Goal: Task Accomplishment & Management: Complete application form

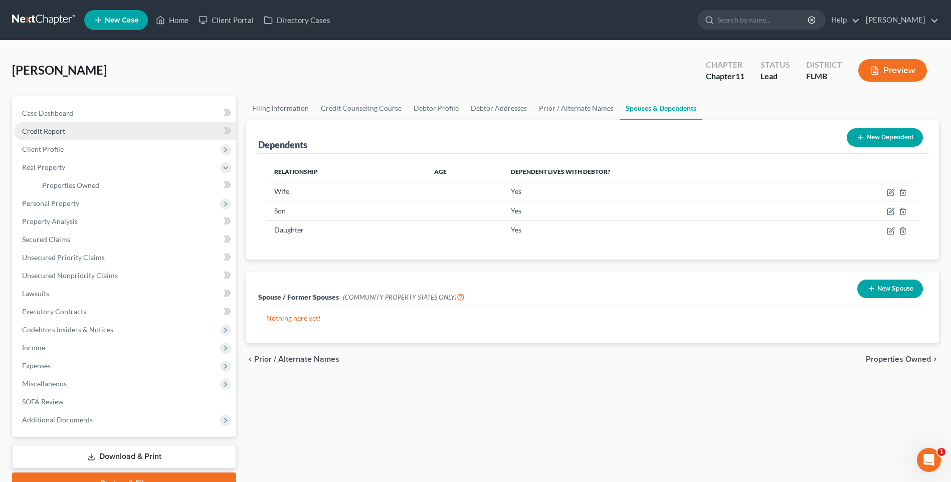
click at [47, 125] on link "Credit Report" at bounding box center [125, 131] width 222 height 18
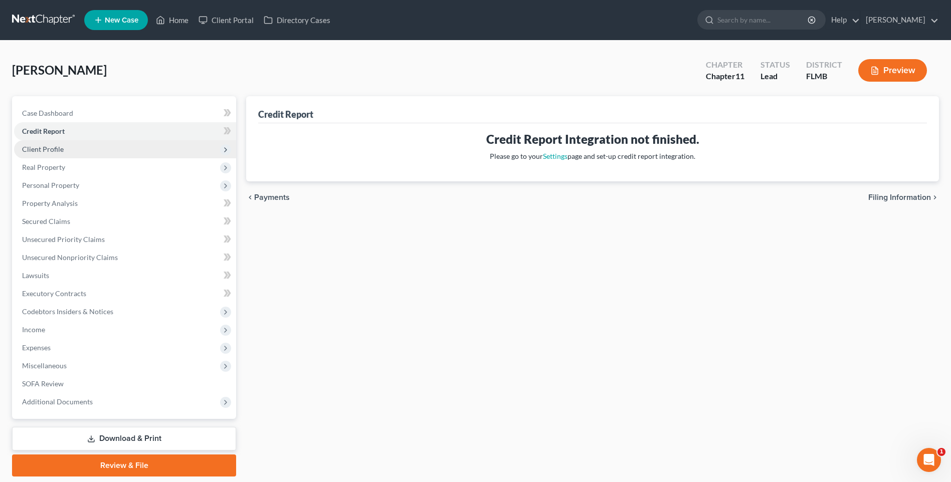
click at [79, 152] on span "Client Profile" at bounding box center [125, 149] width 222 height 18
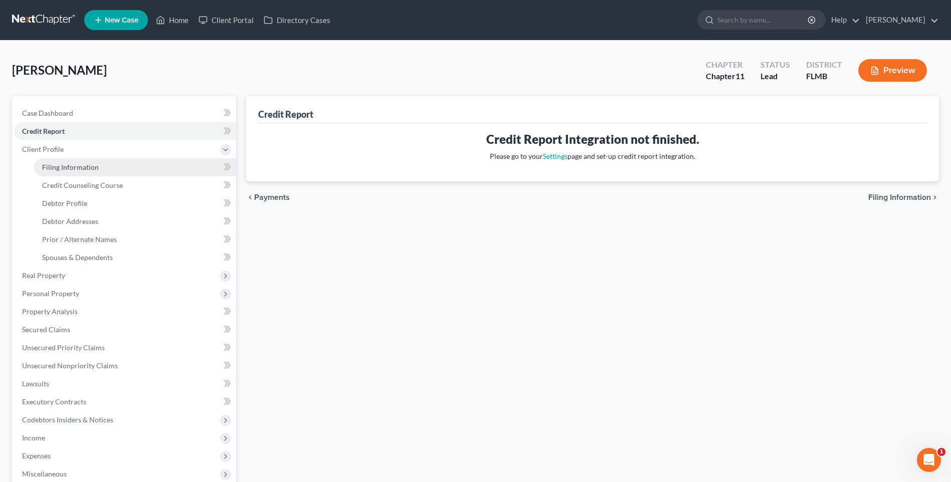
click at [69, 167] on span "Filing Information" at bounding box center [70, 167] width 57 height 9
select select "0"
select select "1"
select select "15"
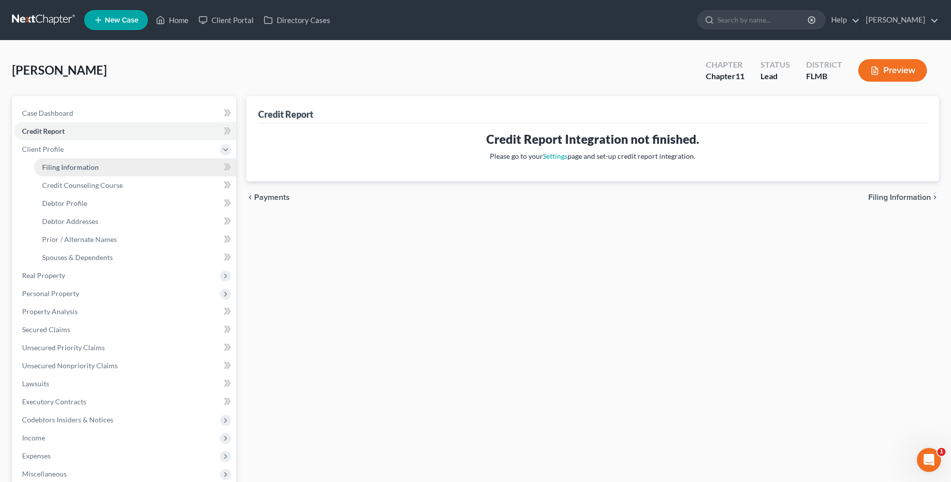
select select "1"
select select "9"
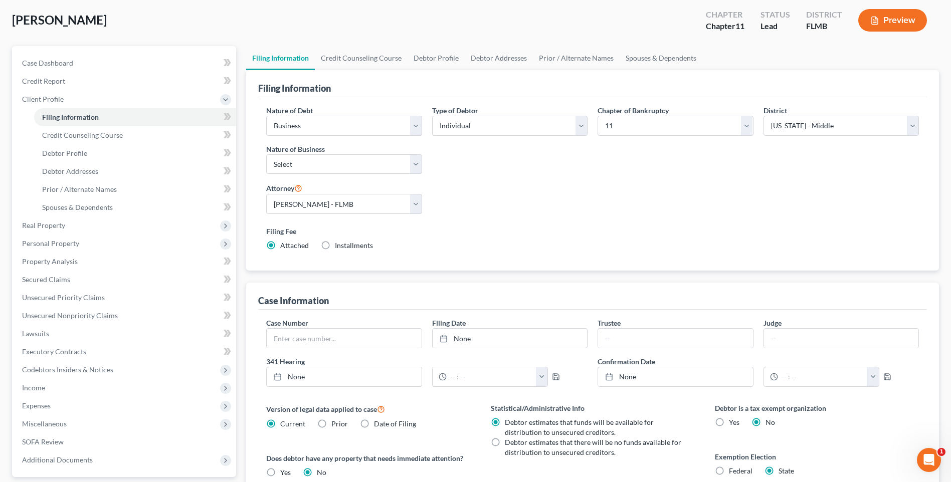
scroll to position [100, 0]
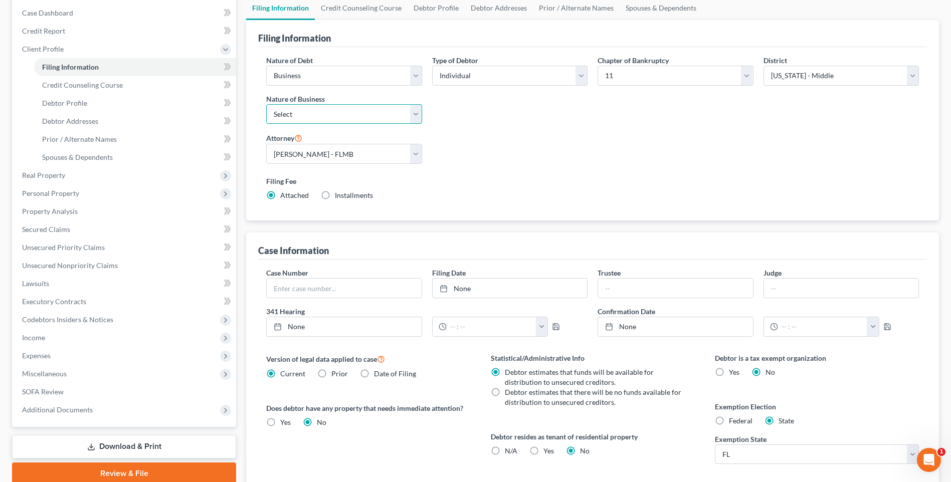
click at [412, 115] on select "Select Clearing Bank Commodity Broker Health Care Business Other Railroad Singl…" at bounding box center [343, 114] width 155 height 20
select select "3"
click at [266, 104] on select "Select Clearing Bank Commodity Broker Health Care Business Other Railroad Singl…" at bounding box center [343, 114] width 155 height 20
click at [413, 115] on select "Select Clearing Bank Commodity Broker Health Care Business Other Railroad Singl…" at bounding box center [343, 114] width 155 height 20
click at [266, 104] on select "Select Clearing Bank Commodity Broker Health Care Business Other Railroad Singl…" at bounding box center [343, 114] width 155 height 20
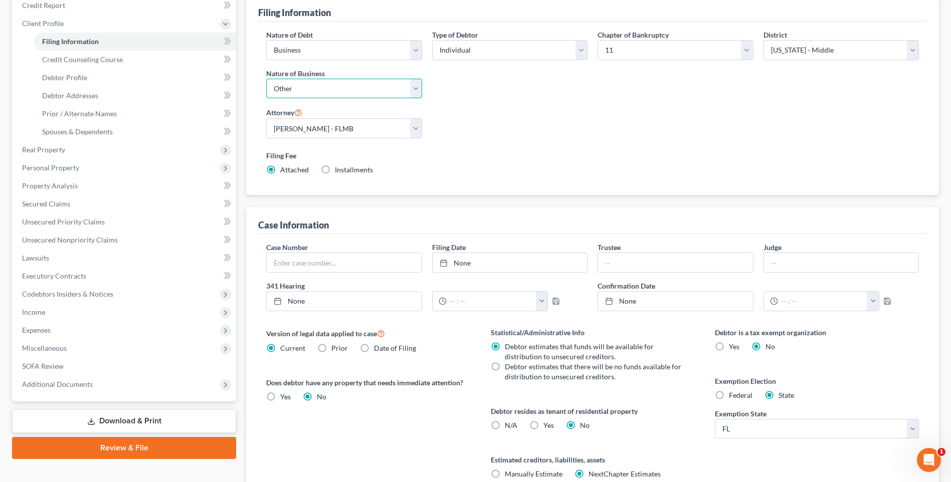
scroll to position [0, 0]
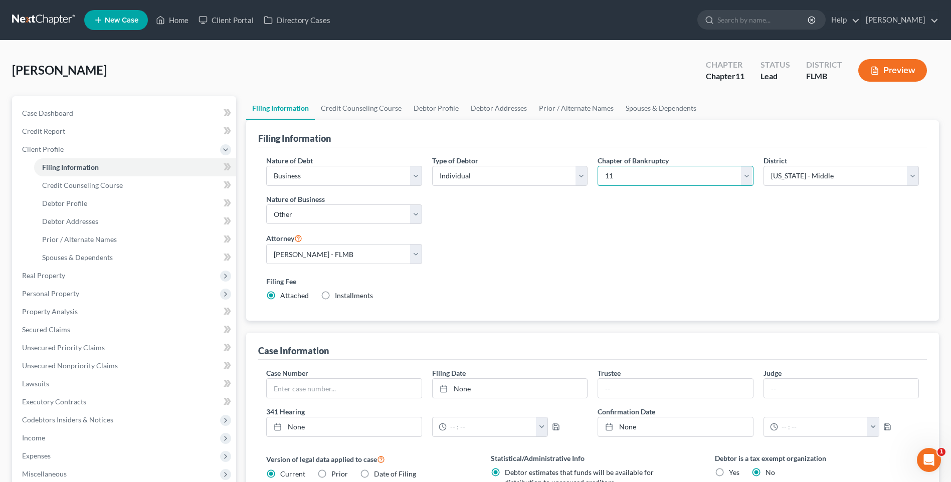
click at [748, 178] on select "Select 7 11 12 13" at bounding box center [674, 176] width 155 height 20
select select "0"
click at [597, 166] on select "Select 7 11 12 13" at bounding box center [674, 176] width 155 height 20
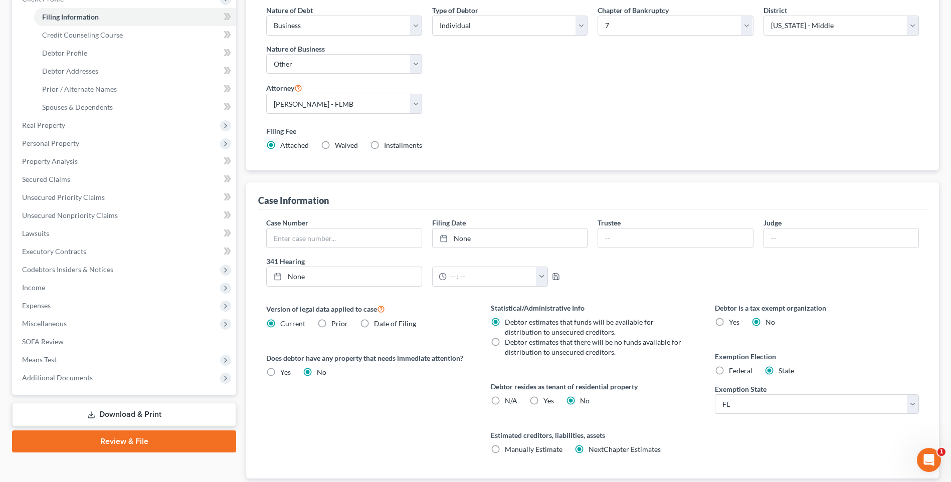
click at [505, 343] on label "Debtor estimates that there will be no funds available for distribution to unse…" at bounding box center [594, 347] width 178 height 20
click at [509, 343] on input "Debtor estimates that there will be no funds available for distribution to unse…" at bounding box center [512, 340] width 7 height 7
radio input "true"
radio input "false"
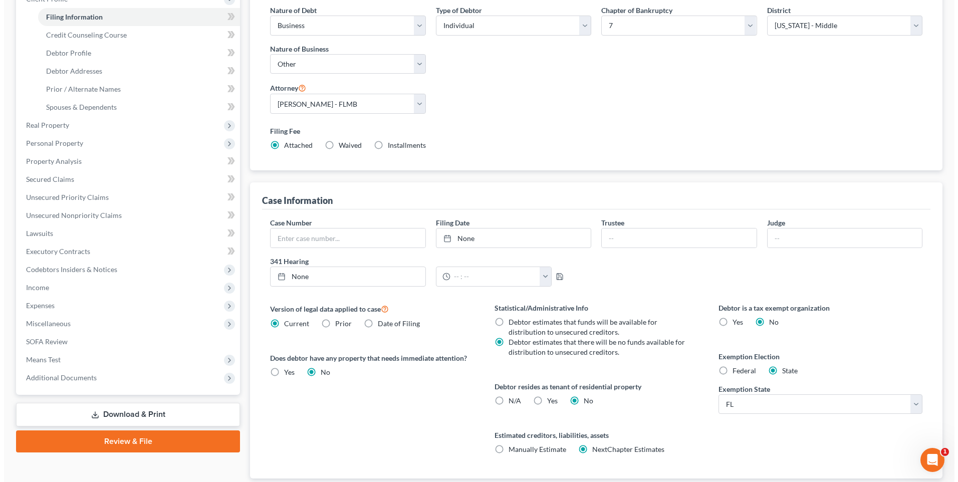
scroll to position [0, 0]
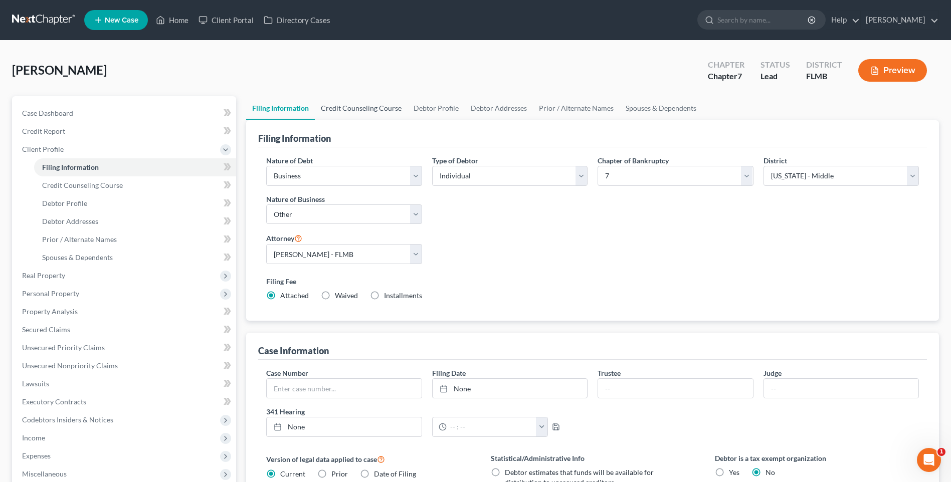
drag, startPoint x: 357, startPoint y: 109, endPoint x: 368, endPoint y: 113, distance: 11.7
click at [357, 109] on link "Credit Counseling Course" at bounding box center [361, 108] width 93 height 24
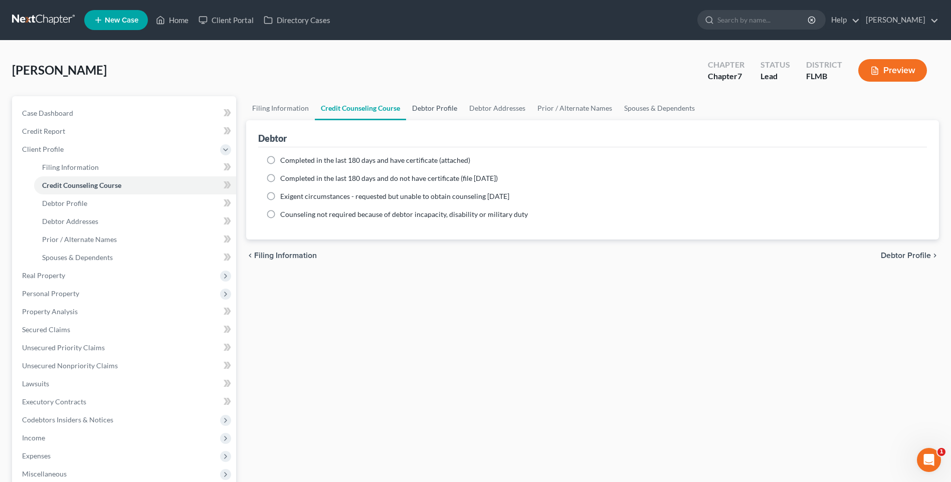
click at [439, 110] on link "Debtor Profile" at bounding box center [434, 108] width 57 height 24
select select "1"
select select "3"
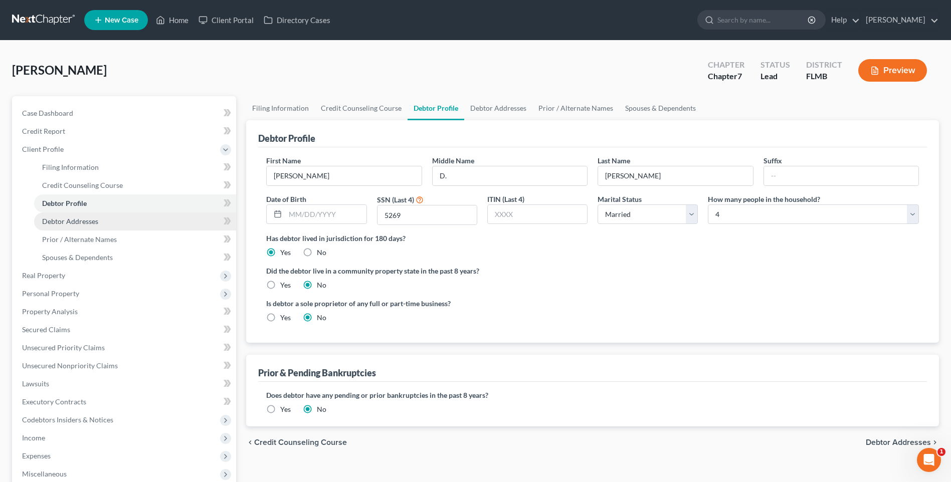
click at [110, 226] on link "Debtor Addresses" at bounding box center [135, 222] width 202 height 18
select select "0"
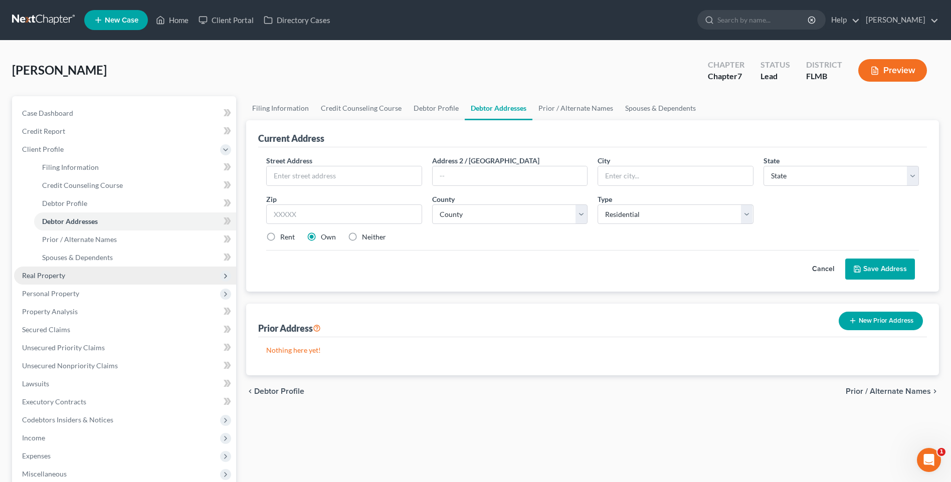
click at [42, 274] on span "Real Property" at bounding box center [43, 275] width 43 height 9
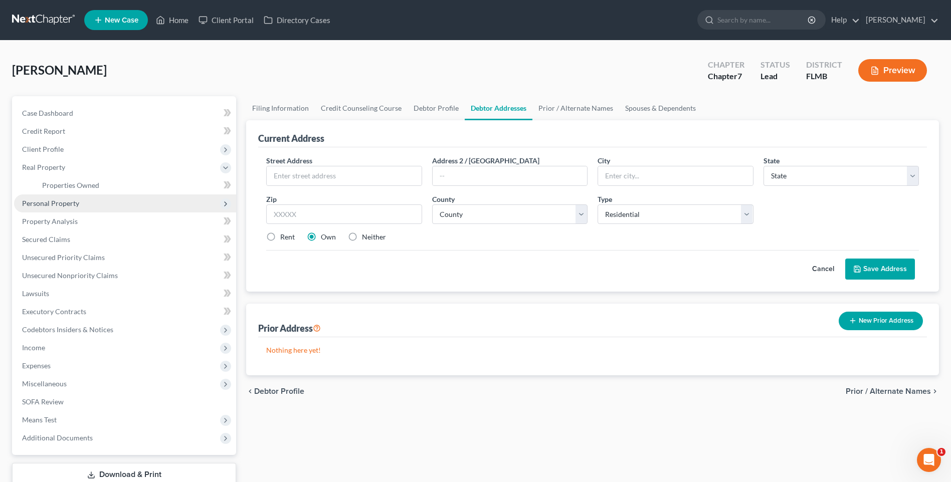
click at [52, 203] on span "Personal Property" at bounding box center [50, 203] width 57 height 9
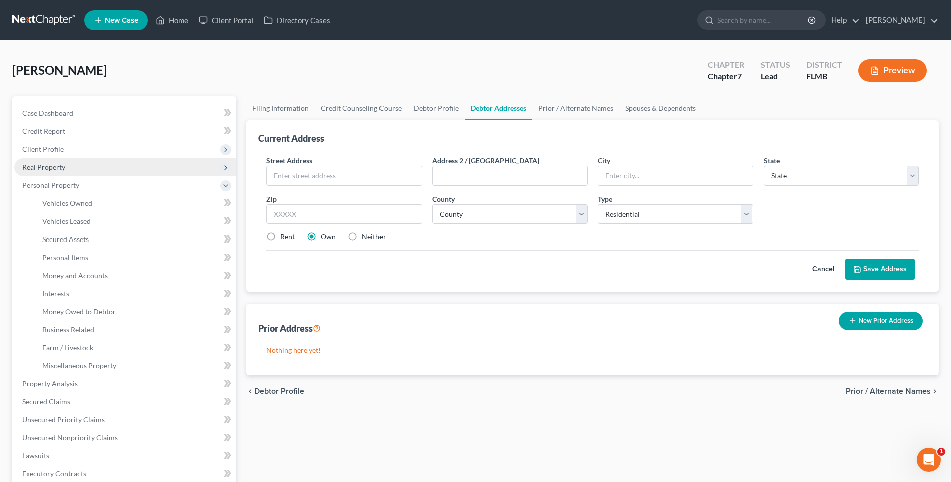
click at [39, 170] on span "Real Property" at bounding box center [43, 167] width 43 height 9
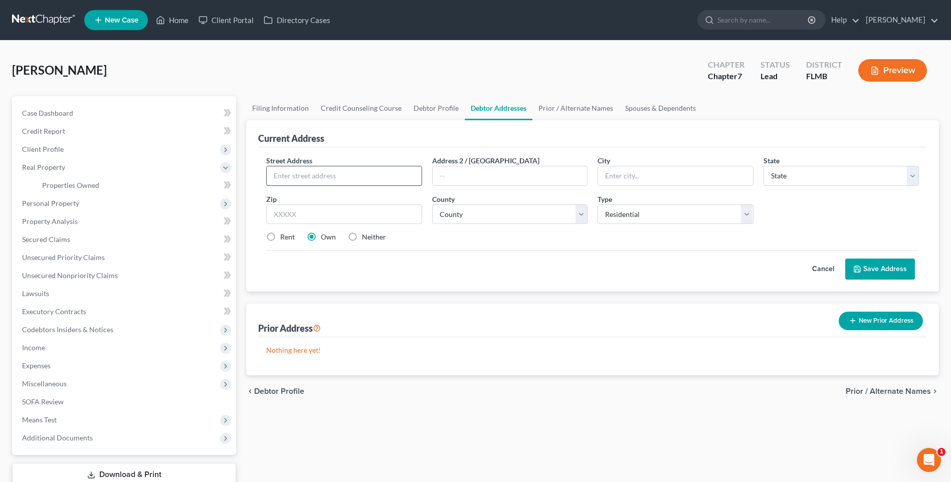
click at [324, 177] on input "text" at bounding box center [344, 175] width 154 height 19
type input "[STREET_ADDRESS][PERSON_NAME]"
type input "[GEOGRAPHIC_DATA]"
select select "9"
type input "33556-2741"
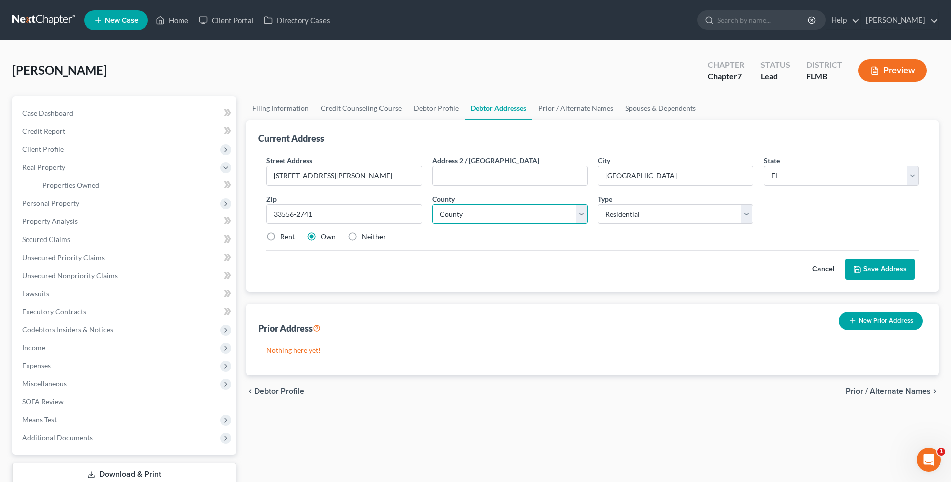
click at [579, 215] on select "County [GEOGRAPHIC_DATA] [GEOGRAPHIC_DATA] [GEOGRAPHIC_DATA] [GEOGRAPHIC_DATA] …" at bounding box center [509, 214] width 155 height 20
select select "27"
click at [432, 204] on select "County [GEOGRAPHIC_DATA] [GEOGRAPHIC_DATA] [GEOGRAPHIC_DATA] [GEOGRAPHIC_DATA] …" at bounding box center [509, 214] width 155 height 20
click at [885, 266] on button "Save Address" at bounding box center [880, 269] width 70 height 21
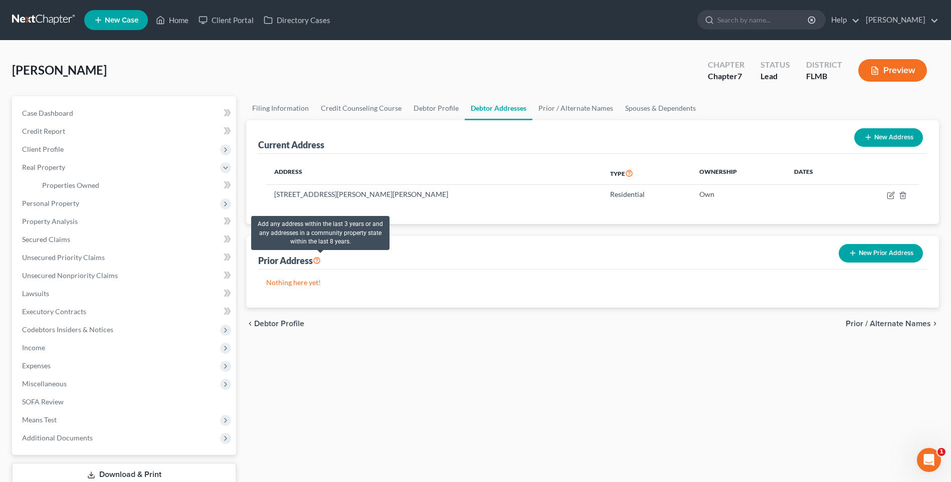
click at [321, 262] on icon at bounding box center [317, 260] width 8 height 10
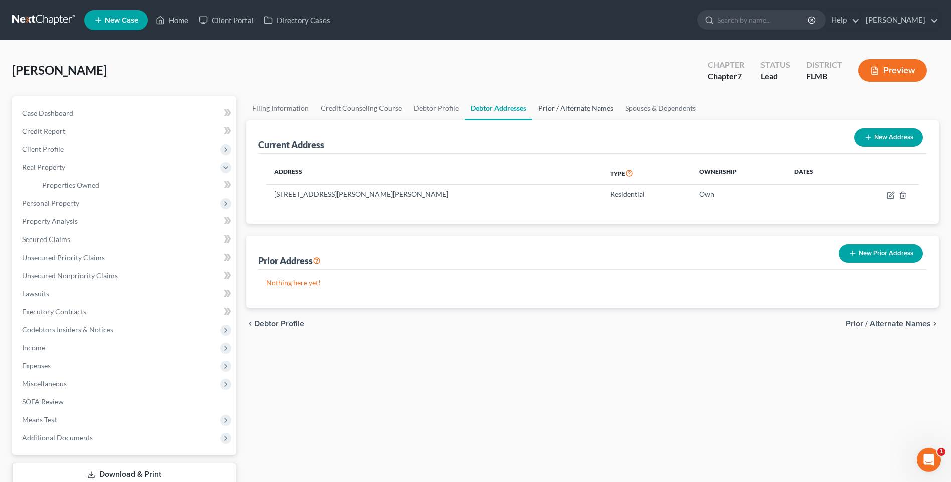
click at [558, 105] on link "Prior / Alternate Names" at bounding box center [575, 108] width 87 height 24
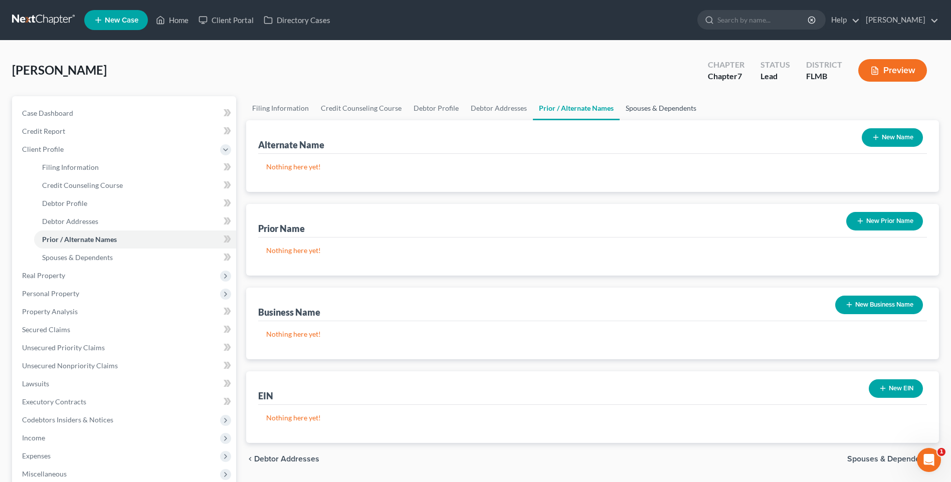
click at [641, 110] on link "Spouses & Dependents" at bounding box center [660, 108] width 83 height 24
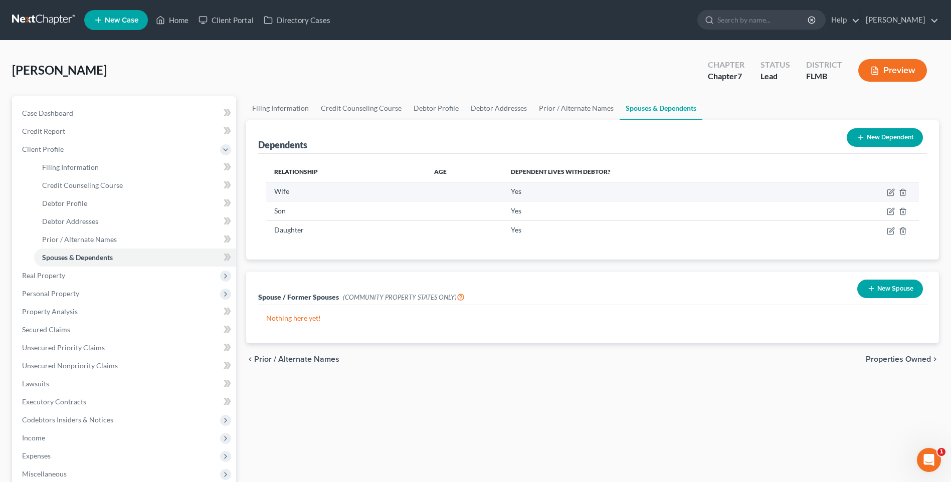
click at [367, 186] on td "Wife" at bounding box center [346, 191] width 160 height 19
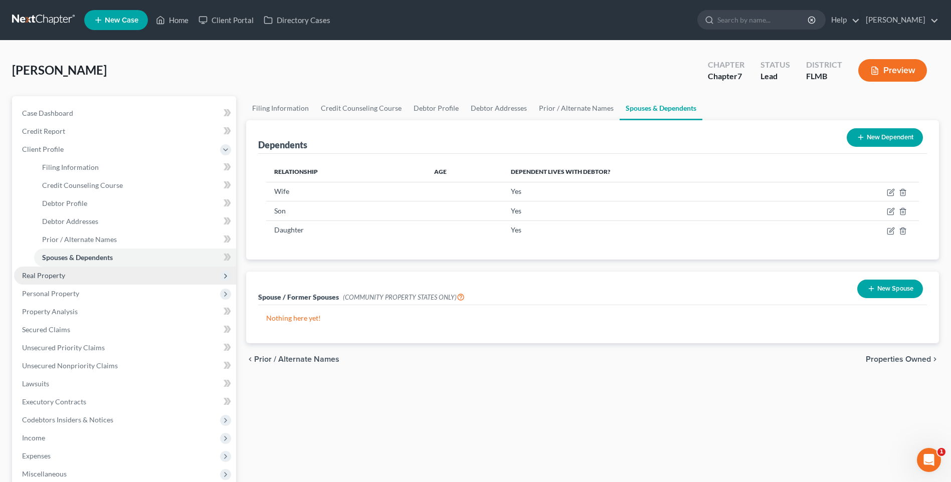
click at [42, 277] on span "Real Property" at bounding box center [43, 275] width 43 height 9
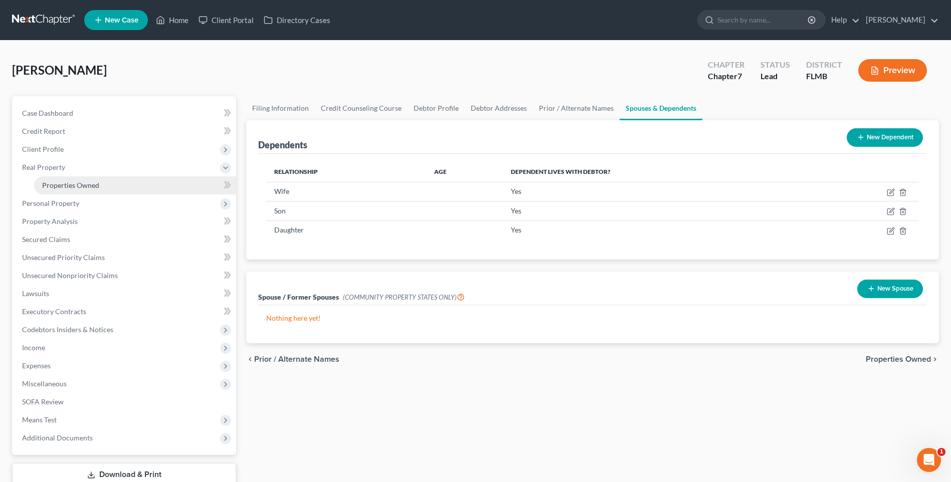
click at [61, 187] on span "Properties Owned" at bounding box center [70, 185] width 57 height 9
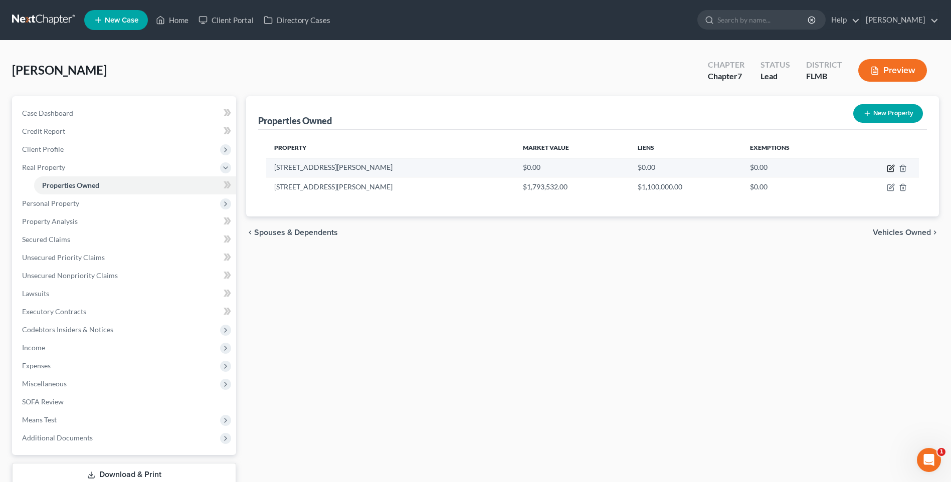
click at [890, 169] on icon "button" at bounding box center [891, 167] width 5 height 5
select select "9"
select select "27"
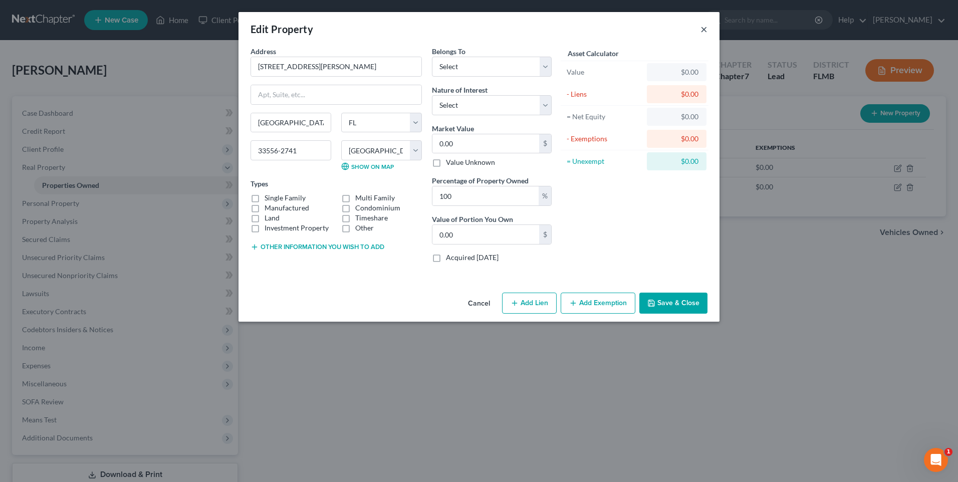
click at [704, 33] on button "×" at bounding box center [704, 29] width 7 height 12
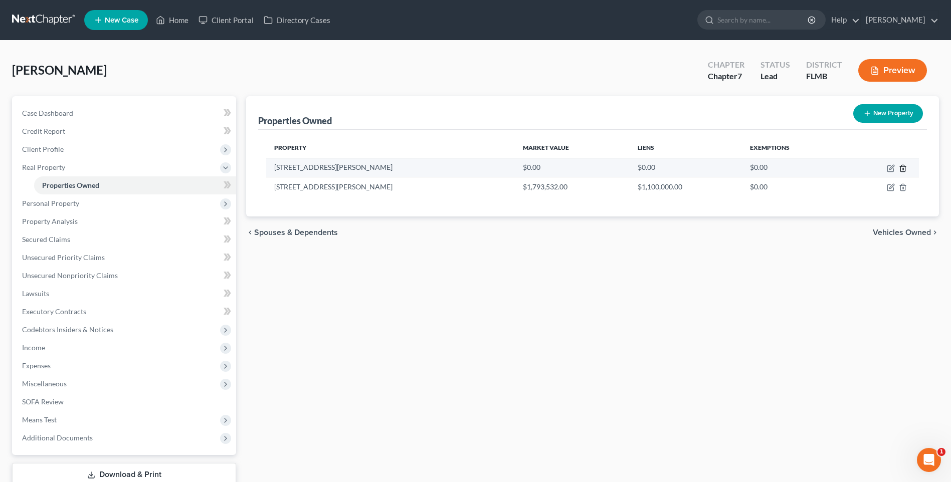
click at [902, 169] on line "button" at bounding box center [902, 169] width 0 height 2
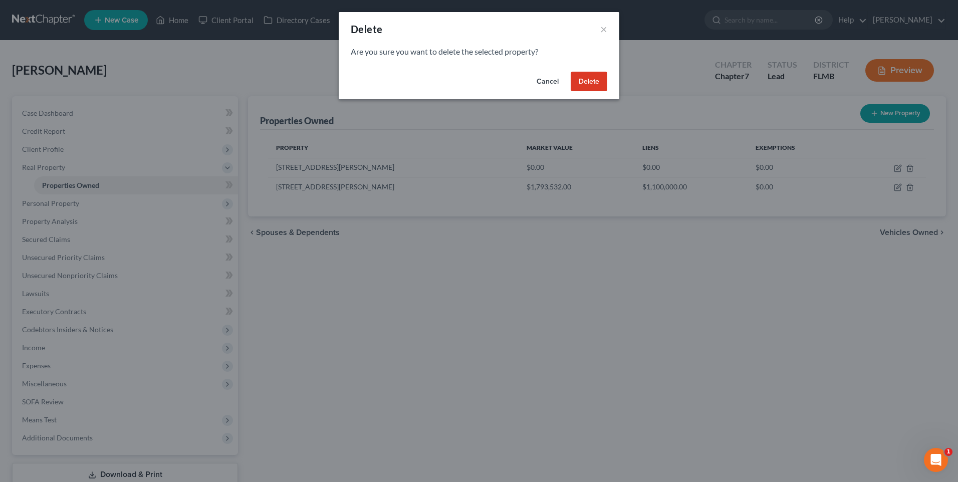
click at [598, 84] on button "Delete" at bounding box center [589, 82] width 37 height 20
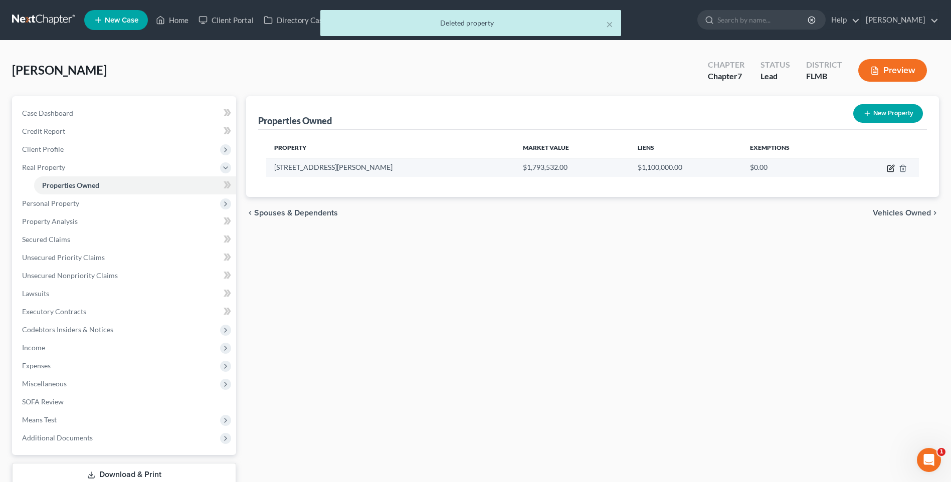
click at [891, 169] on icon "button" at bounding box center [891, 167] width 5 height 5
select select "9"
select select "27"
select select "3"
select select "5"
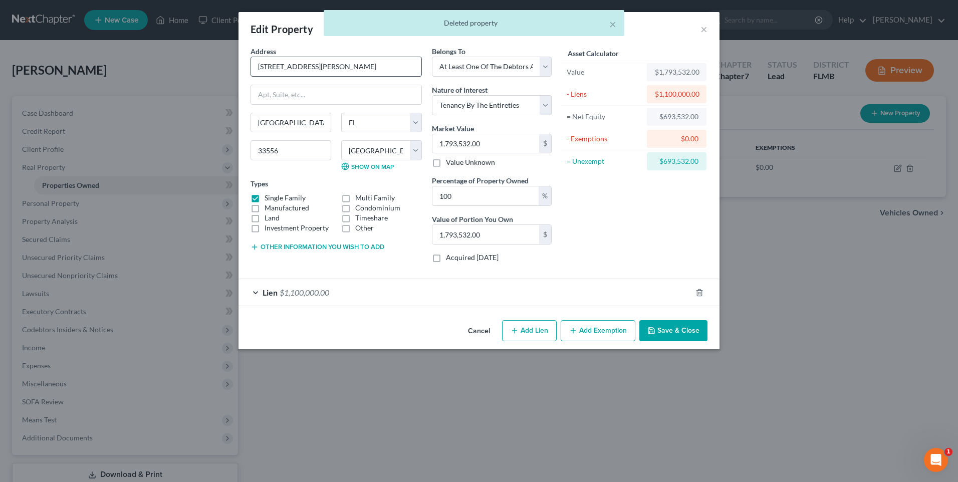
click at [341, 71] on input "[STREET_ADDRESS][PERSON_NAME]" at bounding box center [336, 66] width 170 height 19
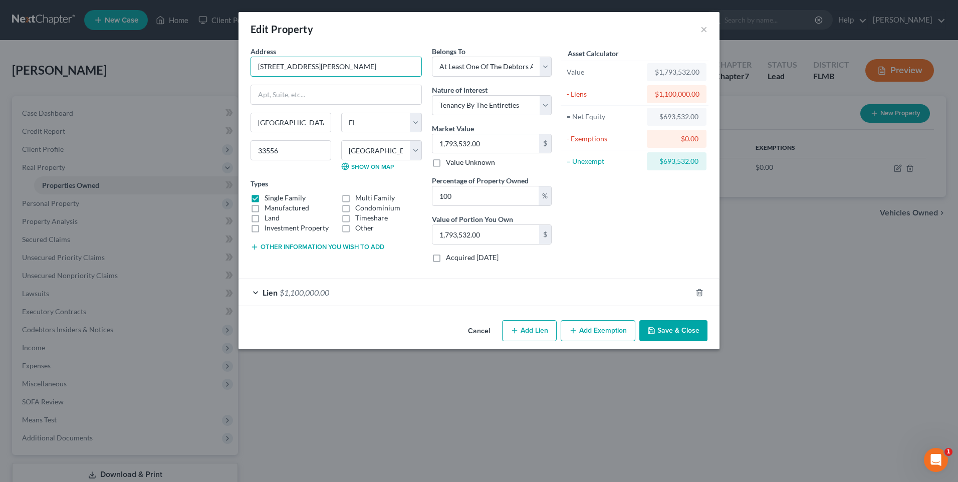
type input "[STREET_ADDRESS][PERSON_NAME]"
click at [685, 329] on button "Save & Close" at bounding box center [674, 330] width 68 height 21
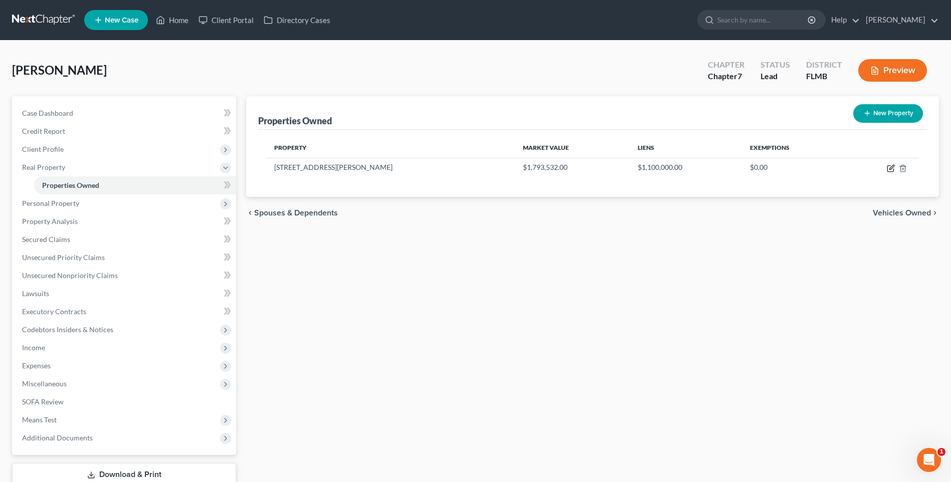
click at [892, 170] on icon "button" at bounding box center [891, 168] width 8 height 8
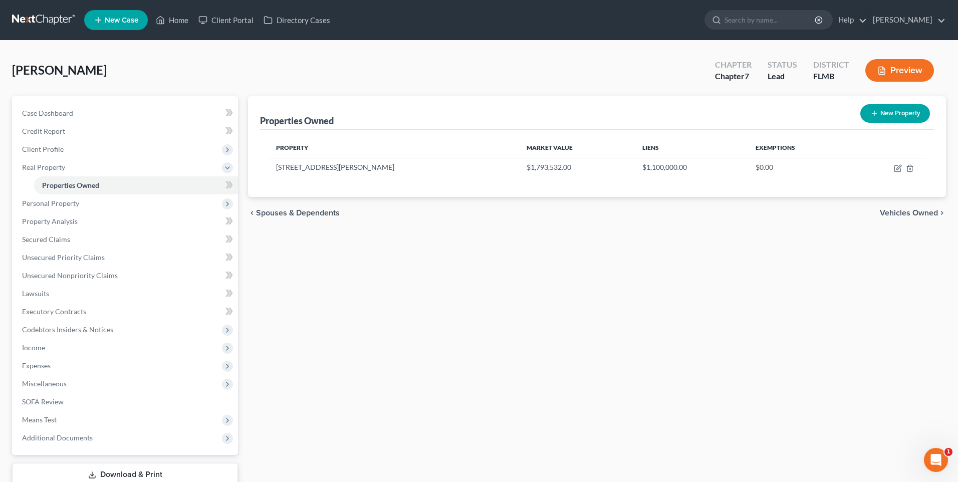
select select "9"
select select "27"
select select "3"
select select "5"
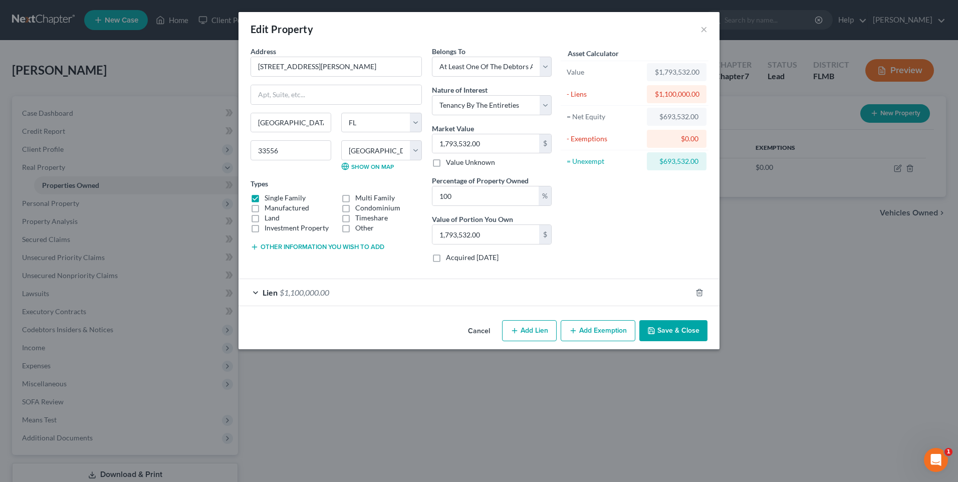
click at [256, 289] on div "Lien $1,100,000.00" at bounding box center [465, 292] width 453 height 27
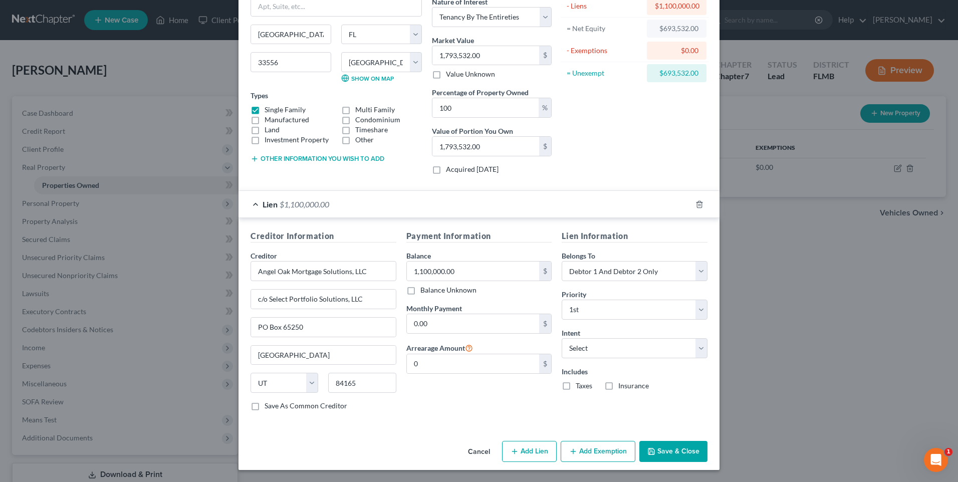
scroll to position [38, 0]
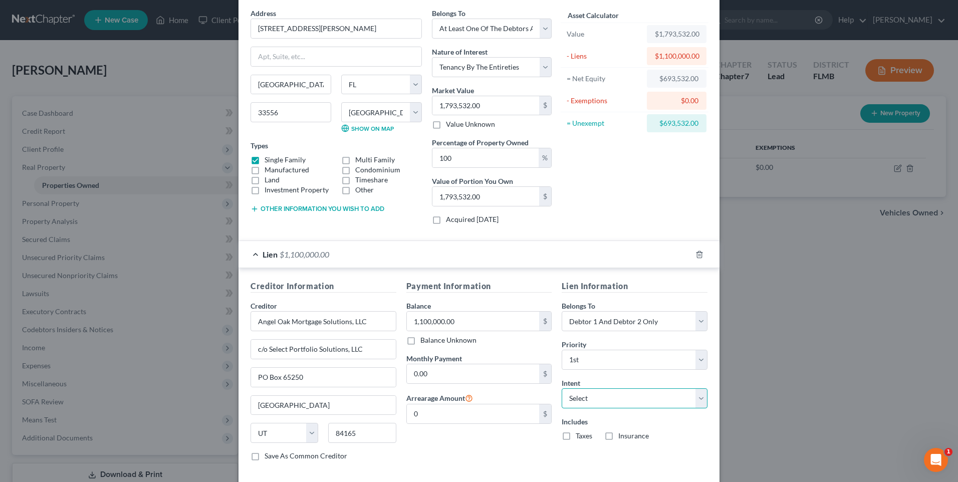
click at [694, 398] on select "Select Surrender Redeem Reaffirm Avoid Other" at bounding box center [635, 398] width 146 height 20
select select "2"
click at [562, 388] on select "Select Surrender Redeem Reaffirm Avoid Other" at bounding box center [635, 398] width 146 height 20
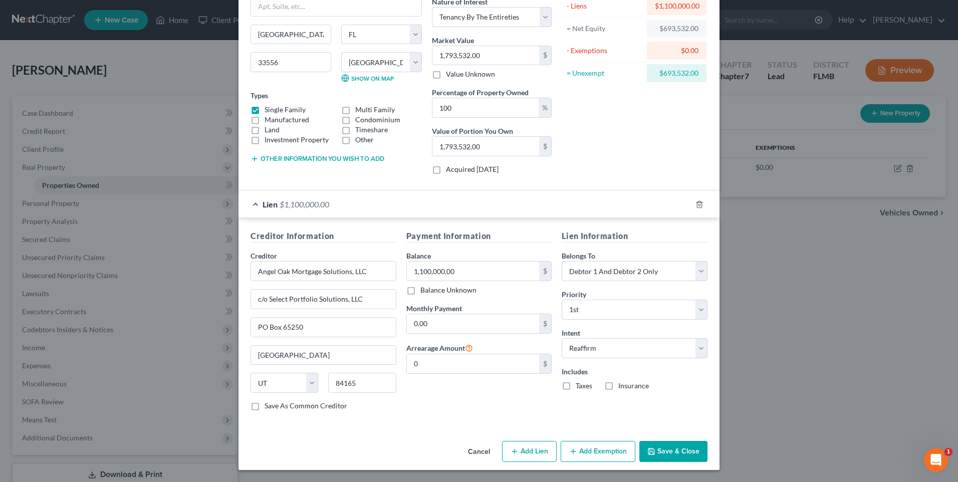
click at [576, 386] on label "Taxes" at bounding box center [584, 386] width 17 height 10
click at [580, 386] on input "Taxes" at bounding box center [583, 384] width 7 height 7
checkbox input "true"
click at [618, 389] on label "Insurance" at bounding box center [633, 386] width 31 height 10
click at [623, 387] on input "Insurance" at bounding box center [626, 384] width 7 height 7
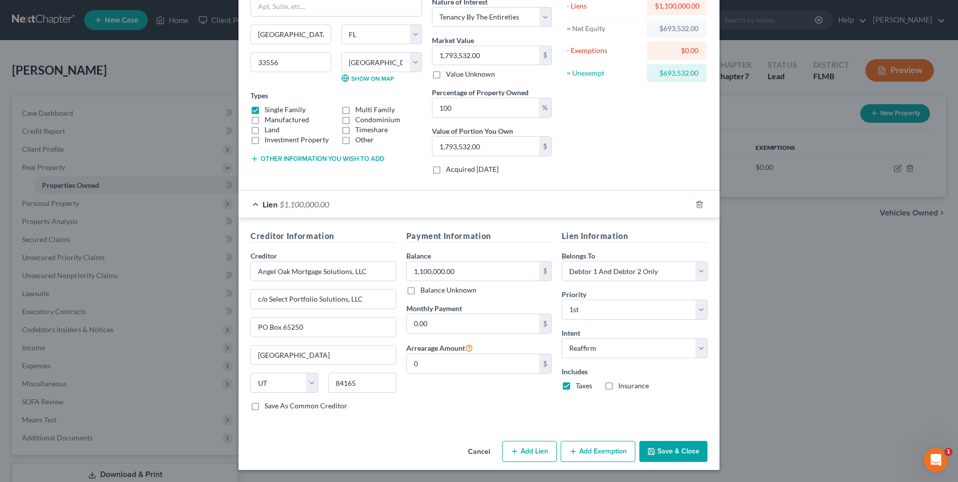
checkbox input "true"
click at [694, 275] on select "Select Debtor 1 Only Debtor 2 Only Debtor 1 And Debtor 2 Only At Least One Of T…" at bounding box center [635, 271] width 146 height 20
select select "3"
click at [562, 261] on select "Select Debtor 1 Only Debtor 2 Only Debtor 1 And Debtor 2 Only At Least One Of T…" at bounding box center [635, 271] width 146 height 20
click at [607, 452] on button "Add Exemption" at bounding box center [598, 451] width 75 height 21
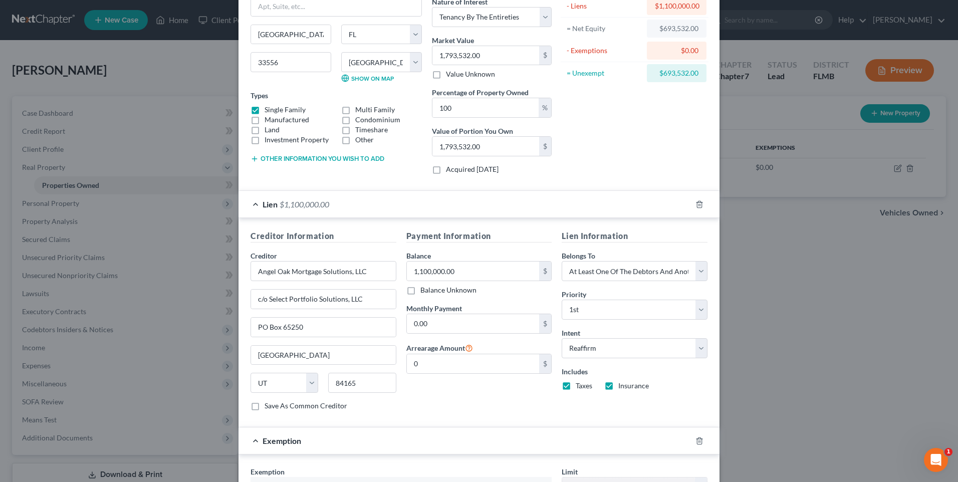
scroll to position [289, 0]
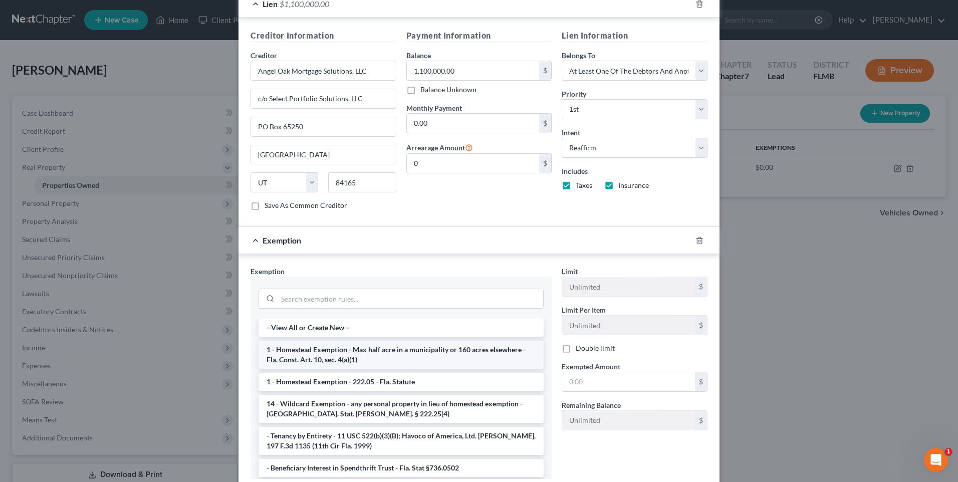
click at [384, 357] on li "1 - Homestead Exemption - Max half acre in a municipality or 160 acres elsewher…" at bounding box center [401, 355] width 285 height 28
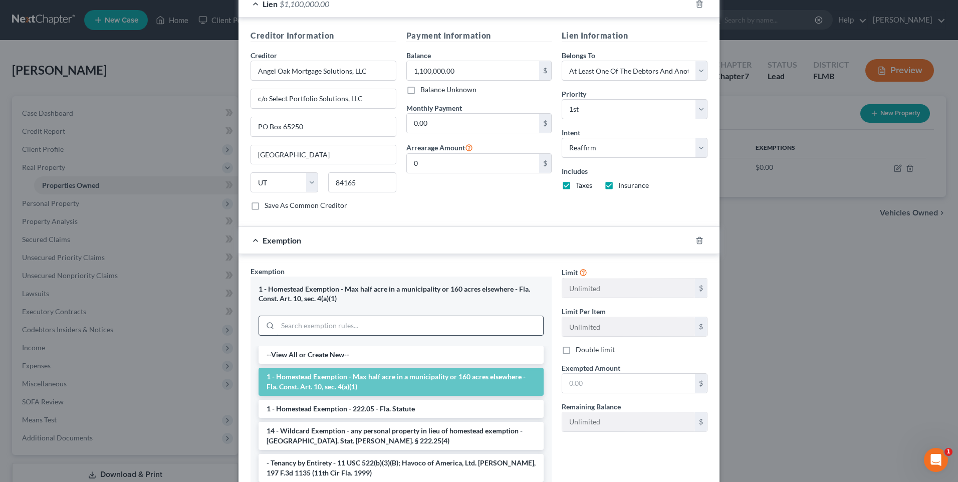
click at [376, 332] on input "search" at bounding box center [411, 325] width 266 height 19
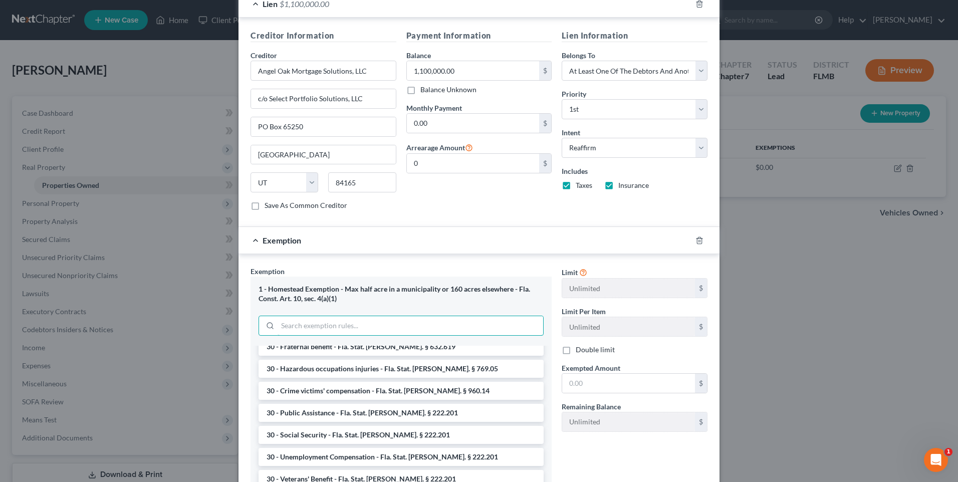
scroll to position [752, 0]
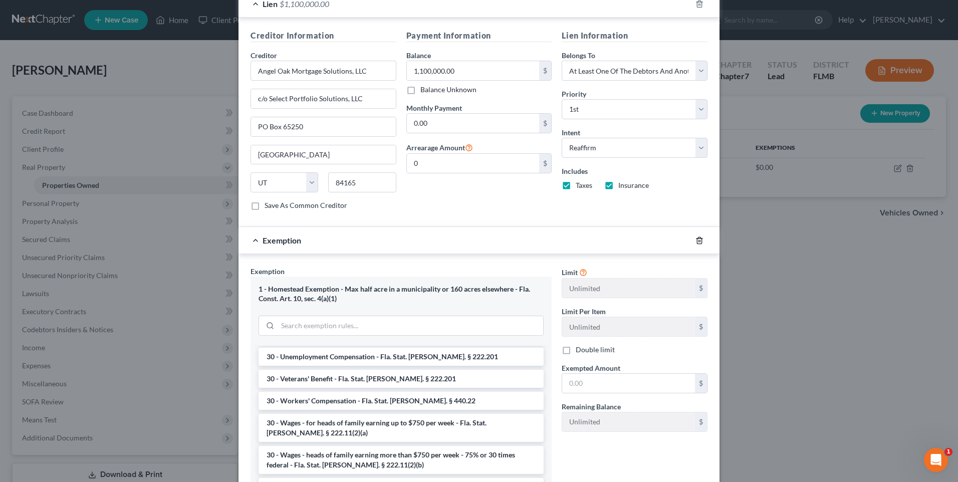
click at [696, 238] on icon "button" at bounding box center [700, 241] width 8 height 8
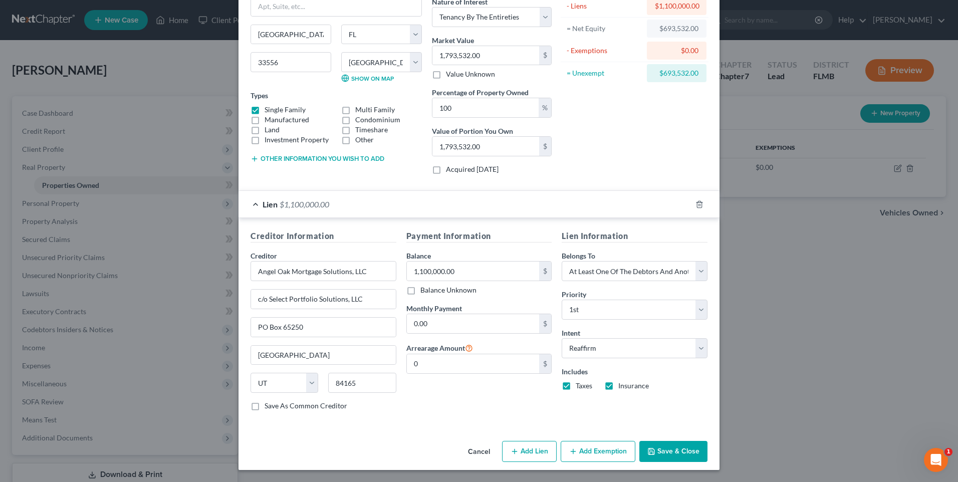
click at [665, 448] on button "Save & Close" at bounding box center [674, 451] width 68 height 21
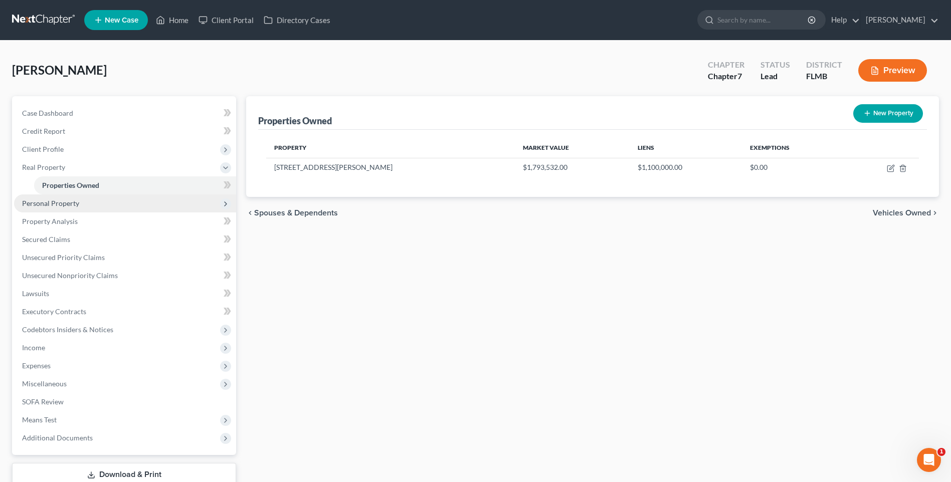
click at [39, 203] on span "Personal Property" at bounding box center [50, 203] width 57 height 9
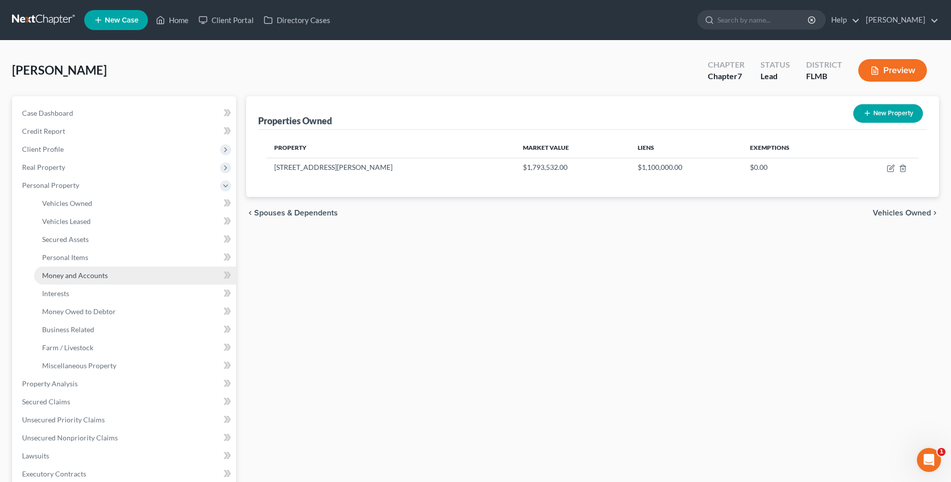
click at [74, 274] on span "Money and Accounts" at bounding box center [75, 275] width 66 height 9
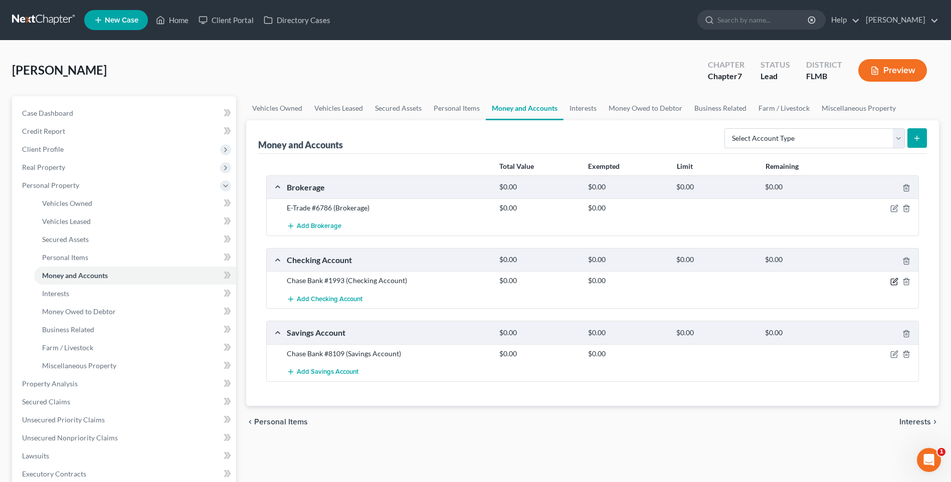
click at [893, 283] on icon "button" at bounding box center [894, 282] width 8 height 8
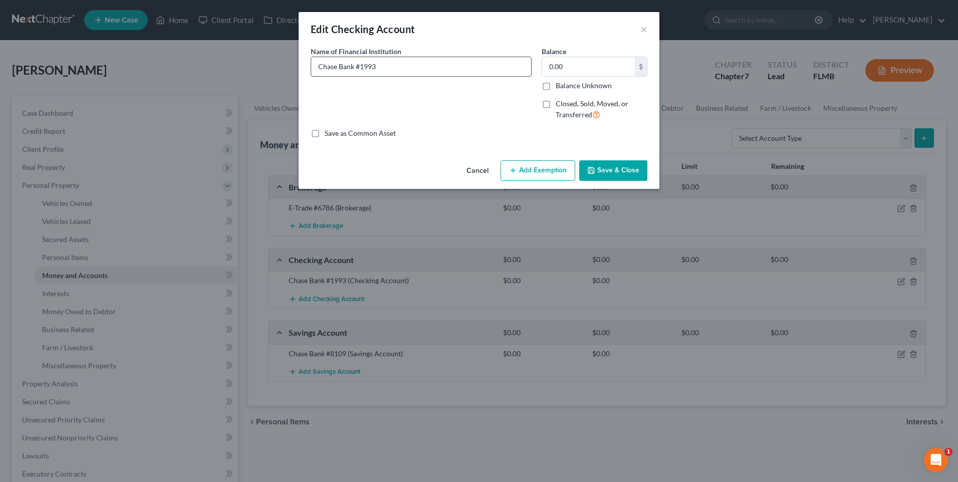
click at [432, 66] on input "Chase Bank #1993" at bounding box center [421, 66] width 220 height 19
type input "Chase Bank #1993 Owned TBE"
click at [614, 175] on button "Save & Close" at bounding box center [613, 170] width 68 height 21
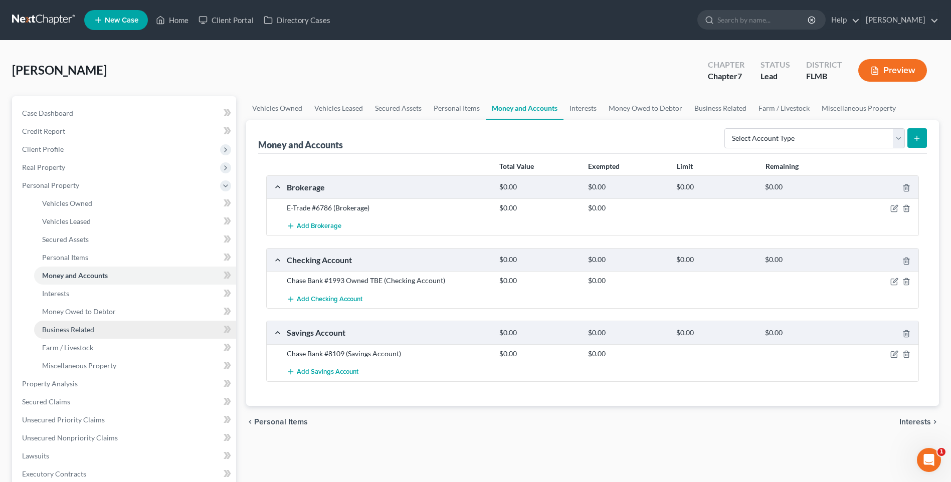
drag, startPoint x: 99, startPoint y: 334, endPoint x: 86, endPoint y: 332, distance: 13.1
click at [99, 334] on link "Business Related" at bounding box center [135, 330] width 202 height 18
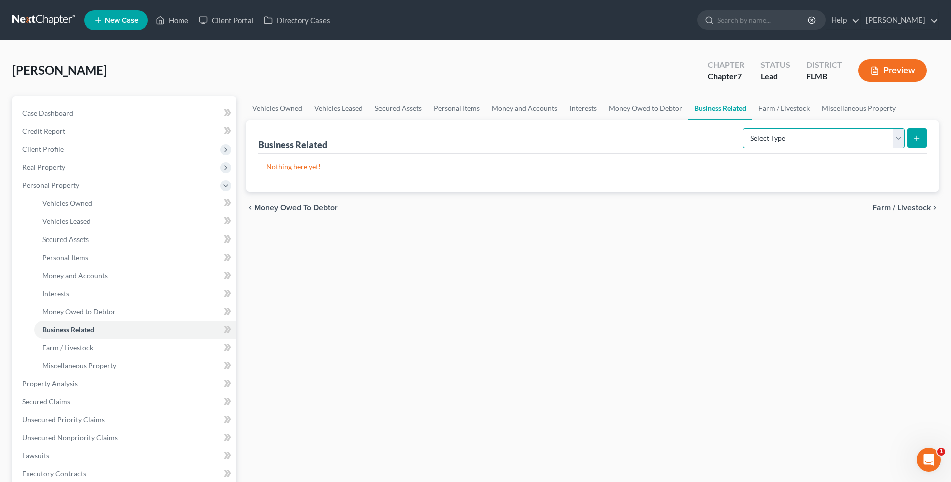
click at [900, 138] on select "Select Type Customer Lists Franchises Inventory Licenses Machinery Office Equip…" at bounding box center [824, 138] width 162 height 20
click at [700, 317] on div "Vehicles Owned Vehicles Leased Secured Assets Personal Items Money and Accounts…" at bounding box center [592, 385] width 703 height 579
click at [572, 107] on link "Interests" at bounding box center [582, 108] width 39 height 24
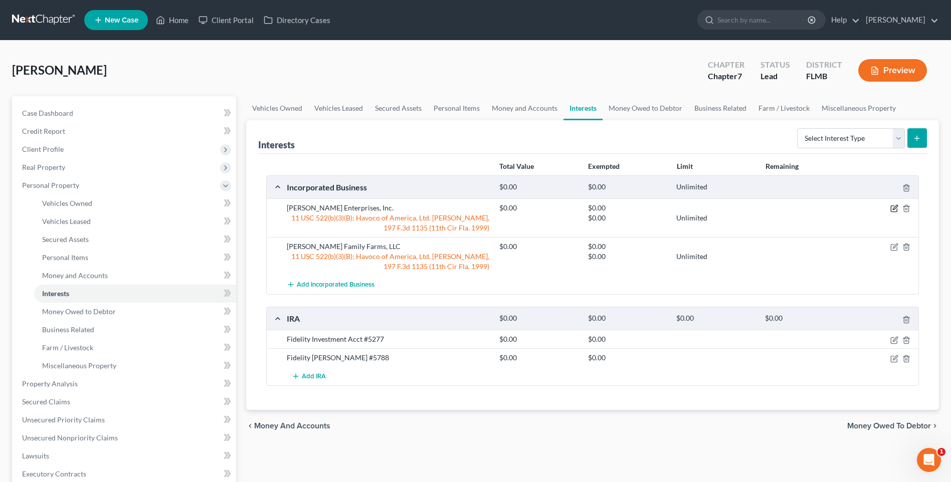
click at [896, 210] on icon "button" at bounding box center [894, 208] width 8 height 8
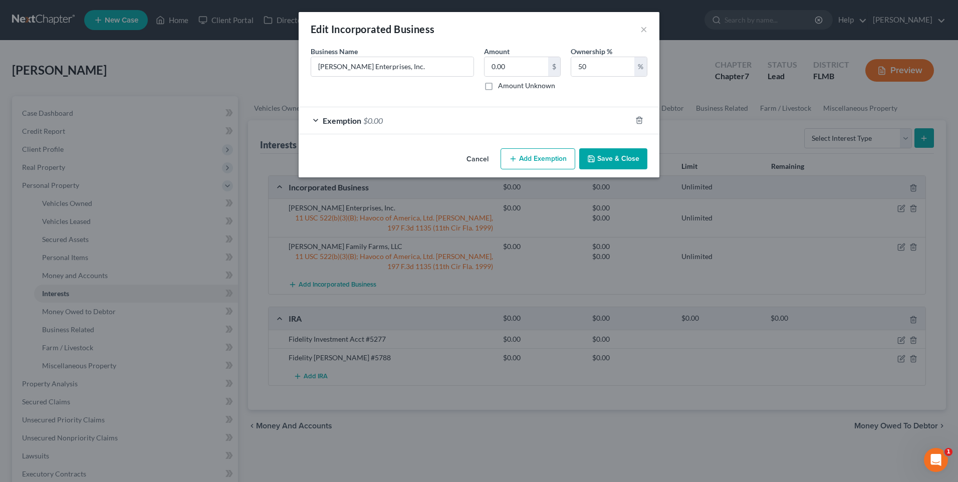
click at [313, 119] on div "Exemption $0.00" at bounding box center [465, 120] width 333 height 27
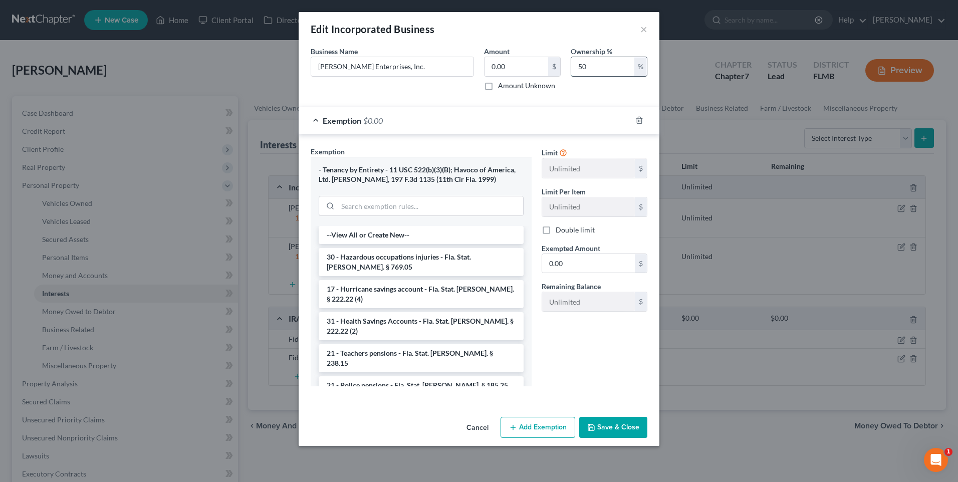
click at [614, 64] on input "50" at bounding box center [602, 66] width 63 height 19
drag, startPoint x: 551, startPoint y: 65, endPoint x: 450, endPoint y: 61, distance: 100.8
click at [460, 60] on div "Business Name * [PERSON_NAME] Enterprises, Inc. Amount 0.00 $ Amount Unknown Ow…" at bounding box center [479, 72] width 347 height 53
click at [582, 363] on div "Limit Unlimited $ Limit Per Item Unlimited $ Double limit Exempted Amount * 0.0…" at bounding box center [595, 270] width 116 height 248
click at [430, 67] on input "[PERSON_NAME] Enterprises, Inc." at bounding box center [392, 66] width 162 height 19
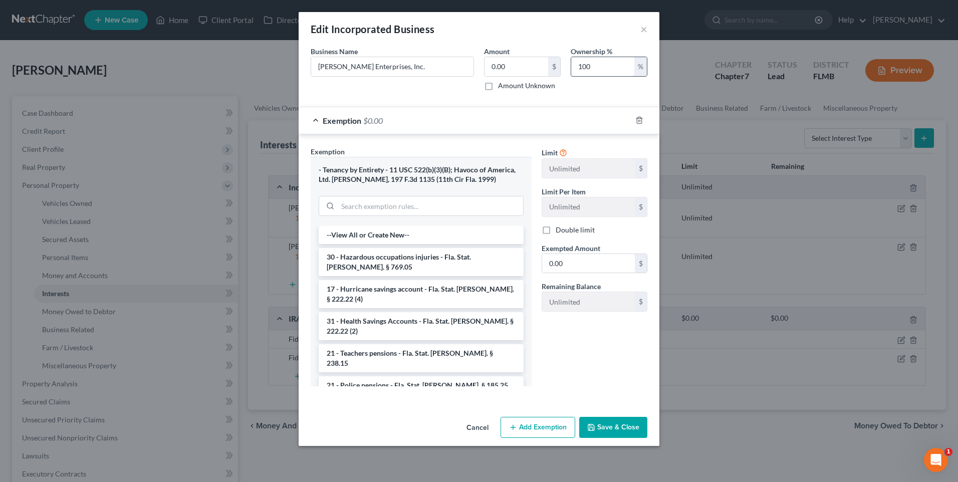
click at [607, 68] on input "100" at bounding box center [602, 66] width 63 height 19
drag, startPoint x: 605, startPoint y: 68, endPoint x: 499, endPoint y: 67, distance: 105.8
click at [501, 67] on div "Business Name * [PERSON_NAME] Enterprises, Inc. Amount 0.00 $ Amount Unknown Ow…" at bounding box center [479, 72] width 347 height 53
type input "50"
click at [617, 423] on button "Save & Close" at bounding box center [613, 427] width 68 height 21
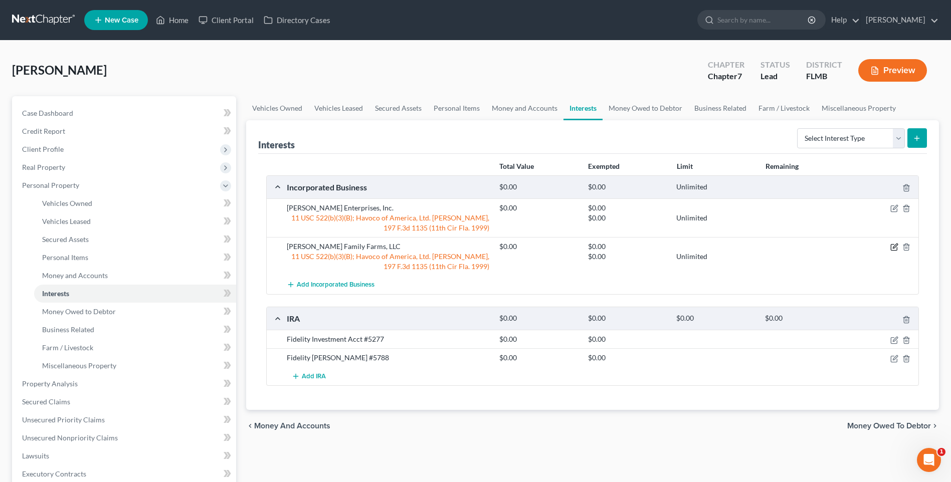
click at [897, 249] on icon "button" at bounding box center [894, 247] width 8 height 8
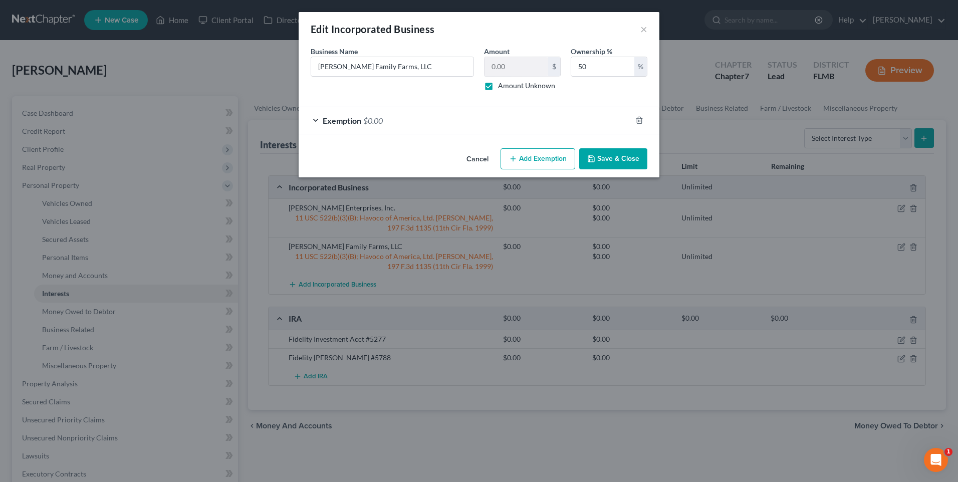
click at [317, 119] on div "Exemption $0.00" at bounding box center [465, 120] width 333 height 27
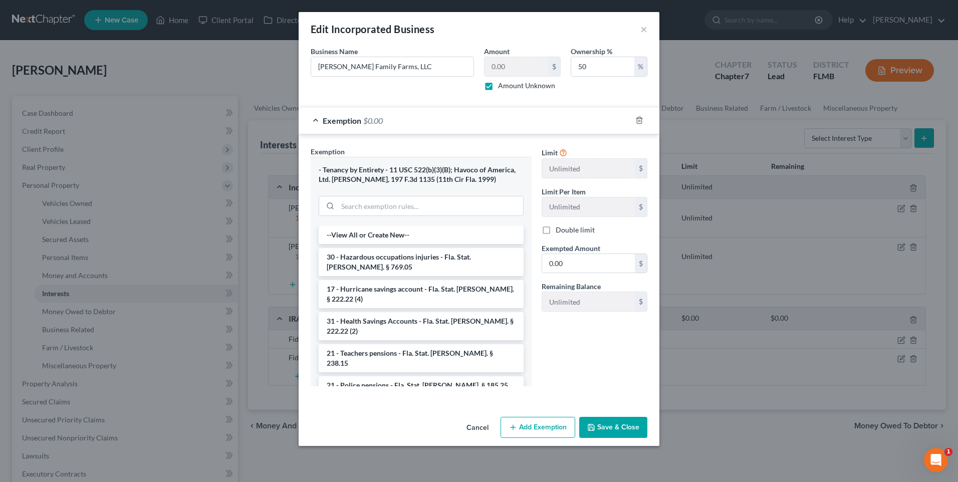
click at [632, 429] on button "Save & Close" at bounding box center [613, 427] width 68 height 21
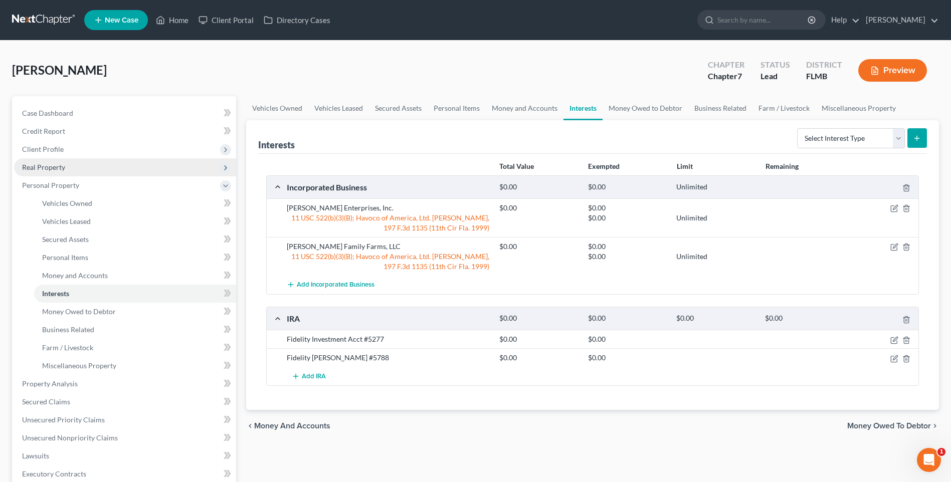
click at [39, 169] on span "Real Property" at bounding box center [43, 167] width 43 height 9
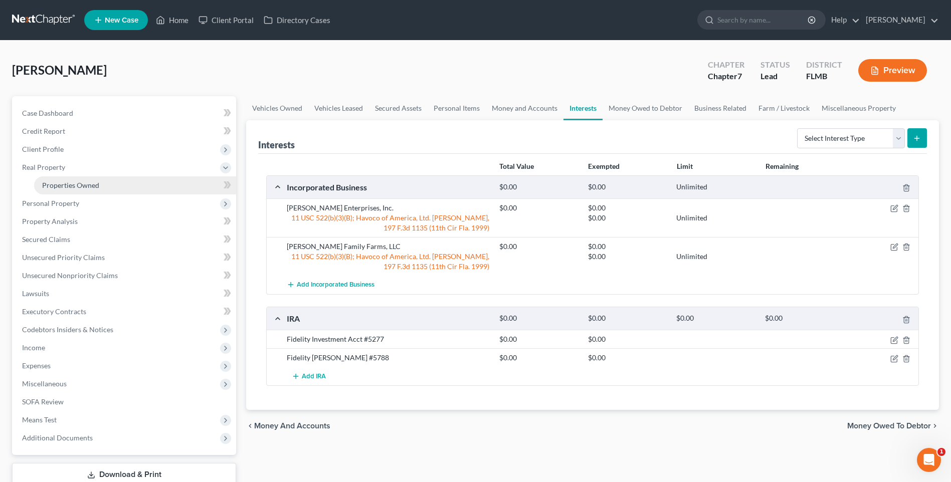
click at [57, 185] on span "Properties Owned" at bounding box center [70, 185] width 57 height 9
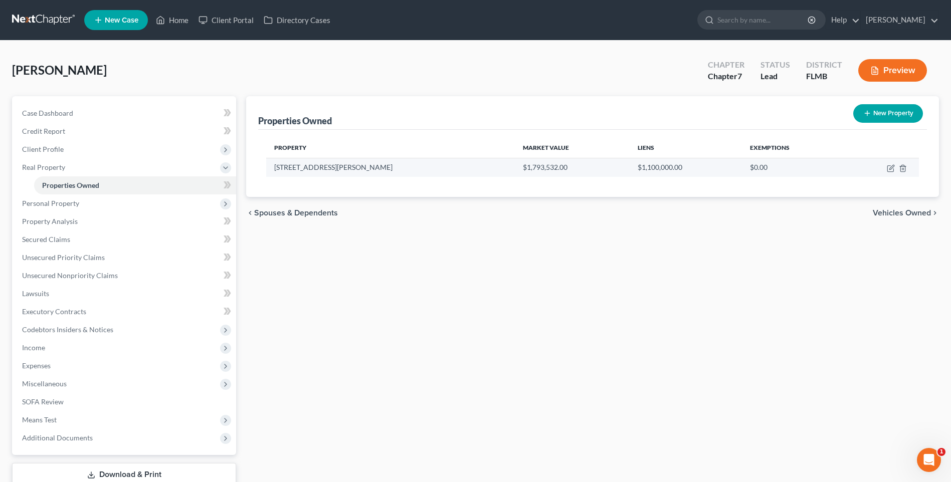
click at [290, 166] on td "[STREET_ADDRESS][PERSON_NAME]" at bounding box center [390, 167] width 249 height 19
click at [892, 169] on icon "button" at bounding box center [891, 168] width 8 height 8
select select "9"
select select "27"
select select "3"
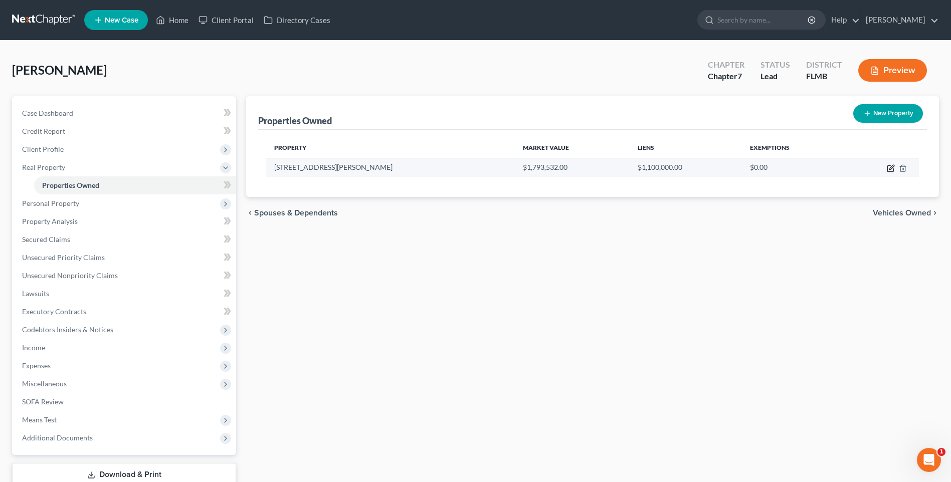
select select "5"
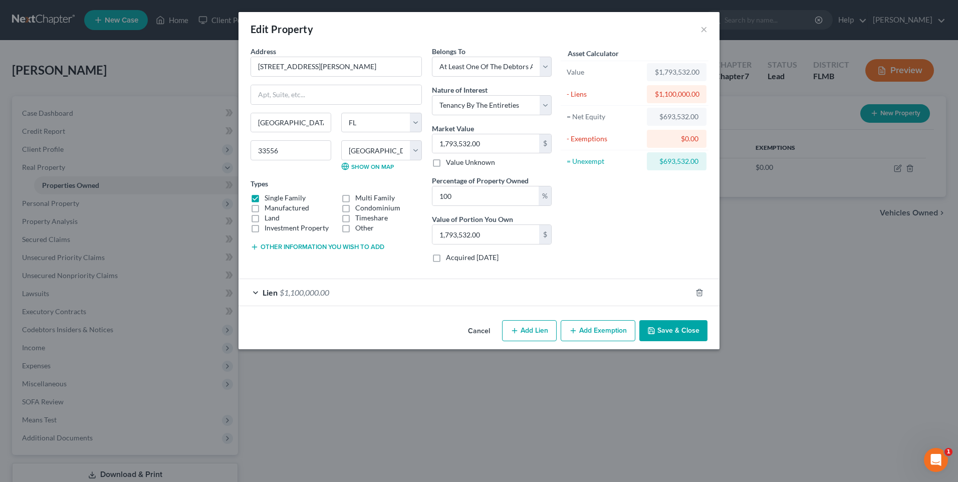
click at [256, 293] on div "Lien $1,100,000.00" at bounding box center [465, 292] width 453 height 27
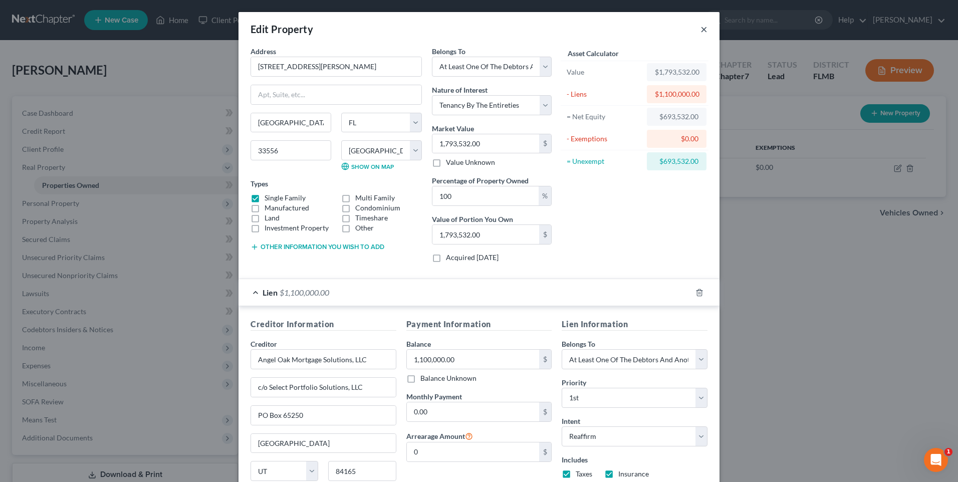
click at [701, 28] on button "×" at bounding box center [704, 29] width 7 height 12
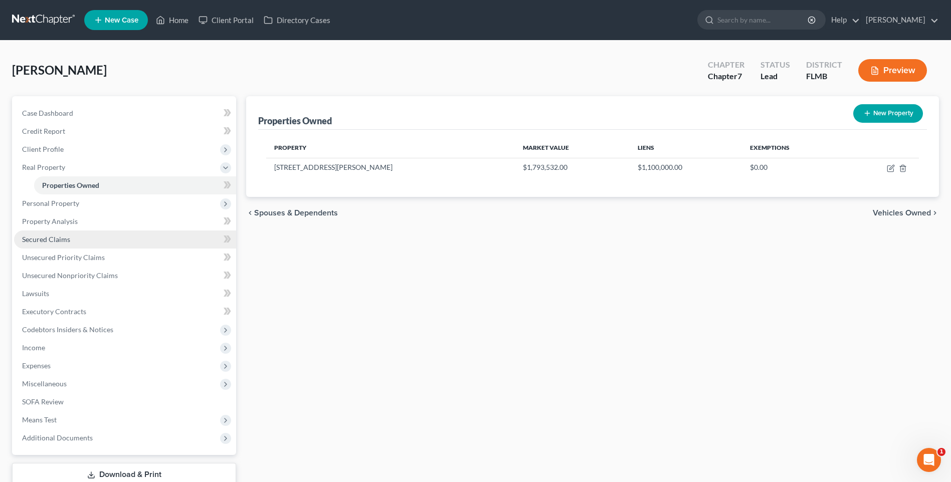
click at [38, 241] on span "Secured Claims" at bounding box center [46, 239] width 48 height 9
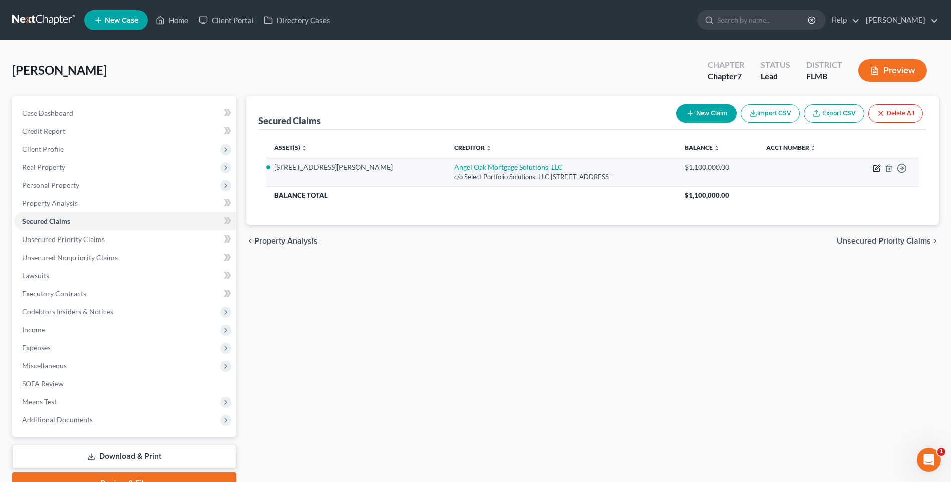
click at [876, 167] on icon "button" at bounding box center [877, 168] width 8 height 8
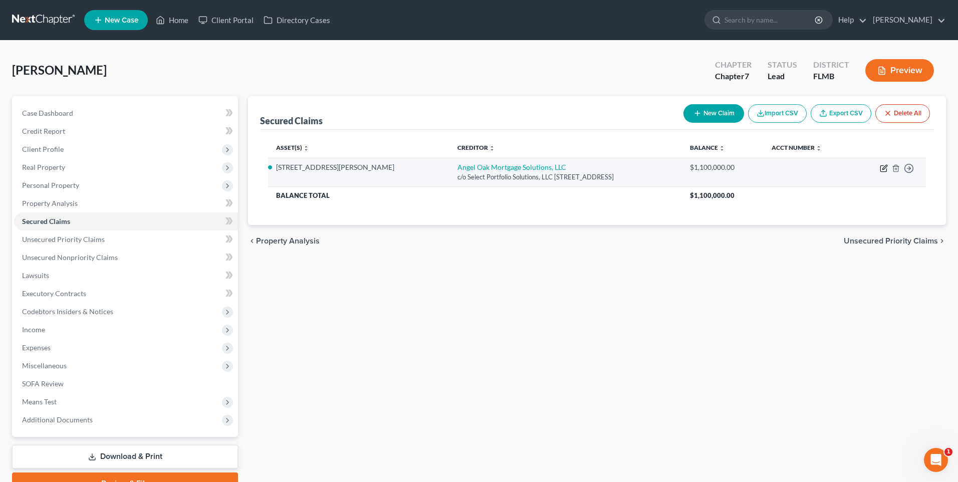
select select "46"
select select "2"
select select "3"
select select "0"
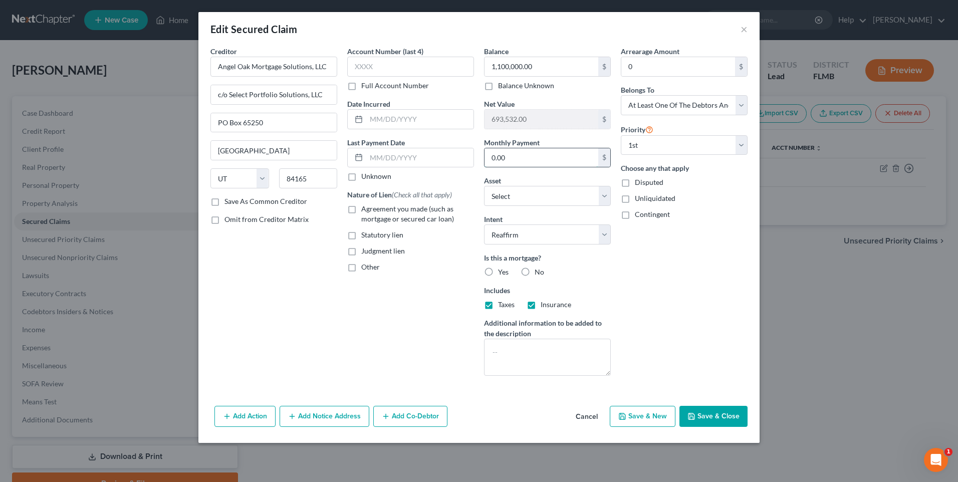
click at [539, 153] on input "0.00" at bounding box center [542, 157] width 114 height 19
type input "7,818.69"
click at [361, 209] on label "Agreement you made (such as mortgage or secured car loan)" at bounding box center [417, 214] width 113 height 20
click at [365, 209] on input "Agreement you made (such as mortgage or secured car loan)" at bounding box center [368, 207] width 7 height 7
checkbox input "true"
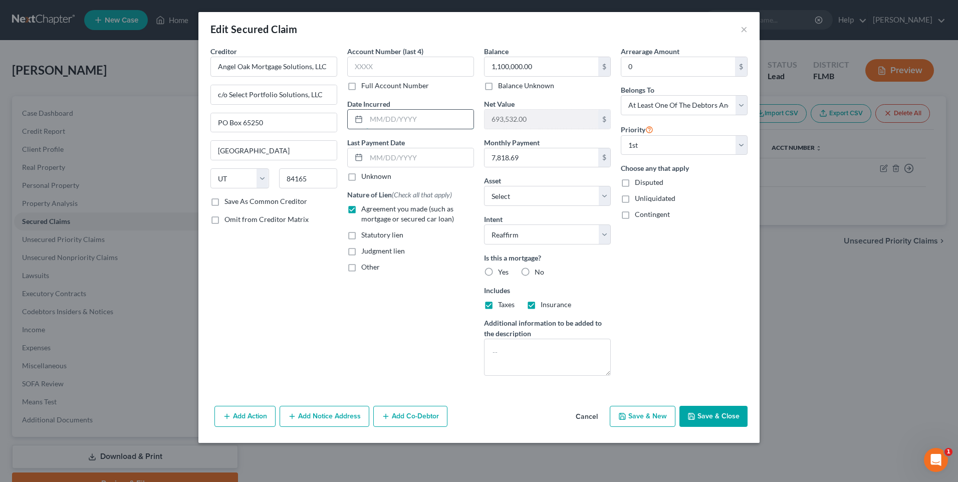
click at [401, 119] on input "text" at bounding box center [419, 119] width 107 height 19
click at [314, 300] on div "Creditor * Angel Oak Mortgage Solutions, LLC c/o Select Portfolio Solutions, LL…" at bounding box center [273, 215] width 137 height 338
click at [382, 160] on input "text" at bounding box center [419, 157] width 107 height 19
click at [302, 339] on div "Creditor * Angel Oak Mortgage Solutions, LLC c/o Select Portfolio Solutions, LL…" at bounding box center [273, 215] width 137 height 338
click at [498, 275] on label "Yes" at bounding box center [503, 272] width 11 height 10
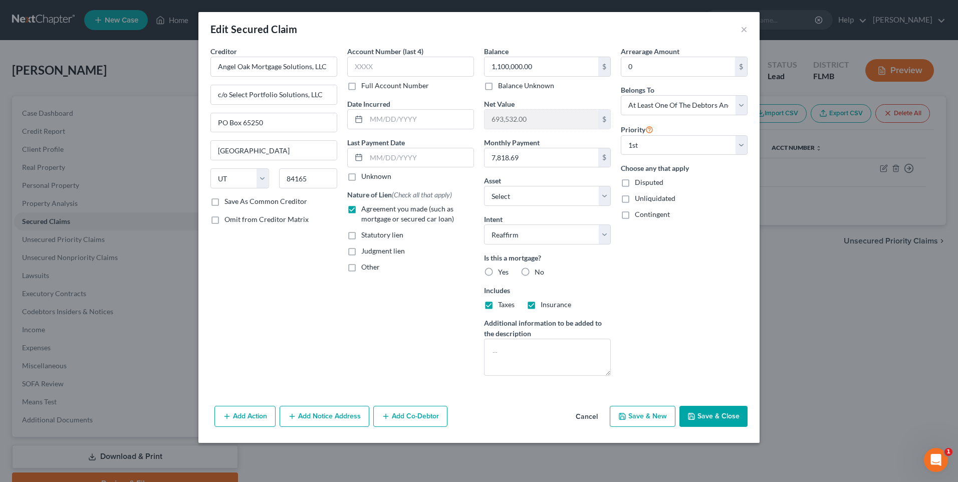
click at [502, 274] on input "Yes" at bounding box center [505, 270] width 7 height 7
radio input "true"
click at [390, 61] on input "text" at bounding box center [410, 67] width 127 height 20
type input "0"
type input "3694"
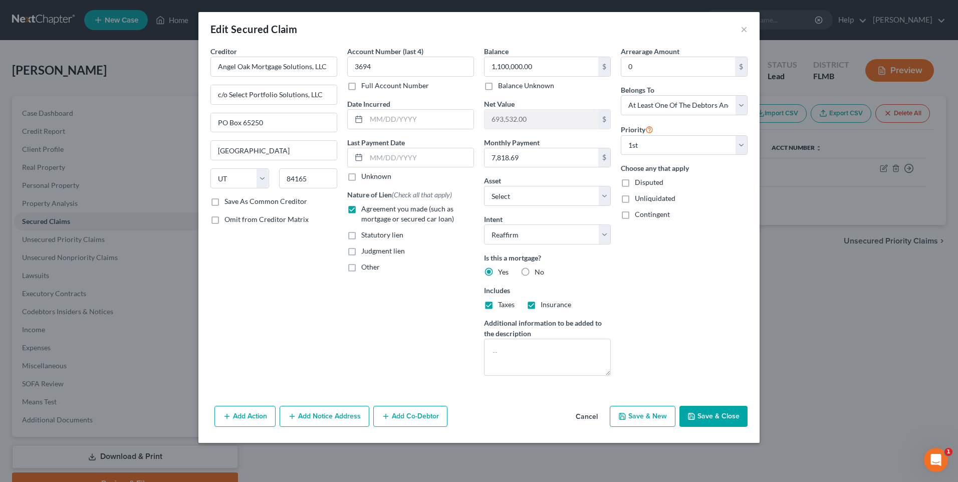
click at [637, 416] on button "Save & New" at bounding box center [643, 416] width 66 height 21
select select "0"
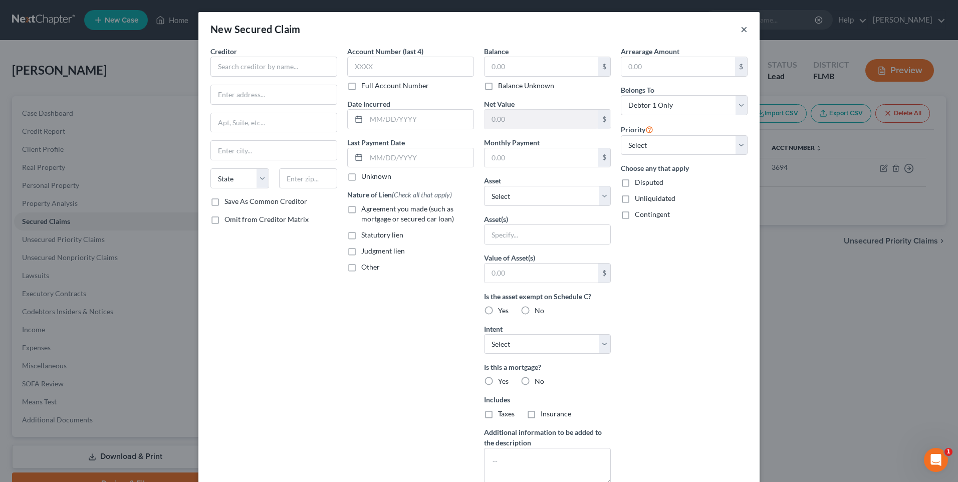
click at [741, 32] on button "×" at bounding box center [744, 29] width 7 height 12
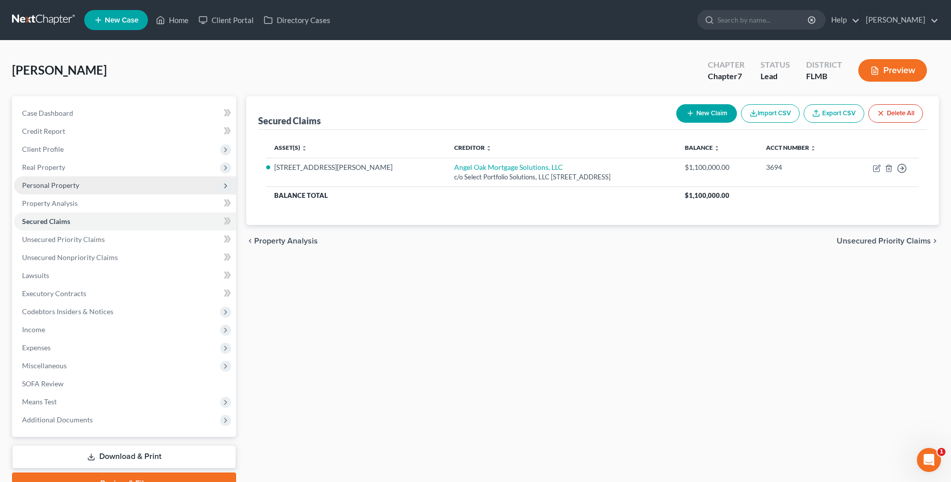
click at [51, 186] on span "Personal Property" at bounding box center [50, 185] width 57 height 9
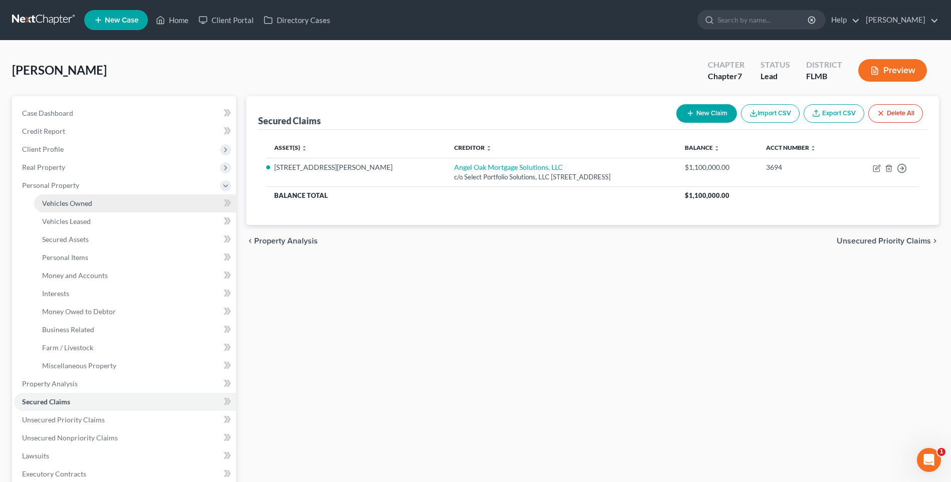
click at [60, 202] on span "Vehicles Owned" at bounding box center [67, 203] width 50 height 9
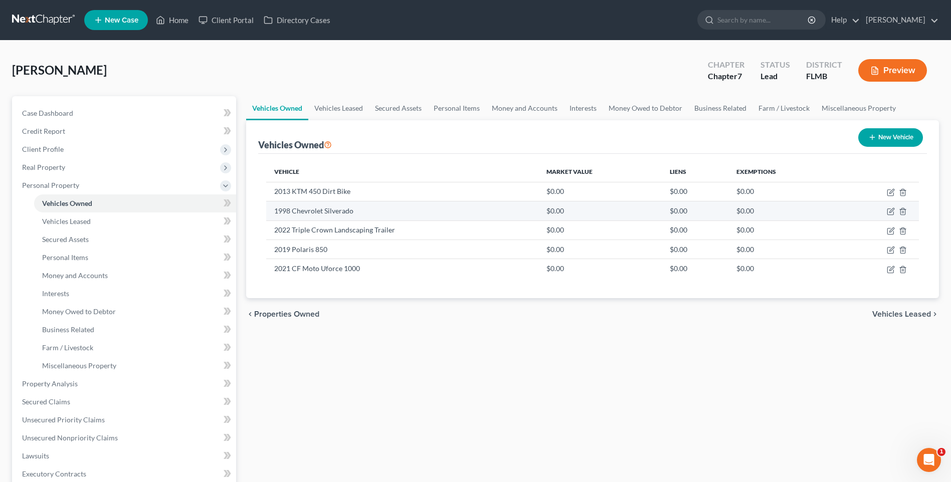
click at [315, 211] on td "1998 Chevrolet Silverado" at bounding box center [402, 210] width 272 height 19
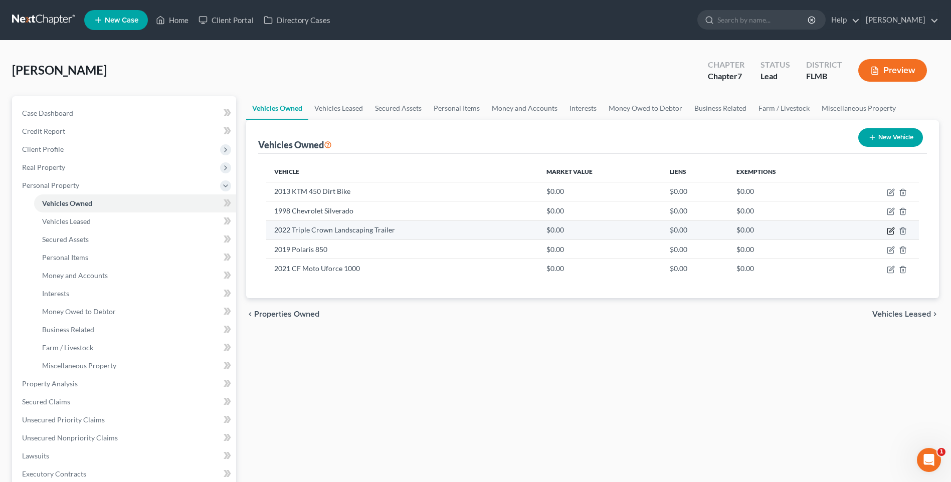
click at [890, 231] on icon "button" at bounding box center [891, 230] width 5 height 5
select select "2"
select select "4"
select select "0"
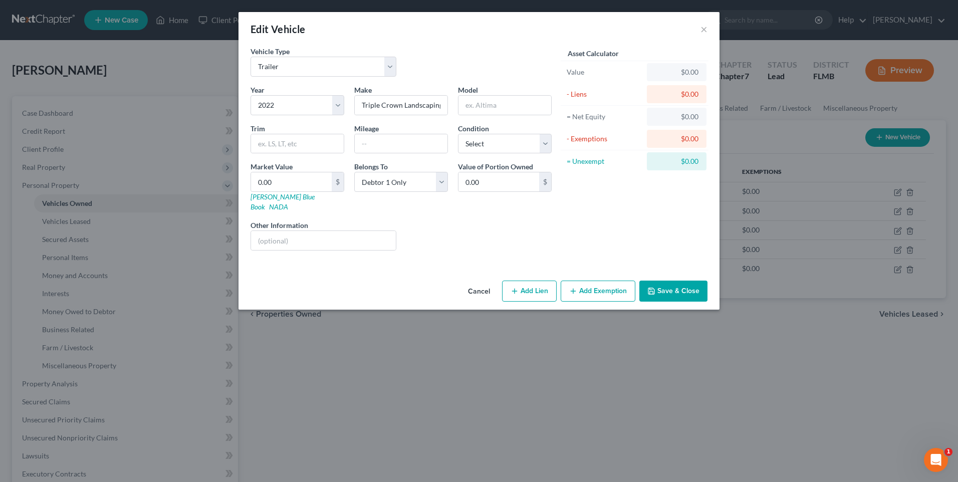
click at [889, 232] on div "Edit Vehicle × Vehicle Type Select Automobile Truck Trailer Watercraft Aircraft…" at bounding box center [479, 241] width 958 height 482
click at [692, 281] on button "Save & Close" at bounding box center [674, 291] width 68 height 21
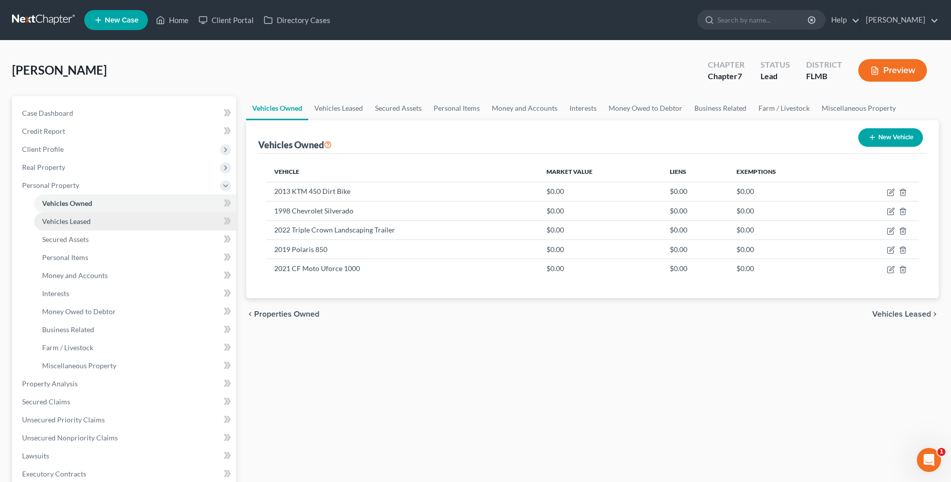
click at [67, 223] on span "Vehicles Leased" at bounding box center [66, 221] width 49 height 9
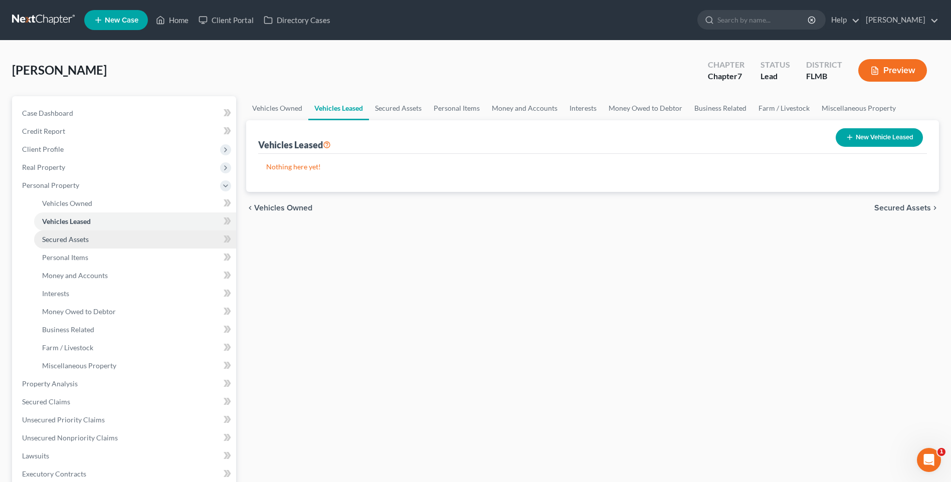
click at [70, 237] on span "Secured Assets" at bounding box center [65, 239] width 47 height 9
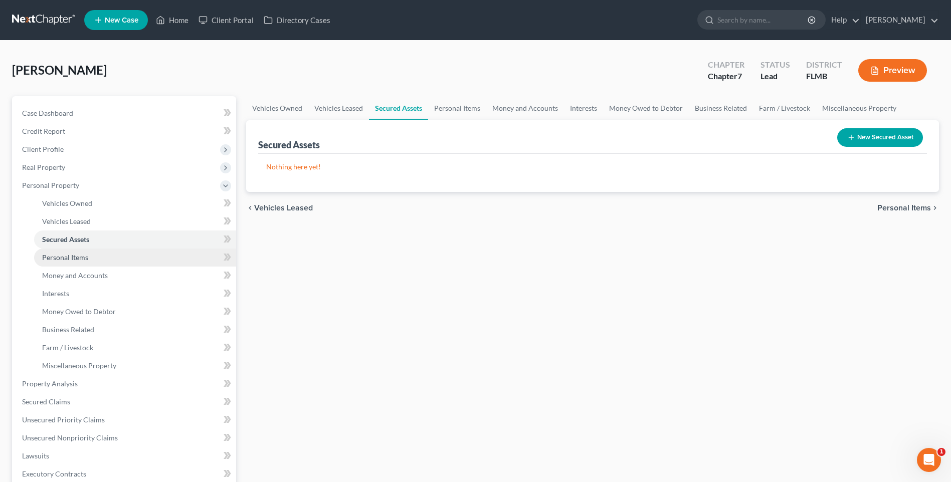
click at [73, 259] on span "Personal Items" at bounding box center [65, 257] width 46 height 9
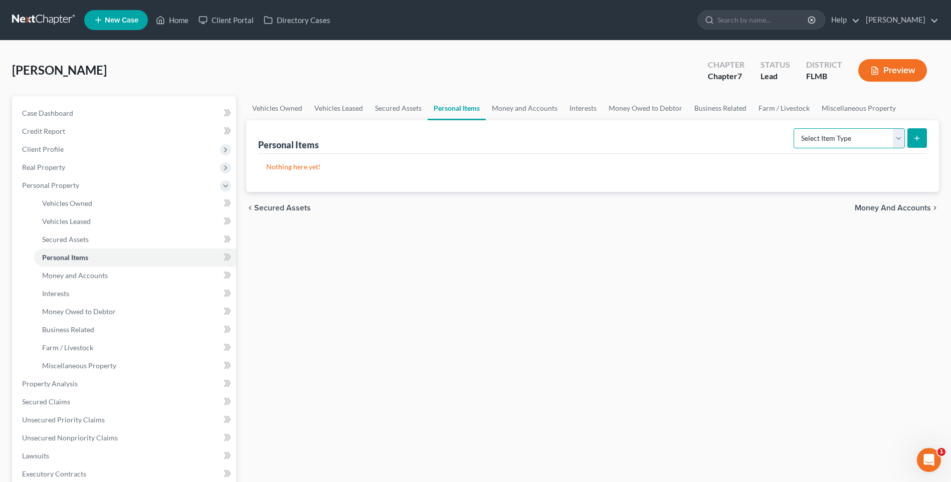
click at [896, 141] on select "Select Item Type Clothing Collectibles Of Value Electronics Firearms Household …" at bounding box center [848, 138] width 111 height 20
select select "clothing"
click at [794, 128] on select "Select Item Type Clothing Collectibles Of Value Electronics Firearms Household …" at bounding box center [848, 138] width 111 height 20
click at [920, 134] on icon "submit" at bounding box center [917, 138] width 8 height 8
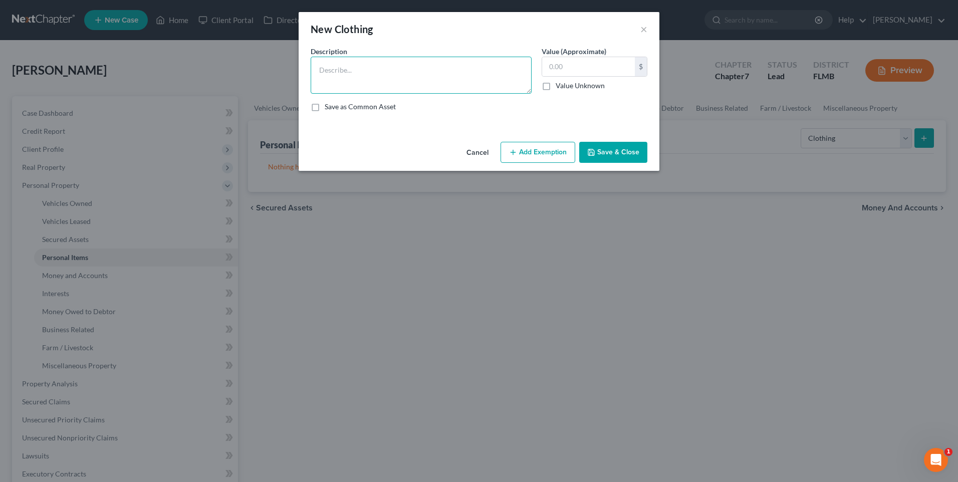
click at [431, 72] on textarea at bounding box center [421, 75] width 221 height 37
type textarea "Various clothing, shoes and personal items"
click at [621, 154] on button "Save & Close" at bounding box center [613, 152] width 68 height 21
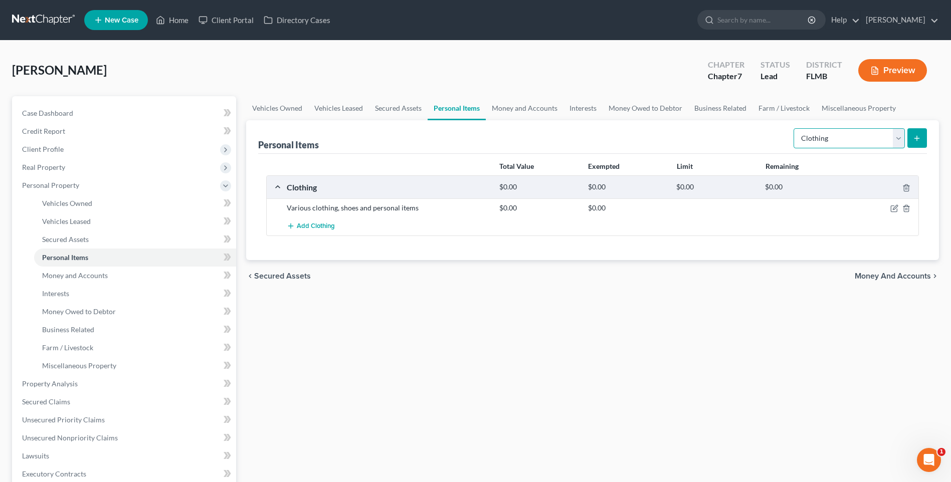
click at [897, 140] on select "Select Item Type Clothing Collectibles Of Value Electronics Firearms Household …" at bounding box center [848, 138] width 111 height 20
select select "collectibles_of_value"
click at [794, 128] on select "Select Item Type Clothing Collectibles Of Value Electronics Firearms Household …" at bounding box center [848, 138] width 111 height 20
click at [919, 137] on icon "submit" at bounding box center [917, 138] width 8 height 8
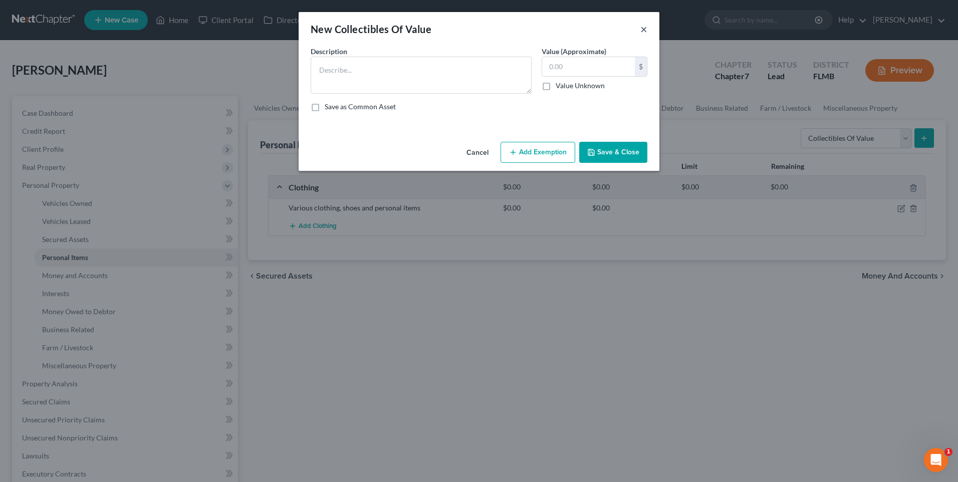
click at [643, 29] on button "×" at bounding box center [644, 29] width 7 height 12
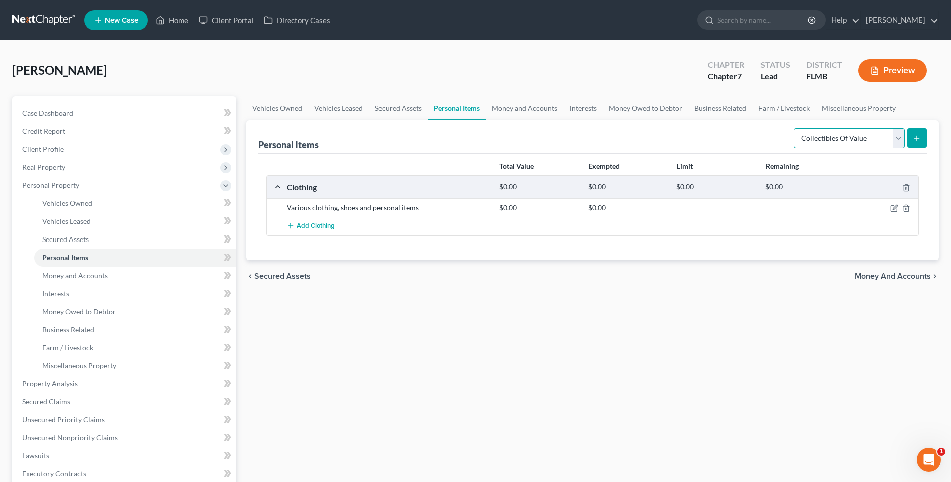
click at [896, 136] on select "Select Item Type Clothing Collectibles Of Value Electronics Firearms Household …" at bounding box center [848, 138] width 111 height 20
click at [368, 309] on div "Vehicles Owned Vehicles Leased Secured Assets Personal Items Money and Accounts…" at bounding box center [592, 385] width 703 height 579
click at [87, 275] on span "Money and Accounts" at bounding box center [75, 275] width 66 height 9
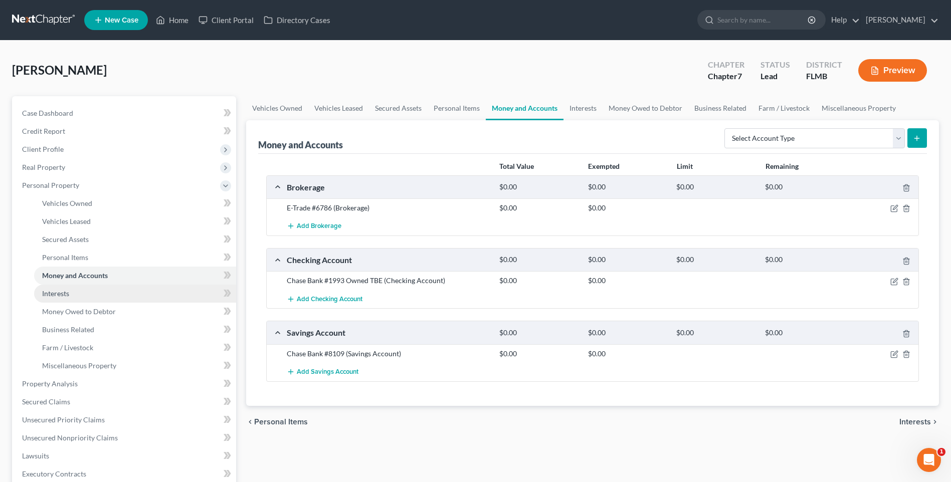
click at [50, 294] on span "Interests" at bounding box center [55, 293] width 27 height 9
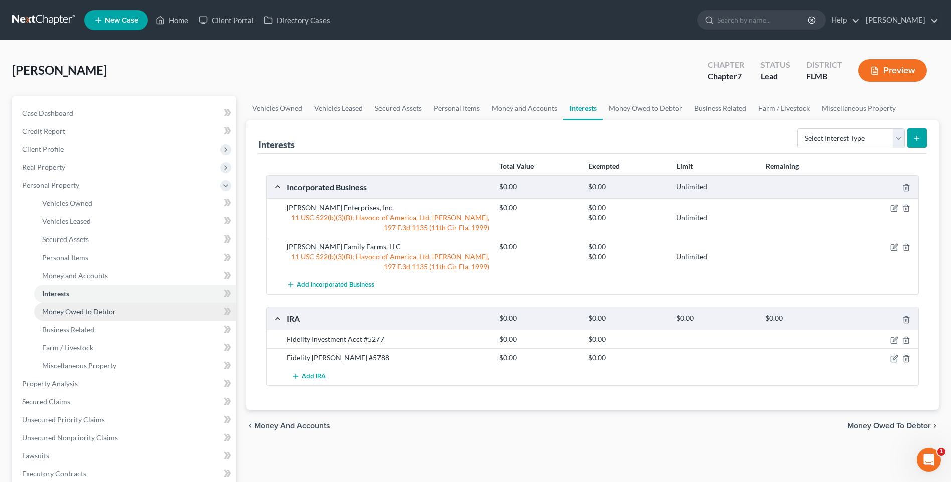
drag, startPoint x: 63, startPoint y: 310, endPoint x: 75, endPoint y: 310, distance: 12.0
click at [63, 310] on span "Money Owed to Debtor" at bounding box center [79, 311] width 74 height 9
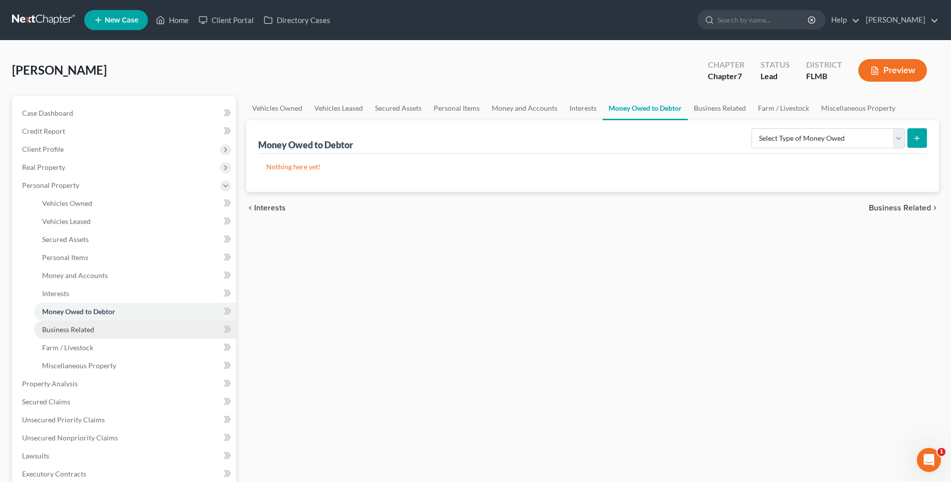
click at [60, 330] on span "Business Related" at bounding box center [68, 329] width 52 height 9
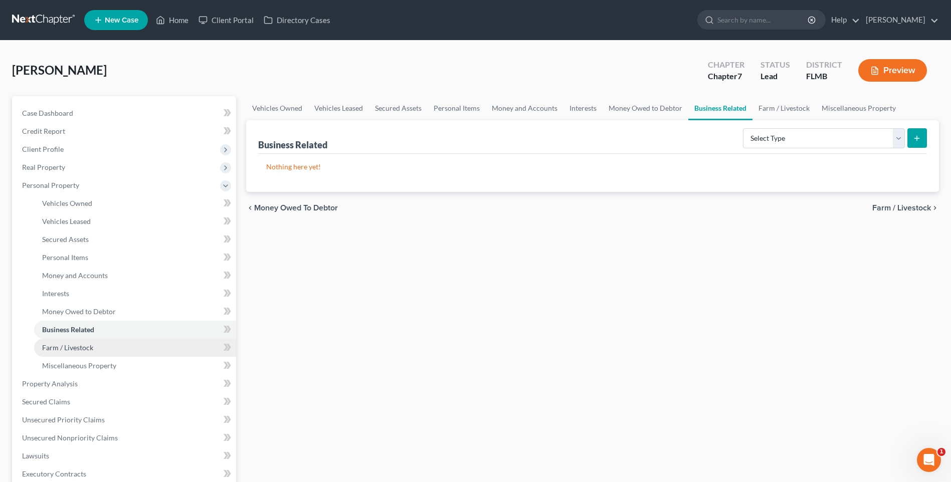
click at [90, 351] on span "Farm / Livestock" at bounding box center [67, 347] width 51 height 9
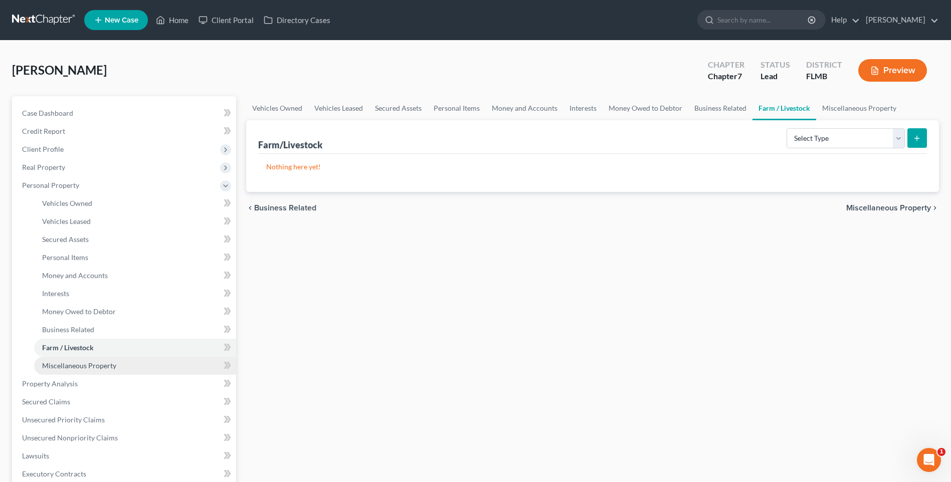
click at [81, 369] on span "Miscellaneous Property" at bounding box center [79, 365] width 74 height 9
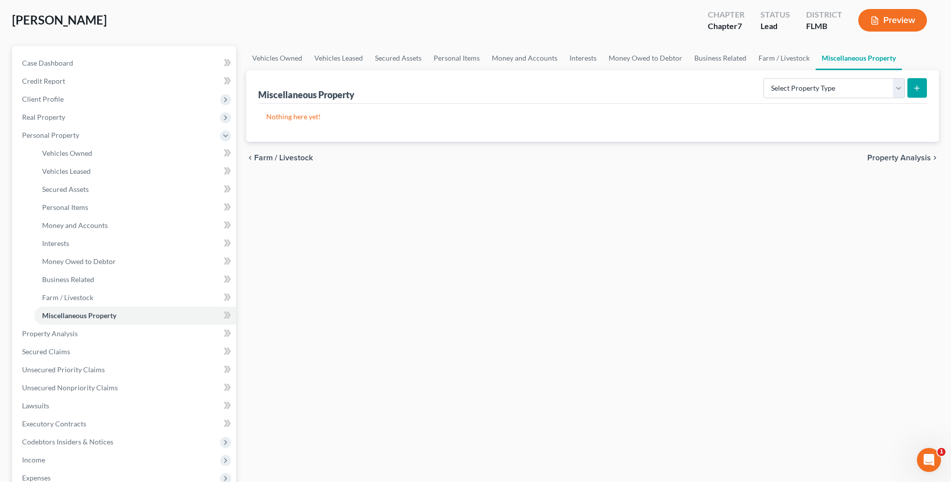
scroll to position [200, 0]
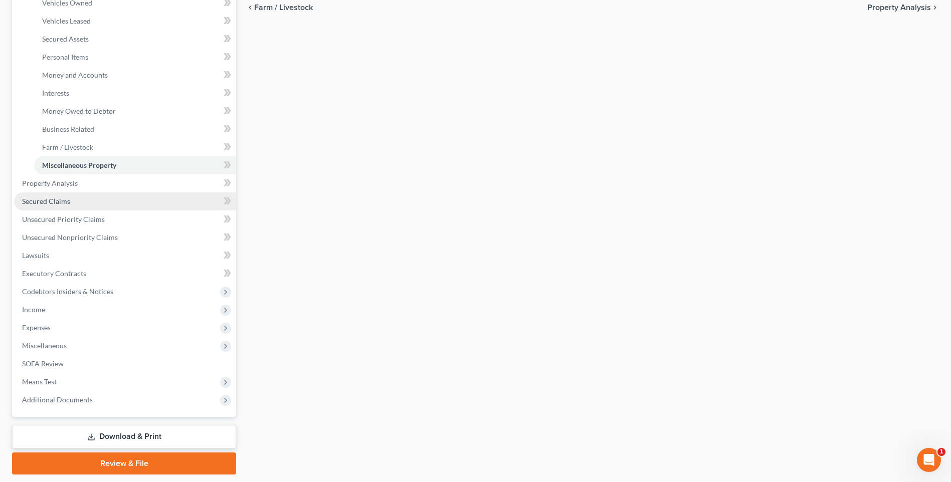
click at [48, 204] on span "Secured Claims" at bounding box center [46, 201] width 48 height 9
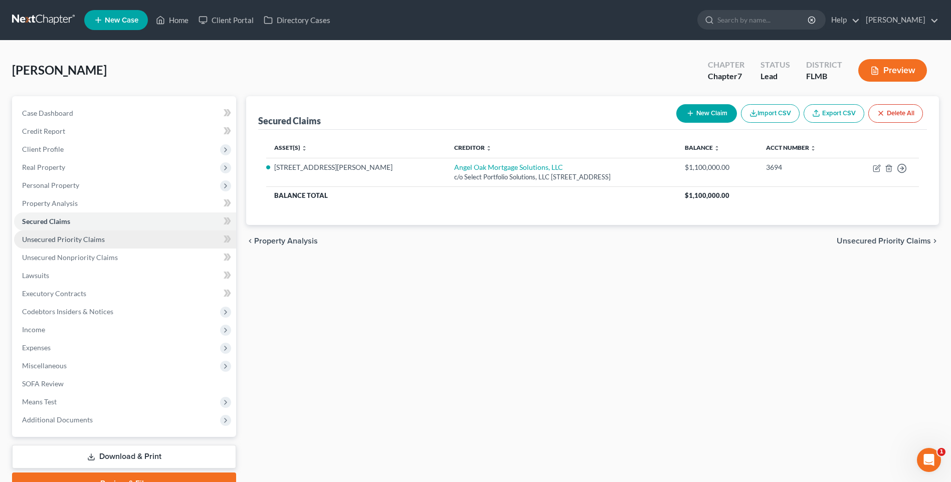
click at [37, 237] on span "Unsecured Priority Claims" at bounding box center [63, 239] width 83 height 9
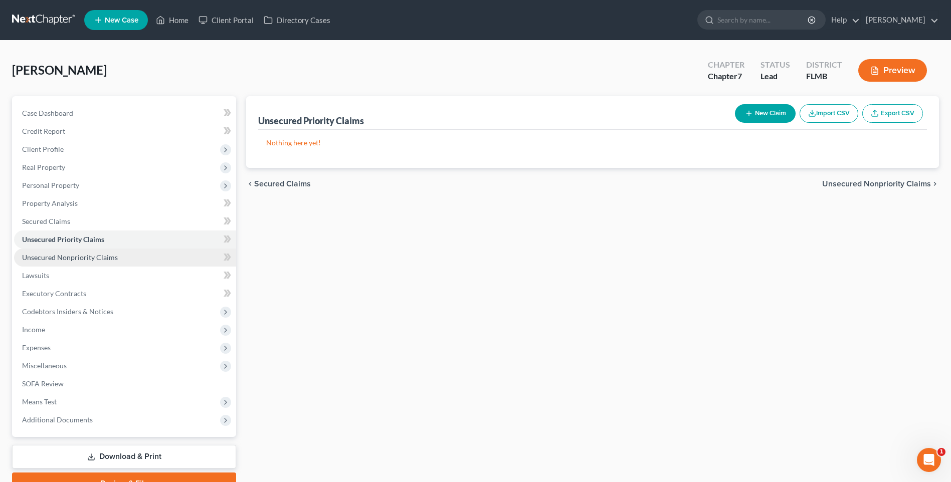
click at [57, 256] on span "Unsecured Nonpriority Claims" at bounding box center [70, 257] width 96 height 9
click at [759, 111] on button "New Claim" at bounding box center [765, 113] width 61 height 19
select select "0"
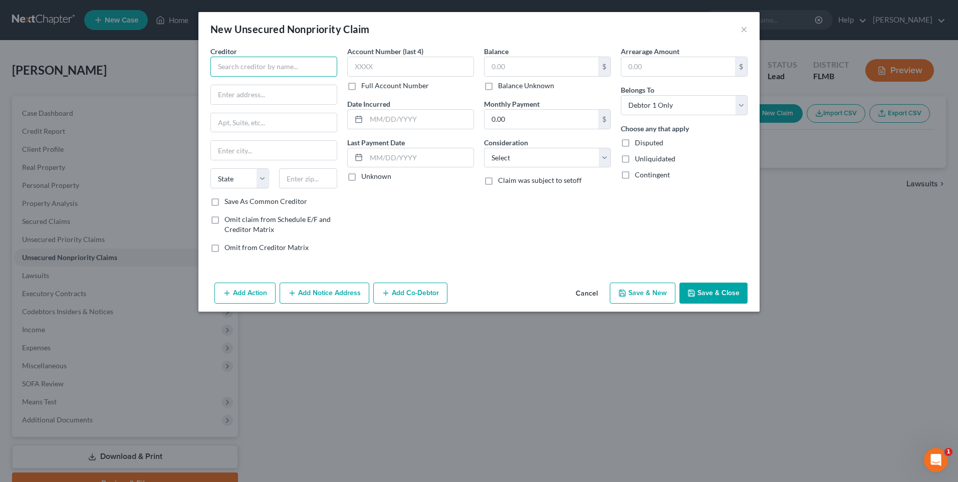
click at [298, 66] on input "text" at bounding box center [274, 67] width 127 height 20
click at [246, 72] on input "text" at bounding box center [274, 67] width 127 height 20
type input "New Horizon Benefit"
type input "Administrators, Inc."
type input "c/o [PERSON_NAME], Esq."
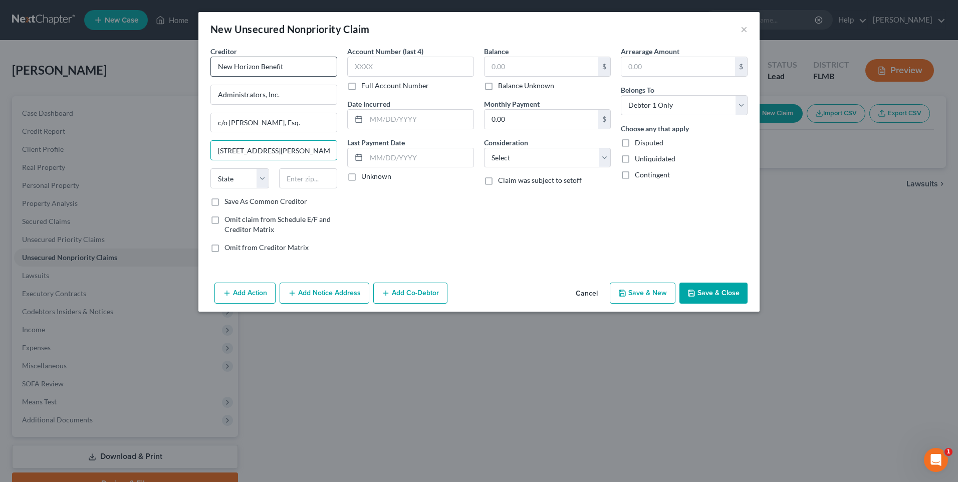
type input "[STREET_ADDRESS][PERSON_NAME]"
select select "9"
type input "33602"
type input "[GEOGRAPHIC_DATA]"
click at [565, 229] on div "Balance $ Balance Unknown Balance Undetermined $ Balance Unknown Monthly Paymen…" at bounding box center [547, 153] width 137 height 215
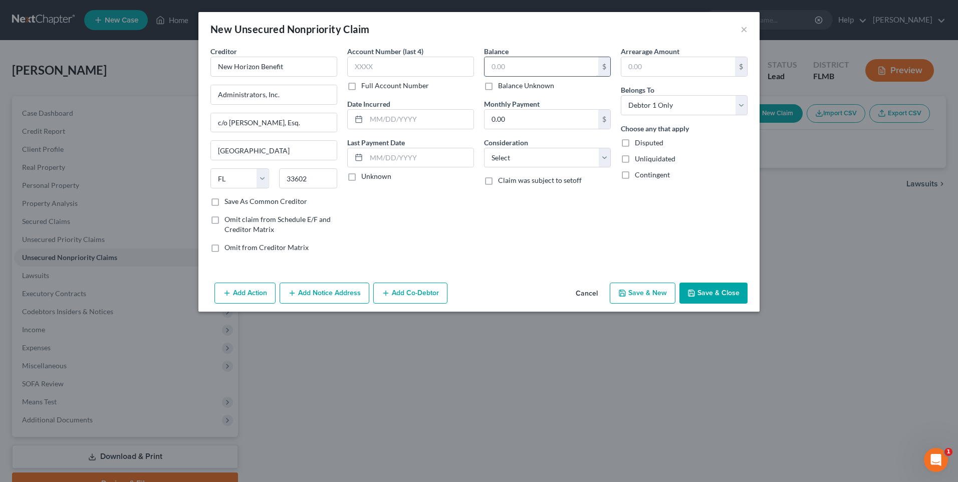
click at [559, 68] on input "text" at bounding box center [542, 66] width 114 height 19
click at [604, 159] on select "Select Cable / Satellite Services Collection Agency Credit Card Debt Debt Couns…" at bounding box center [547, 158] width 127 height 20
select select "8"
click at [484, 148] on select "Select Cable / Satellite Services Collection Agency Credit Card Debt Debt Couns…" at bounding box center [547, 158] width 127 height 20
click at [635, 142] on label "Disputed" at bounding box center [649, 143] width 29 height 10
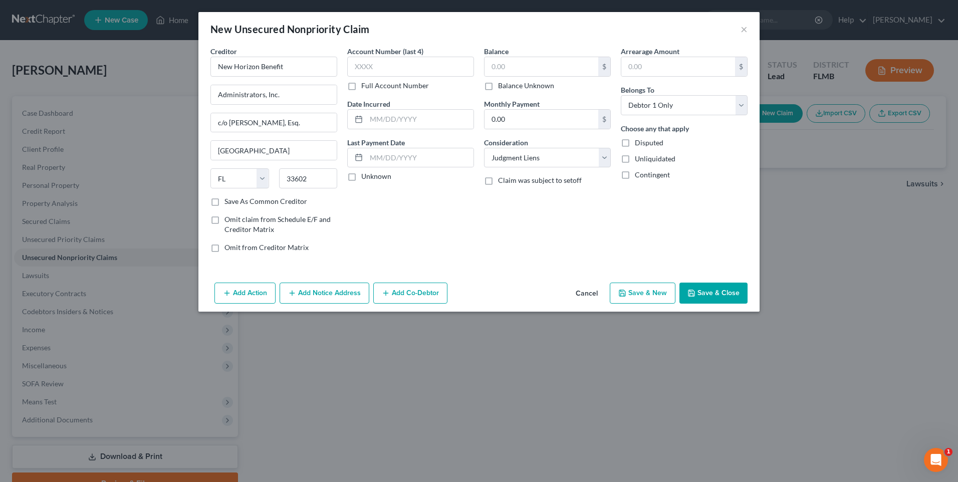
click at [639, 142] on input "Disputed" at bounding box center [642, 141] width 7 height 7
checkbox input "true"
click at [635, 156] on label "Unliquidated" at bounding box center [655, 159] width 41 height 10
click at [639, 156] on input "Unliquidated" at bounding box center [642, 157] width 7 height 7
checkbox input "true"
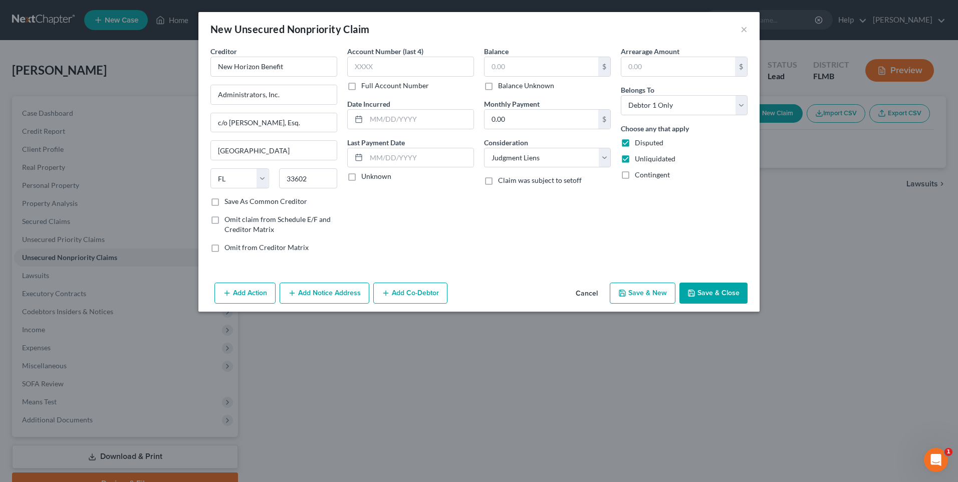
click at [635, 175] on label "Contingent" at bounding box center [652, 175] width 35 height 10
click at [639, 175] on input "Contingent" at bounding box center [642, 173] width 7 height 7
checkbox input "true"
click at [713, 295] on button "Save & Close" at bounding box center [714, 293] width 68 height 21
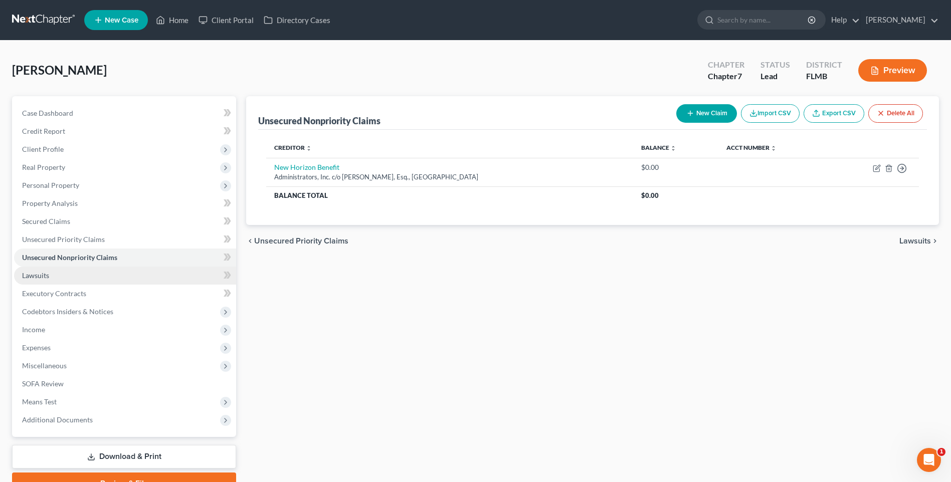
click at [38, 278] on span "Lawsuits" at bounding box center [35, 275] width 27 height 9
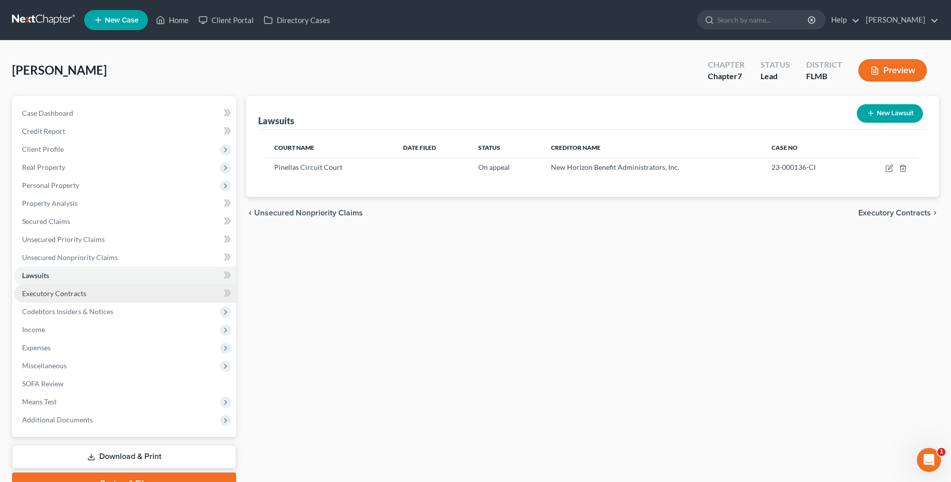
click at [45, 296] on span "Executory Contracts" at bounding box center [54, 293] width 64 height 9
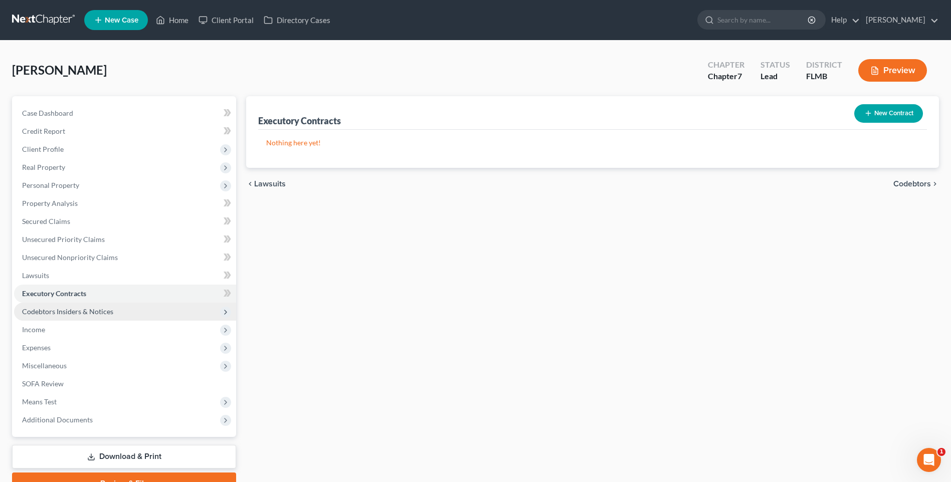
click at [44, 312] on span "Codebtors Insiders & Notices" at bounding box center [67, 311] width 91 height 9
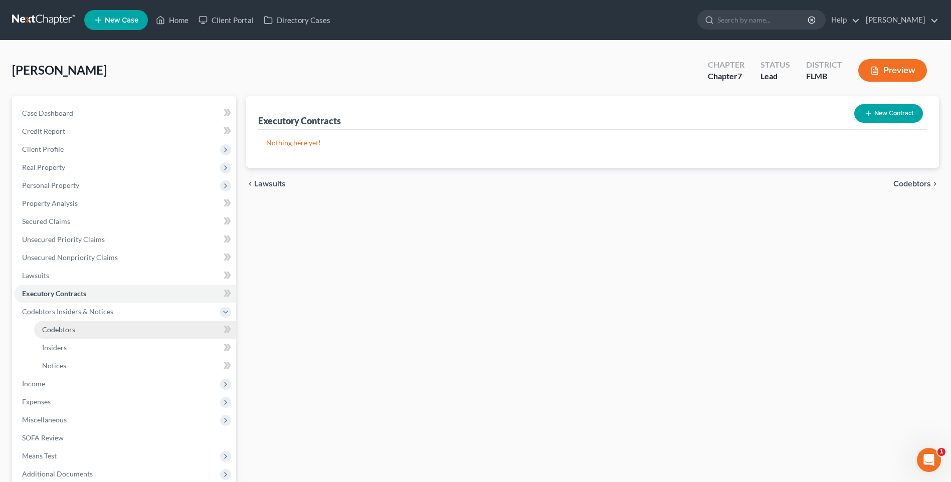
click at [53, 329] on span "Codebtors" at bounding box center [58, 329] width 33 height 9
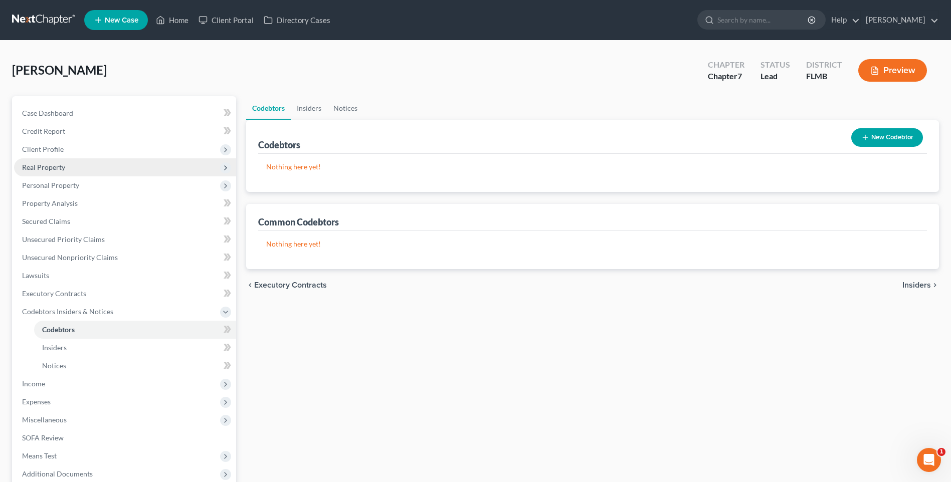
click at [45, 169] on span "Real Property" at bounding box center [43, 167] width 43 height 9
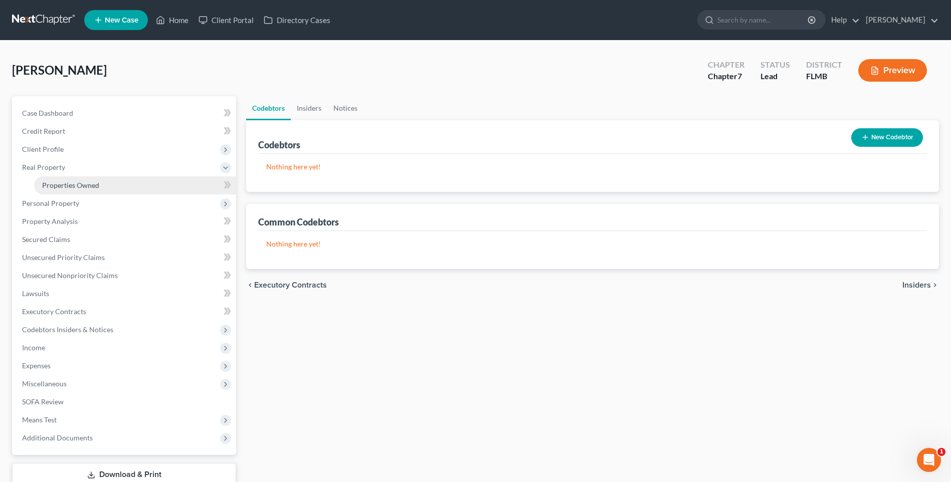
click at [53, 184] on span "Properties Owned" at bounding box center [70, 185] width 57 height 9
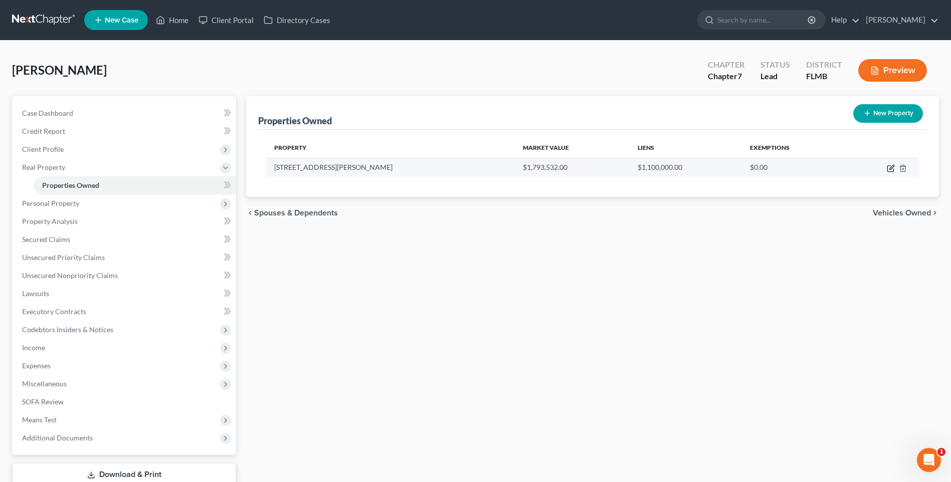
click at [891, 168] on icon "button" at bounding box center [891, 167] width 5 height 5
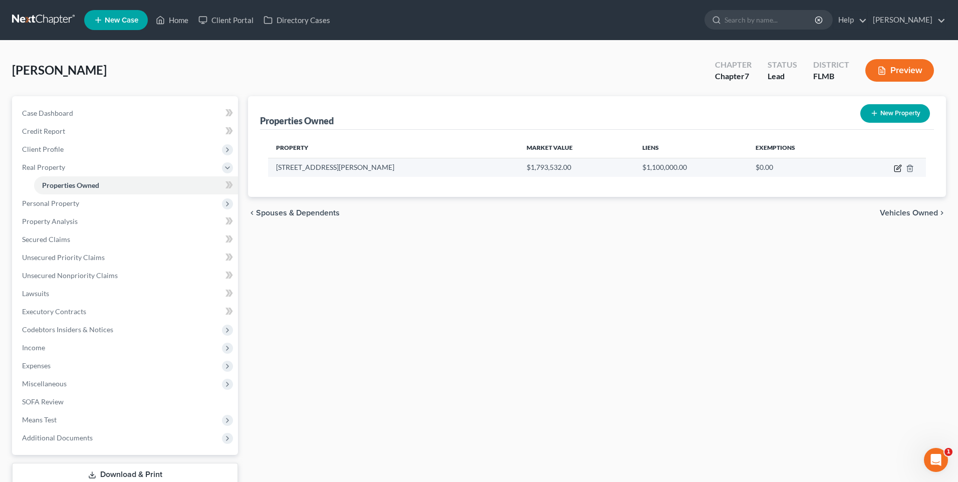
select select "9"
select select "27"
select select "3"
select select "5"
select select "46"
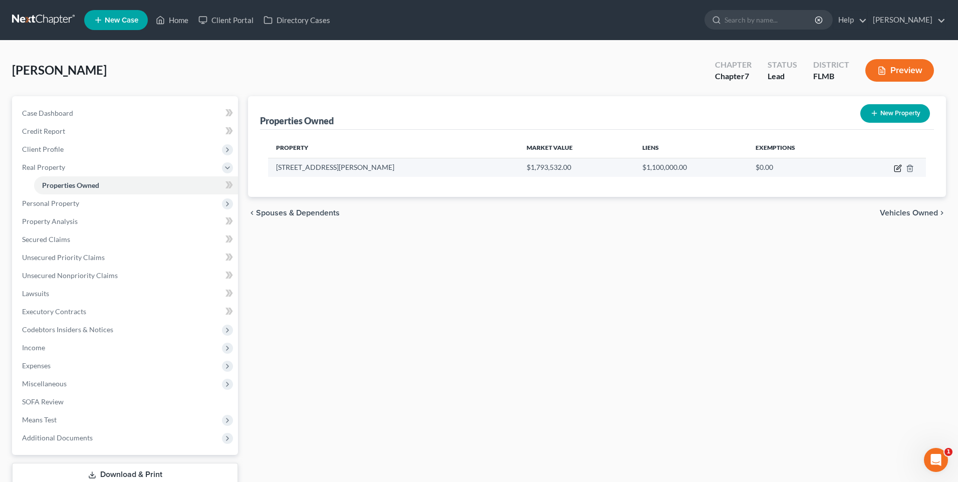
select select "3"
select select "0"
select select "2"
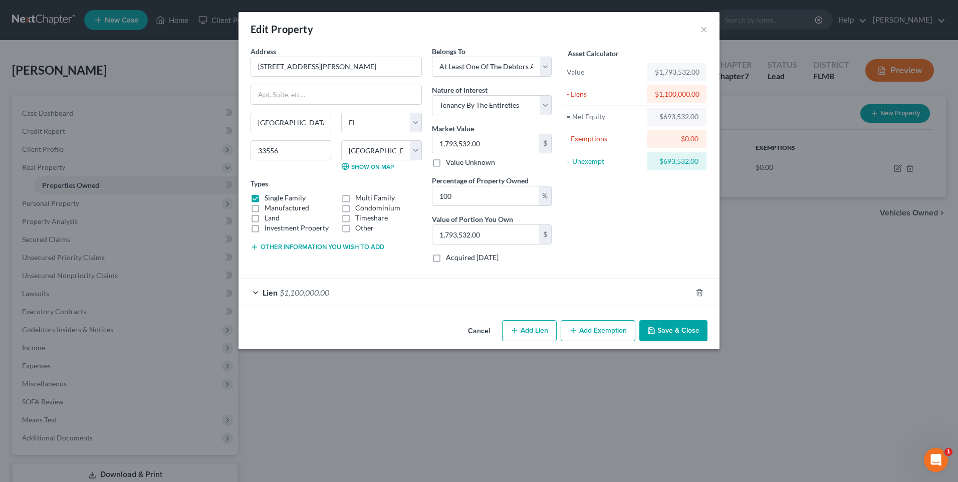
click at [256, 293] on div "Lien $1,100,000.00" at bounding box center [465, 292] width 453 height 27
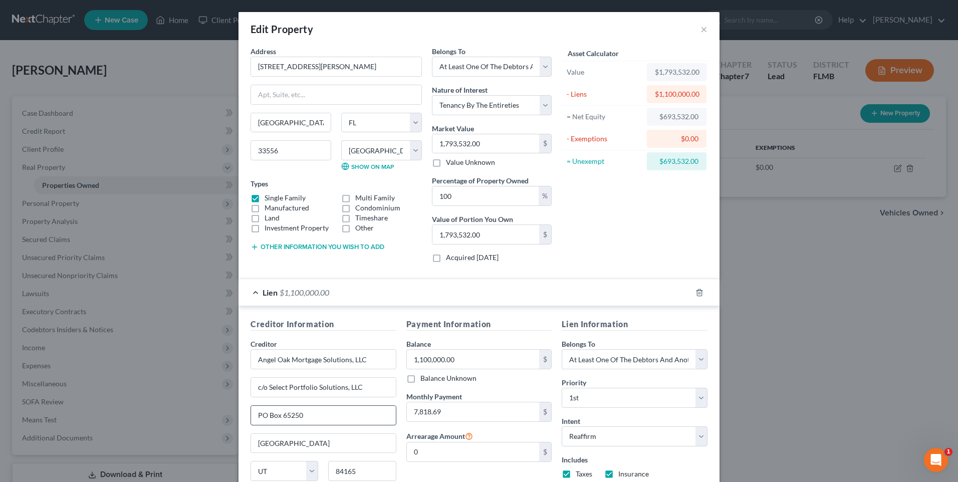
scroll to position [88, 0]
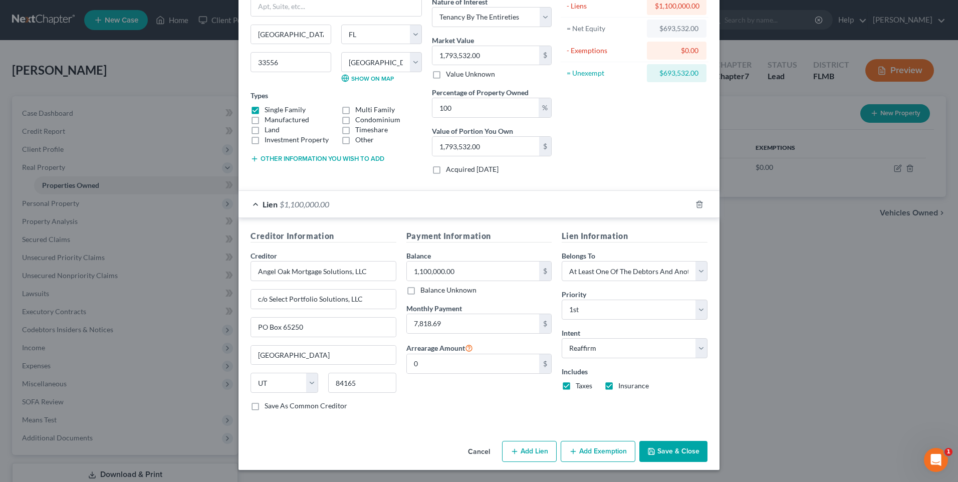
click at [667, 451] on button "Save & Close" at bounding box center [674, 451] width 68 height 21
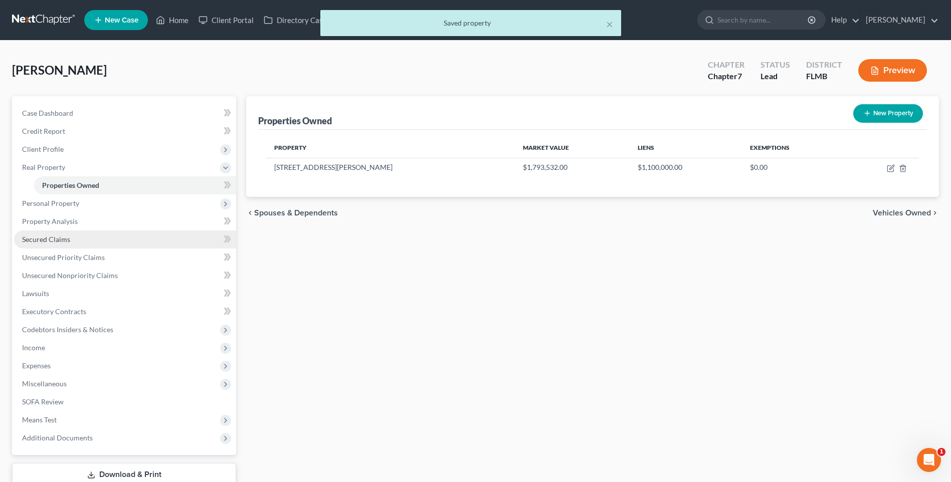
click at [32, 238] on span "Secured Claims" at bounding box center [46, 239] width 48 height 9
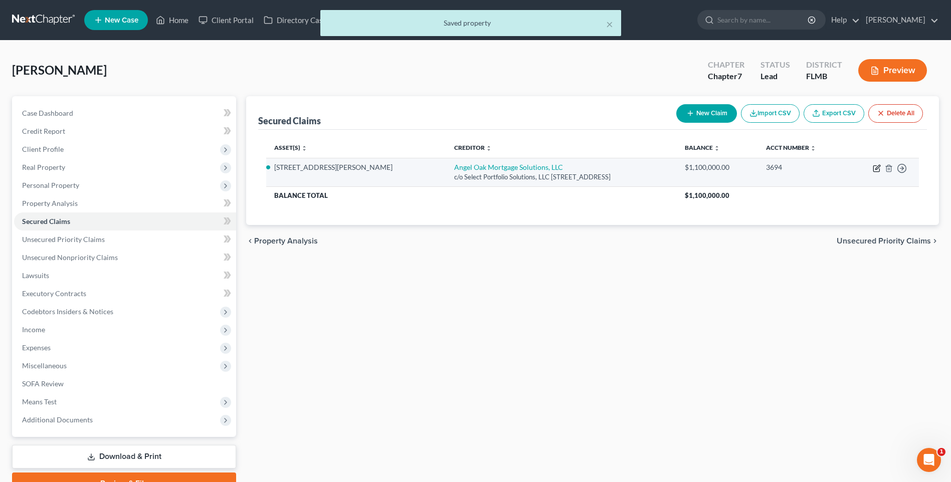
click at [874, 167] on icon "button" at bounding box center [877, 168] width 8 height 8
select select "46"
select select "2"
select select "3"
select select "0"
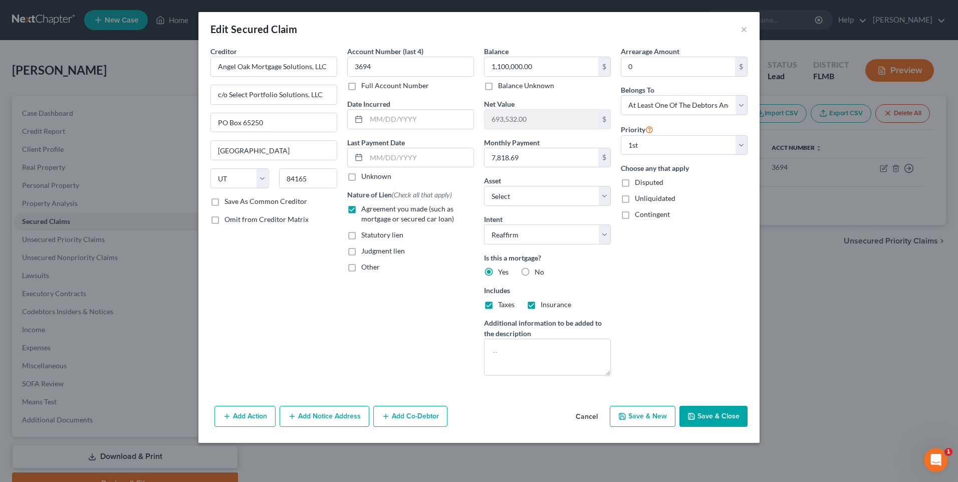
click at [415, 418] on button "Add Co-Debtor" at bounding box center [410, 416] width 74 height 21
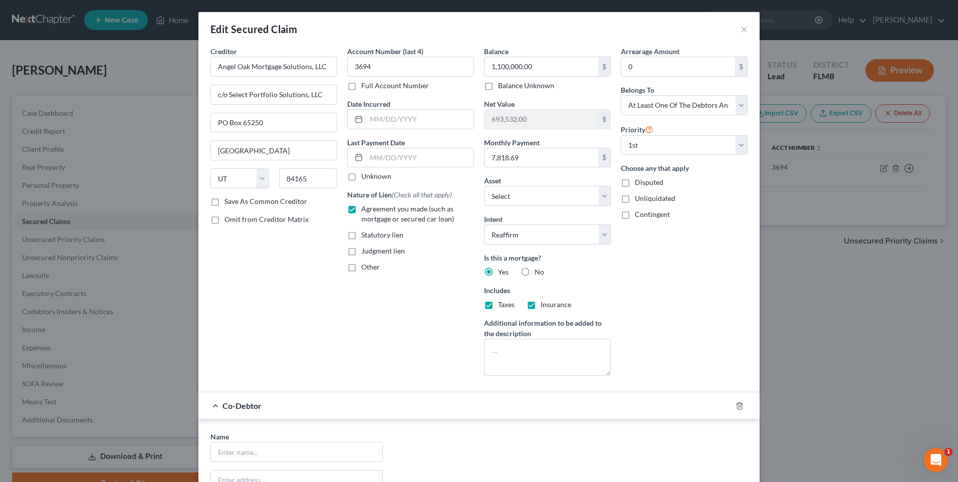
scroll to position [50, 0]
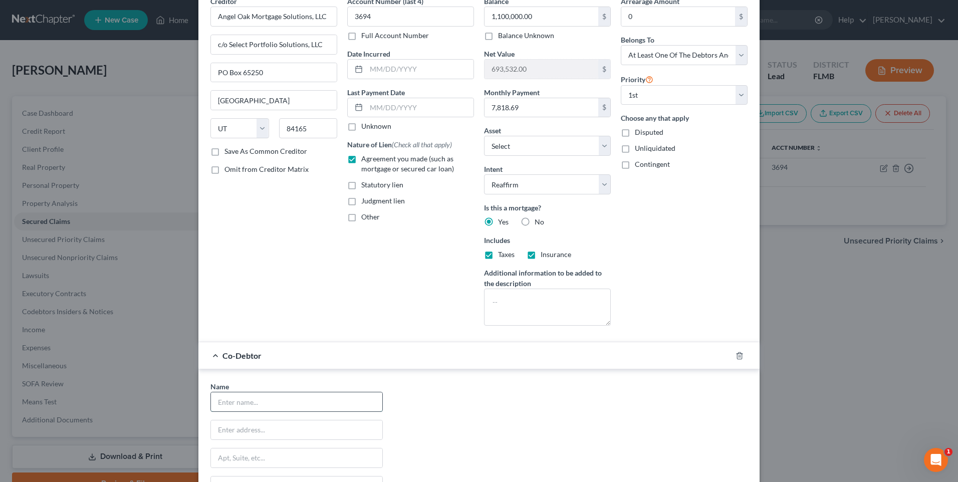
click at [267, 408] on input "text" at bounding box center [296, 401] width 171 height 19
type input "[PERSON_NAME]"
click at [228, 433] on input "text" at bounding box center [296, 430] width 171 height 19
type input "[STREET_ADDRESS][PERSON_NAME]"
type input "[GEOGRAPHIC_DATA]"
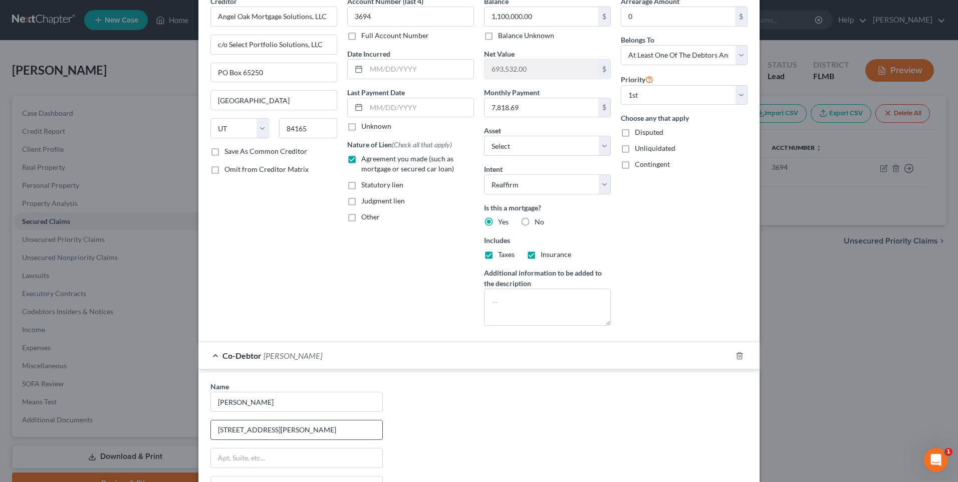
type input "33556-2741"
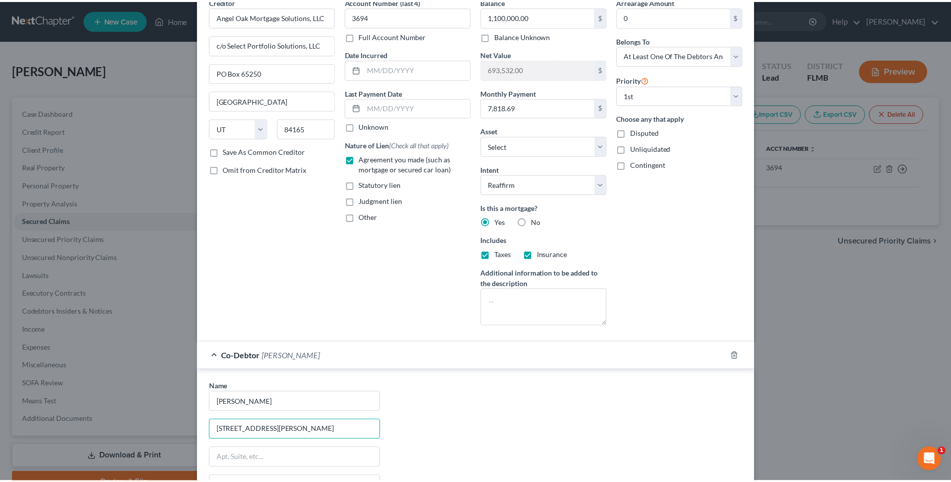
scroll to position [200, 0]
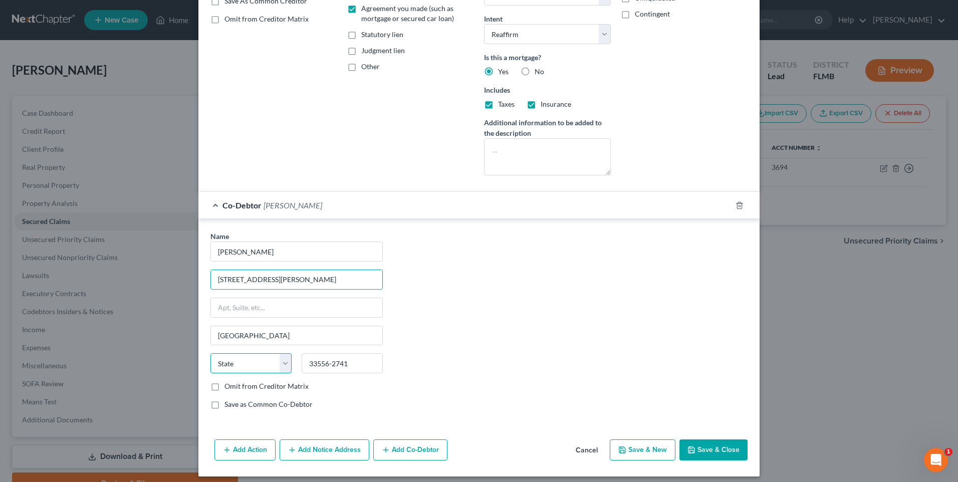
click at [282, 367] on select "State [US_STATE] AK AR AZ CA CO CT DE DC [GEOGRAPHIC_DATA] [GEOGRAPHIC_DATA] GU…" at bounding box center [251, 363] width 81 height 20
select select "9"
click at [211, 353] on select "State [US_STATE] AK AR AZ CA CO CT DE DC [GEOGRAPHIC_DATA] [GEOGRAPHIC_DATA] GU…" at bounding box center [251, 363] width 81 height 20
click at [710, 451] on button "Save & Close" at bounding box center [714, 450] width 68 height 21
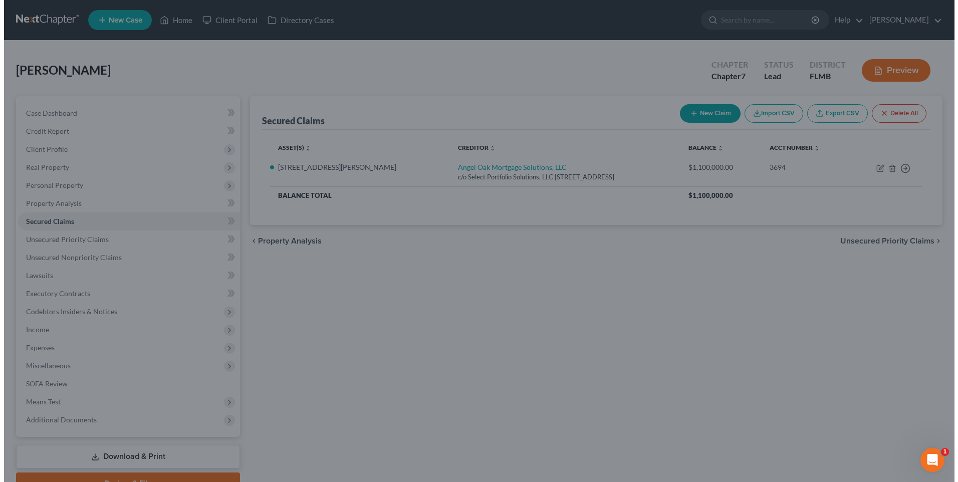
scroll to position [0, 0]
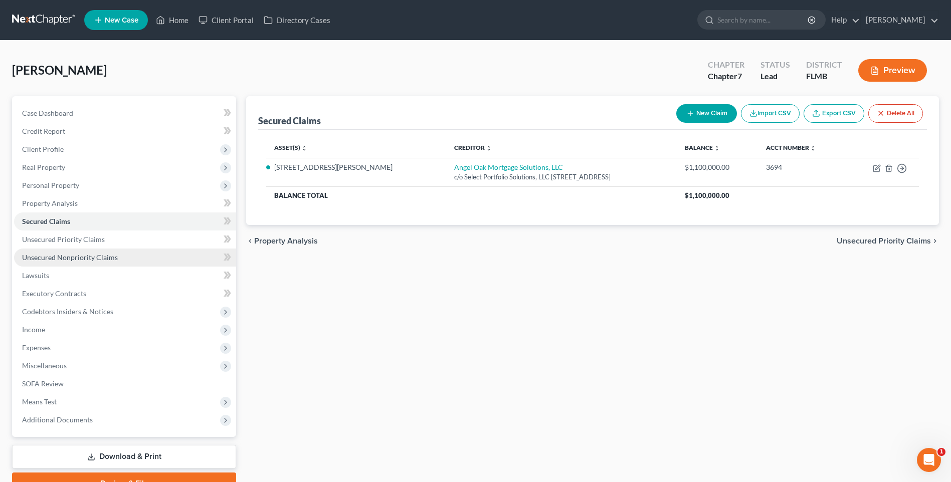
click at [58, 257] on span "Unsecured Nonpriority Claims" at bounding box center [70, 257] width 96 height 9
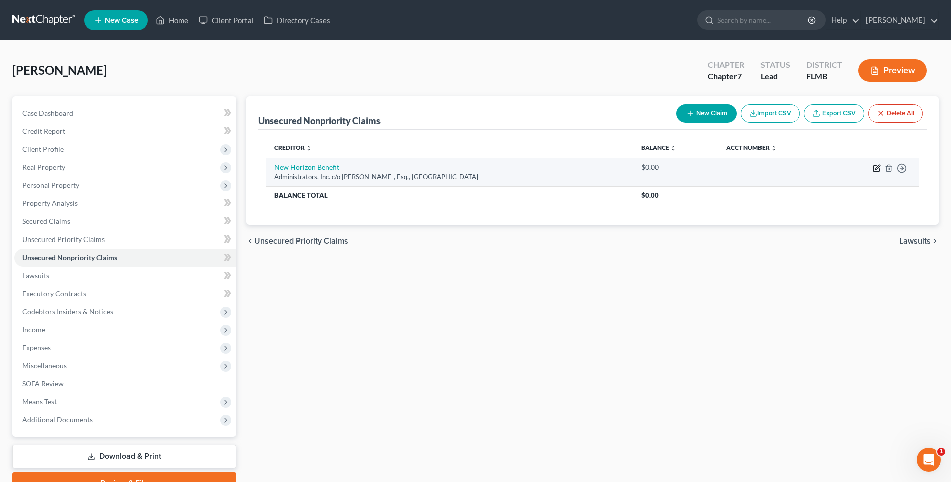
click at [875, 166] on icon "button" at bounding box center [876, 169] width 6 height 6
select select "9"
select select "8"
select select "0"
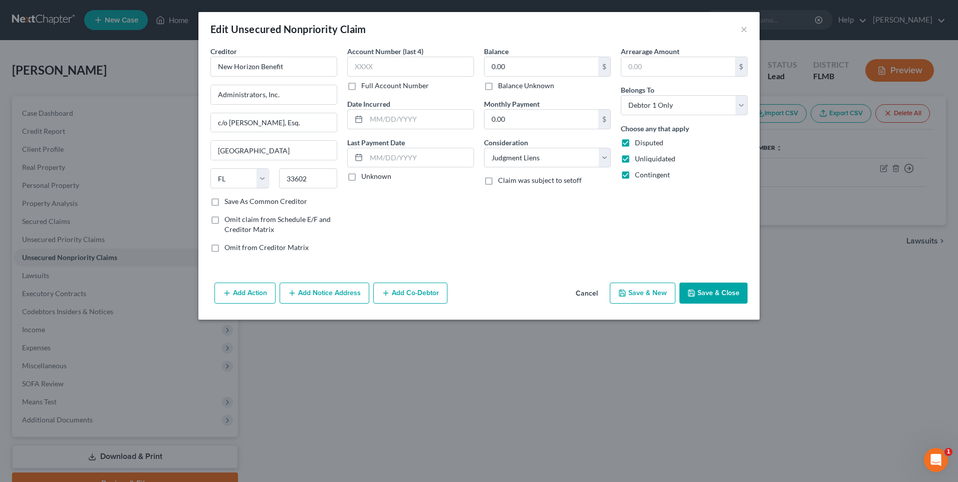
click at [407, 292] on button "Add Co-Debtor" at bounding box center [410, 293] width 74 height 21
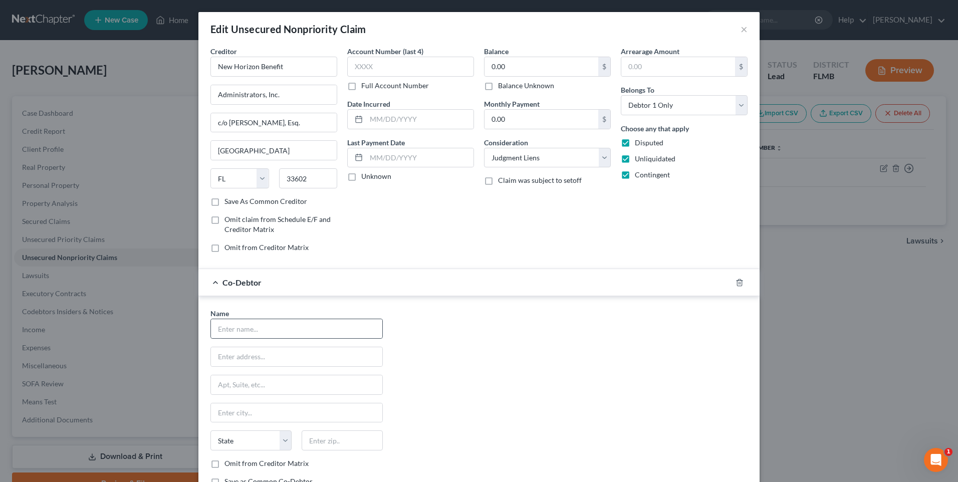
click at [273, 319] on div at bounding box center [297, 329] width 172 height 20
click at [291, 332] on input "text" at bounding box center [296, 328] width 171 height 19
click at [300, 334] on input "[PERSON_NAME]" at bounding box center [296, 328] width 171 height 19
type input "[PERSON_NAME]"
drag, startPoint x: 255, startPoint y: 359, endPoint x: 268, endPoint y: 352, distance: 14.6
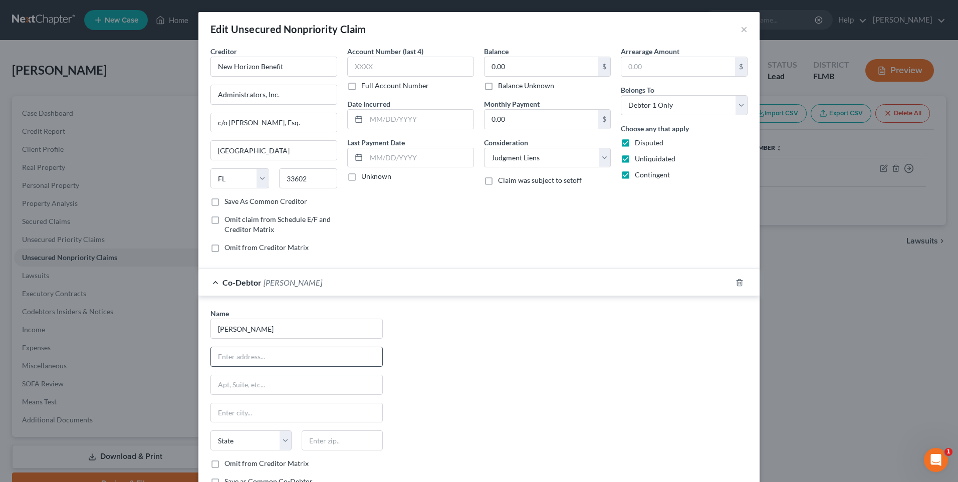
click at [255, 359] on input "text" at bounding box center [296, 356] width 171 height 19
type input "[STREET_ADDRESS]"
type input "[GEOGRAPHIC_DATA]"
select select "9"
type input "34689"
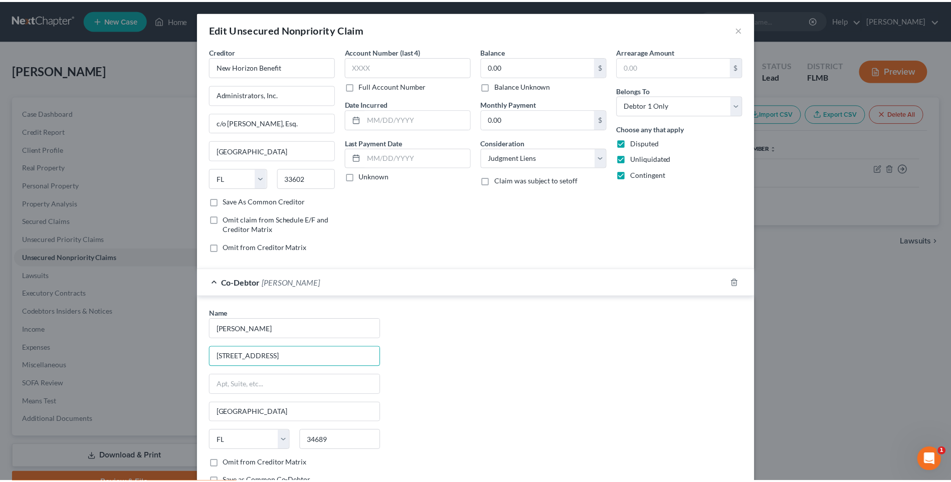
scroll to position [84, 0]
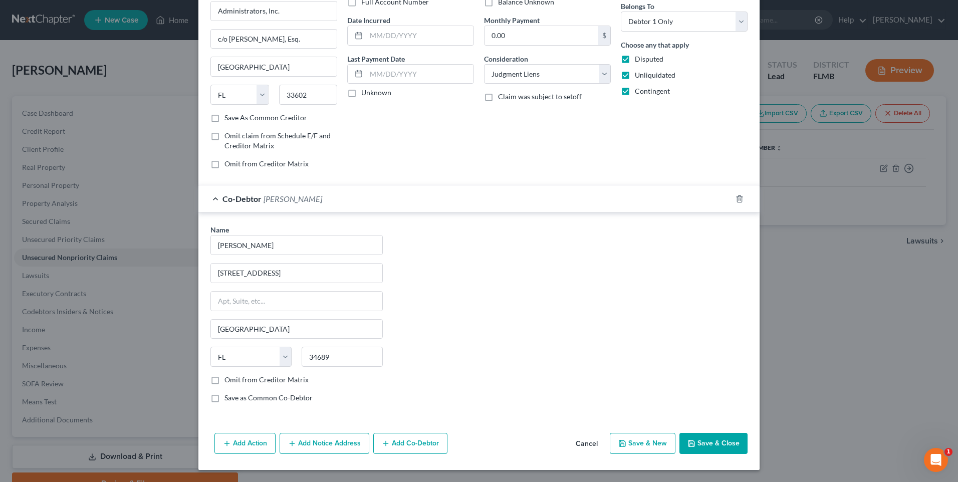
click at [724, 444] on button "Save & Close" at bounding box center [714, 443] width 68 height 21
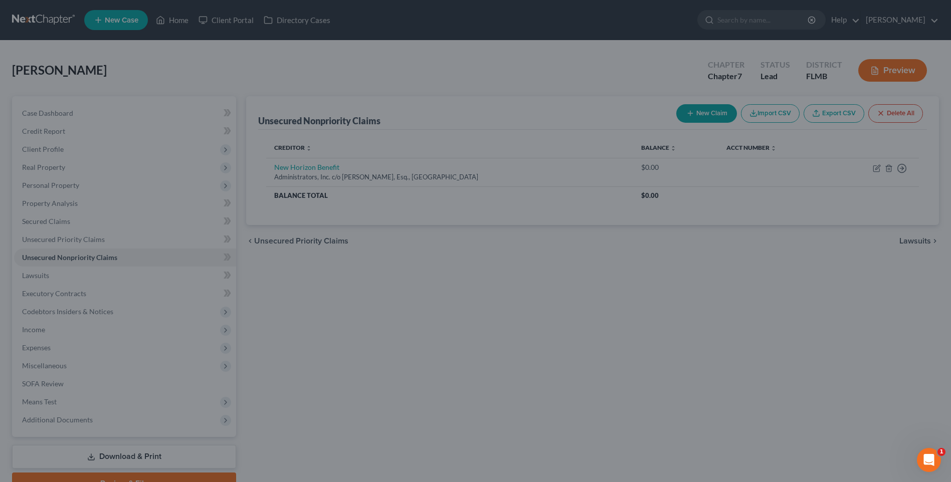
scroll to position [0, 0]
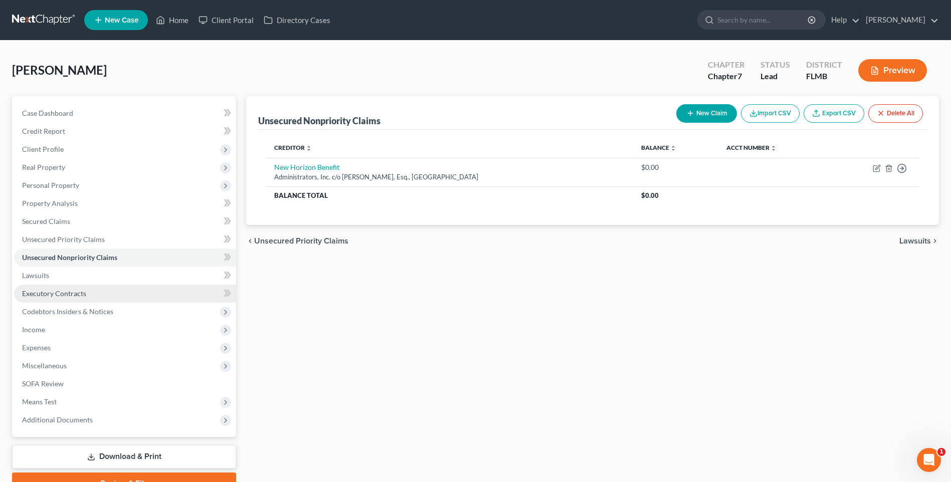
click at [51, 295] on span "Executory Contracts" at bounding box center [54, 293] width 64 height 9
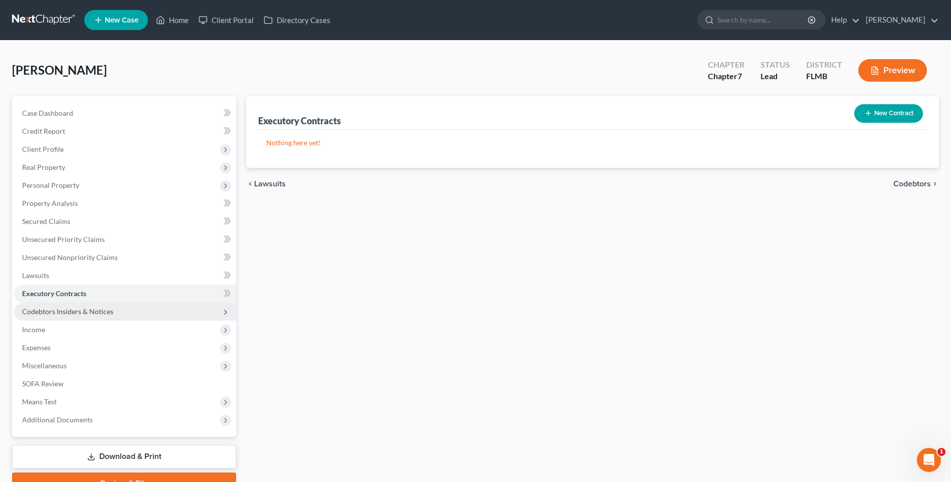
click at [63, 311] on span "Codebtors Insiders & Notices" at bounding box center [67, 311] width 91 height 9
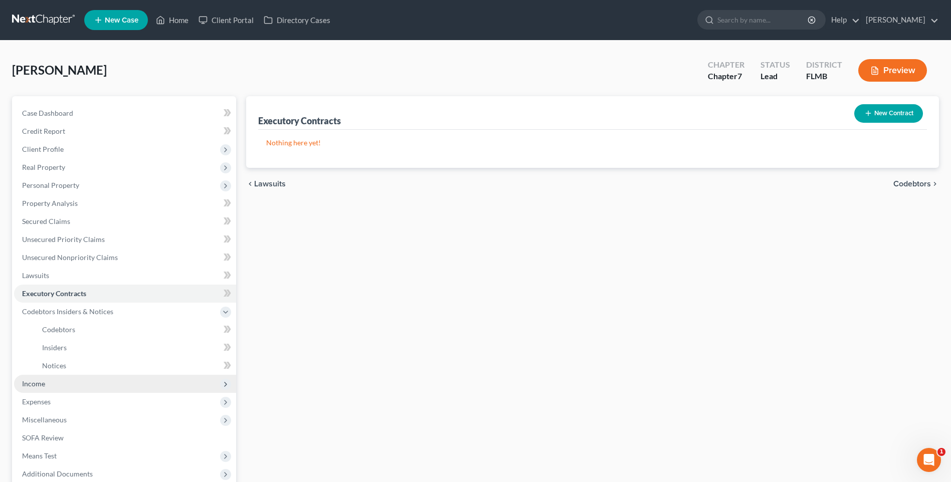
click at [38, 383] on span "Income" at bounding box center [33, 383] width 23 height 9
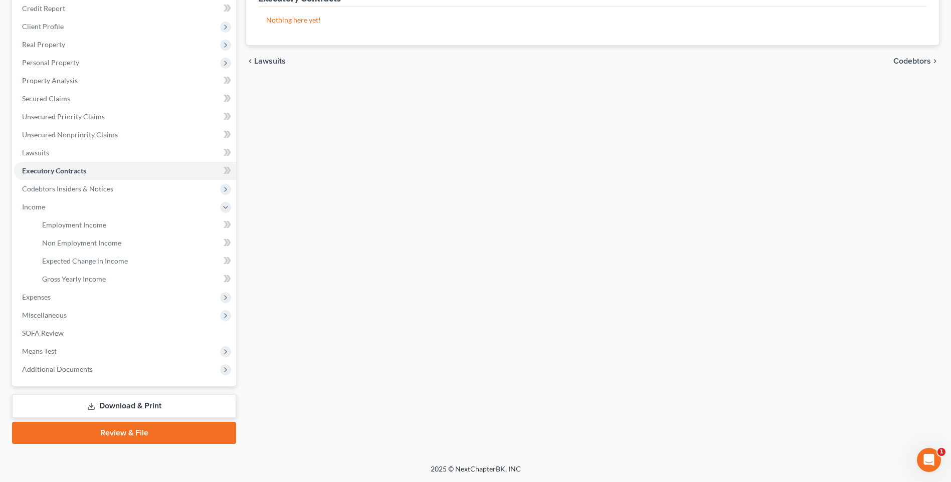
scroll to position [75, 0]
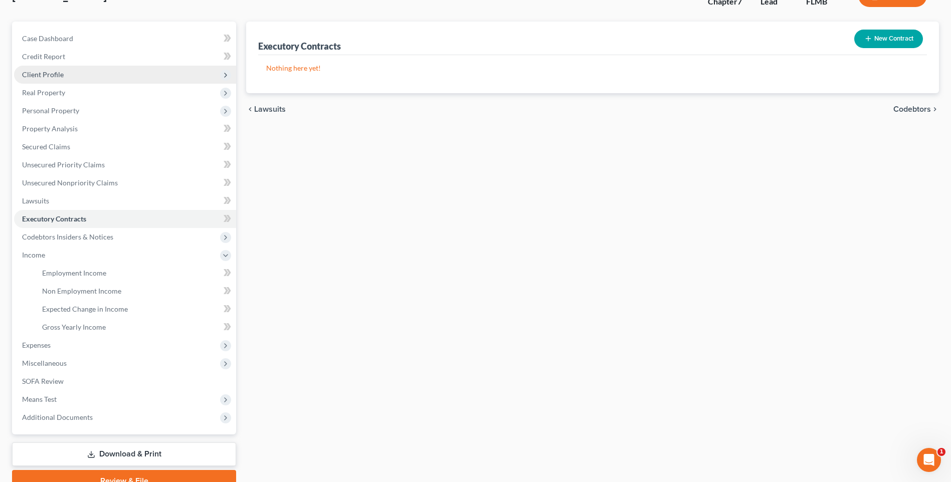
drag, startPoint x: 39, startPoint y: 74, endPoint x: 41, endPoint y: 66, distance: 8.7
click at [39, 74] on span "Client Profile" at bounding box center [43, 74] width 42 height 9
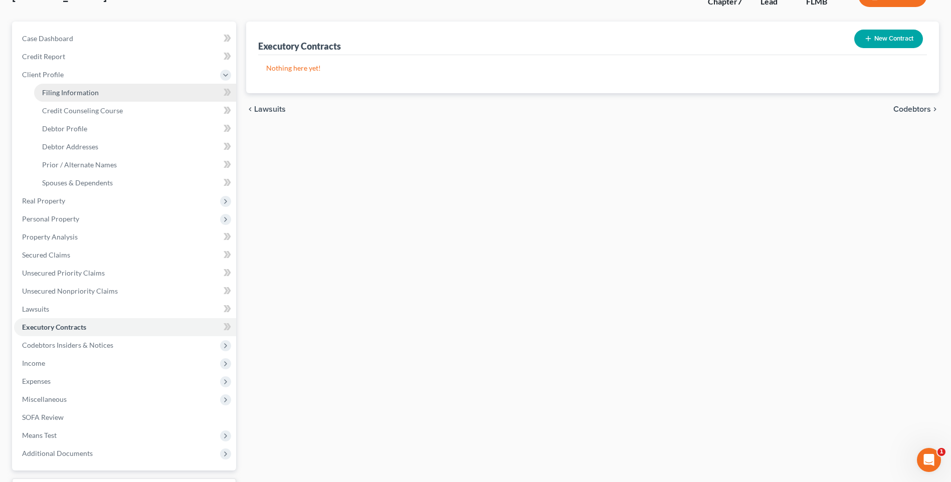
click at [54, 84] on link "Filing Information" at bounding box center [135, 93] width 202 height 18
select select "0"
select select "3"
select select "0"
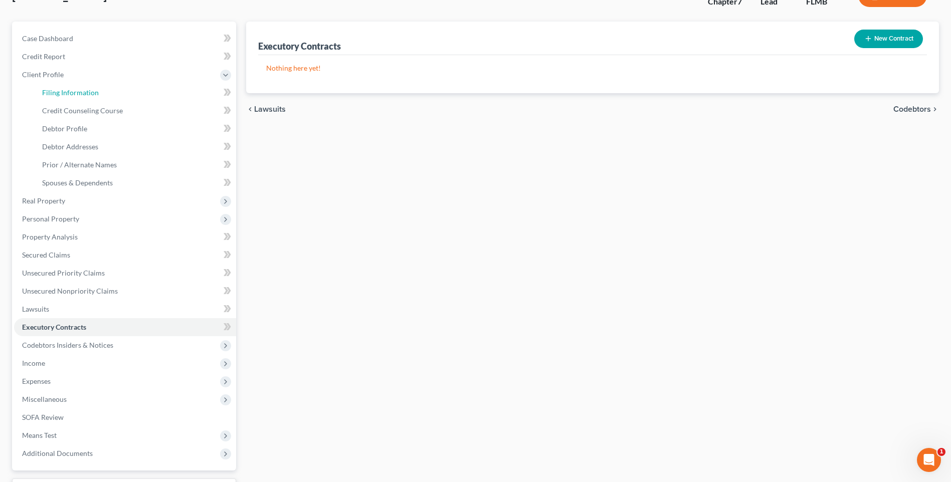
select select "15"
select select "1"
select select "9"
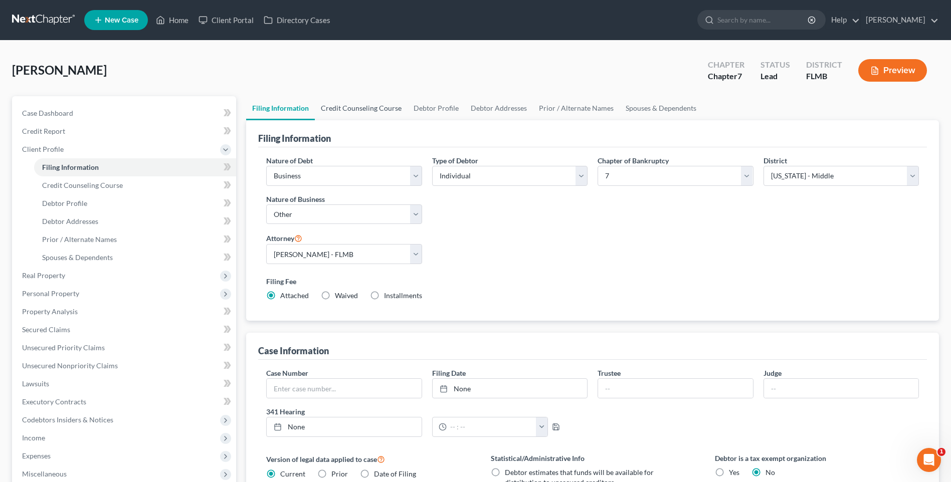
click at [339, 108] on link "Credit Counseling Course" at bounding box center [361, 108] width 93 height 24
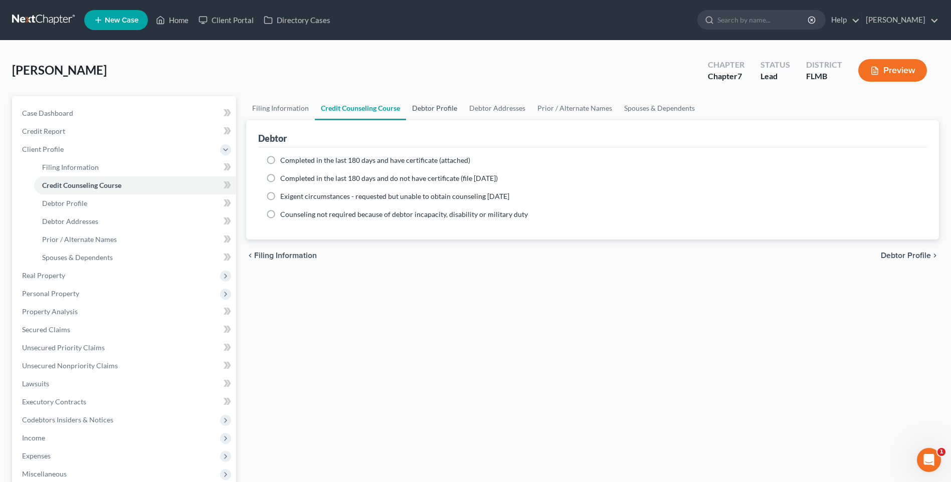
drag, startPoint x: 436, startPoint y: 103, endPoint x: 427, endPoint y: 115, distance: 14.6
click at [436, 103] on link "Debtor Profile" at bounding box center [434, 108] width 57 height 24
select select "1"
select select "3"
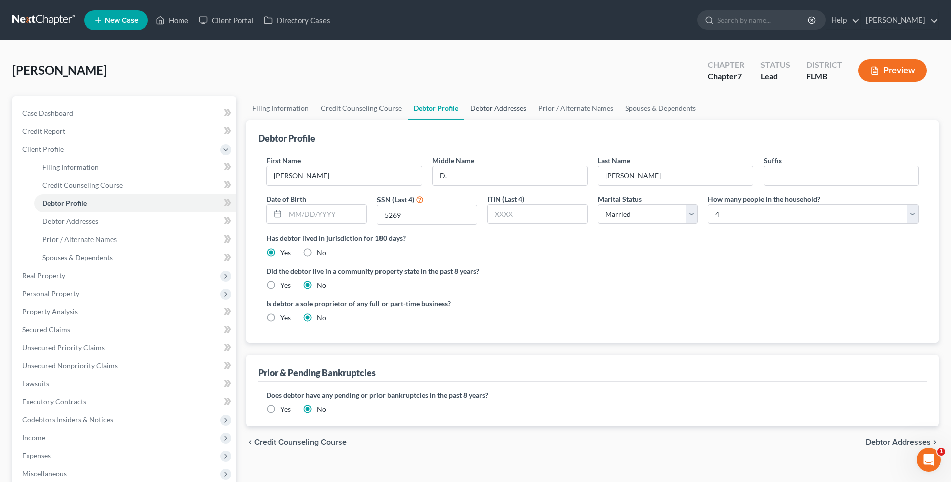
click at [493, 108] on link "Debtor Addresses" at bounding box center [498, 108] width 68 height 24
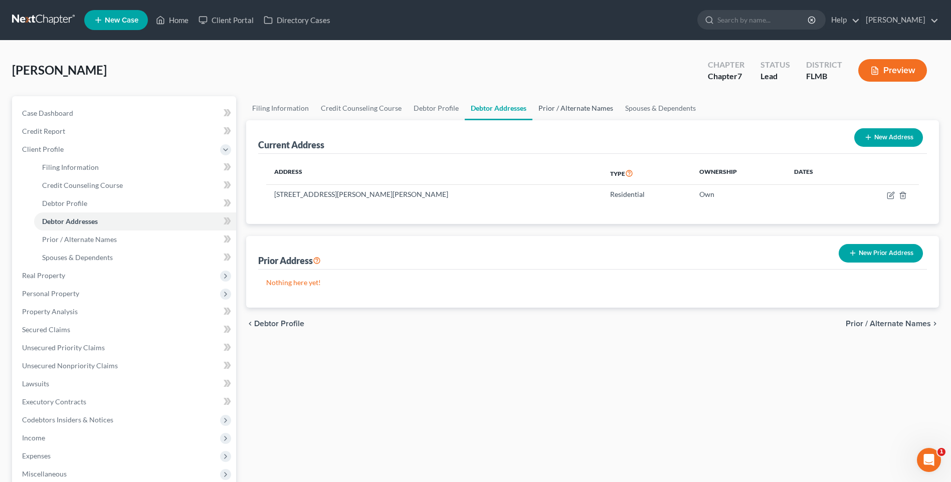
click at [557, 106] on link "Prior / Alternate Names" at bounding box center [575, 108] width 87 height 24
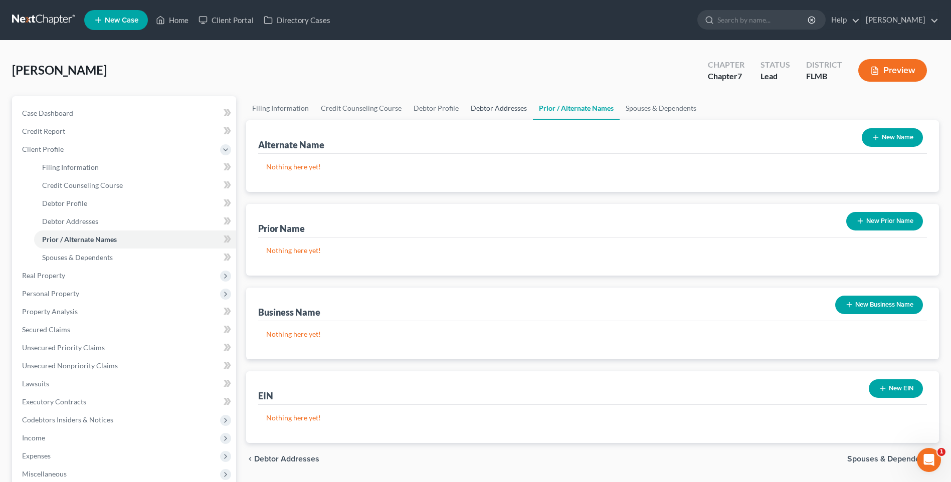
click at [477, 108] on link "Debtor Addresses" at bounding box center [499, 108] width 68 height 24
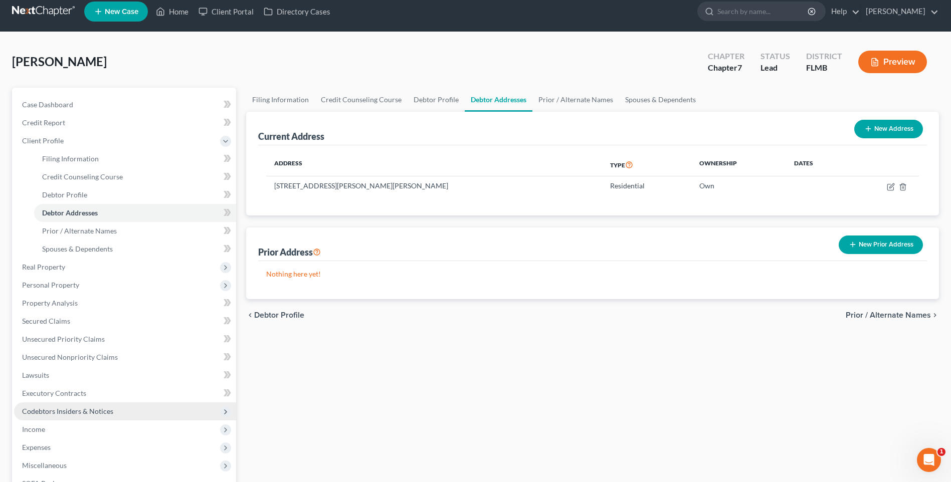
scroll to position [109, 0]
